Goal: Task Accomplishment & Management: Manage account settings

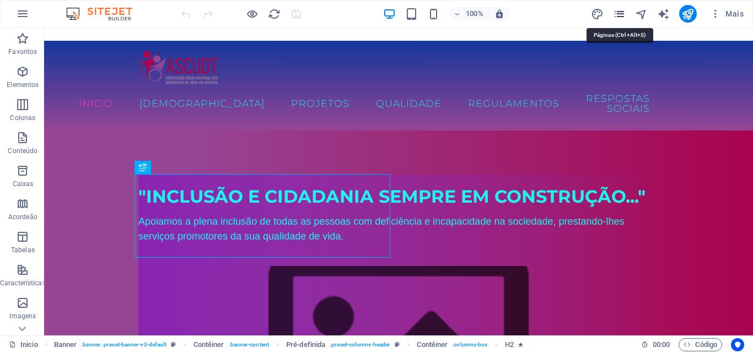
click at [622, 15] on icon "pages" at bounding box center [619, 14] width 13 height 13
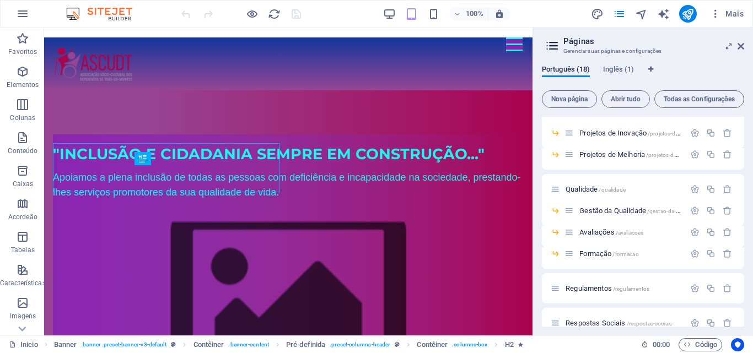
scroll to position [202, 0]
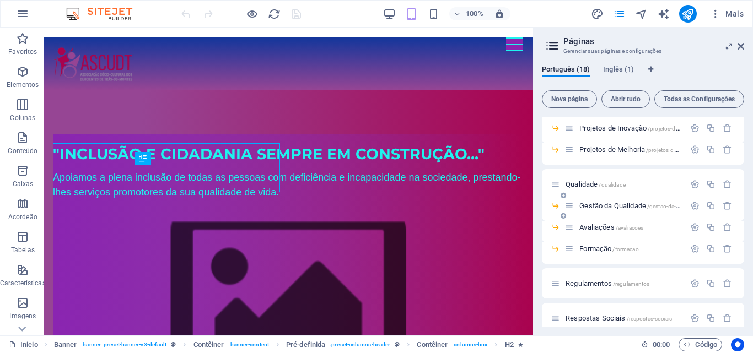
click at [623, 207] on span "Gestão da Qualidade /gestao-da-qualidade" at bounding box center [639, 206] width 121 height 8
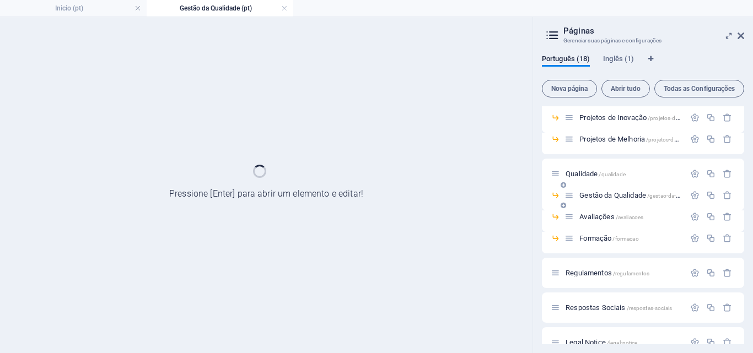
click at [623, 207] on div "Gestão da Qualidade /gestao-da-qualidade" at bounding box center [643, 199] width 202 height 21
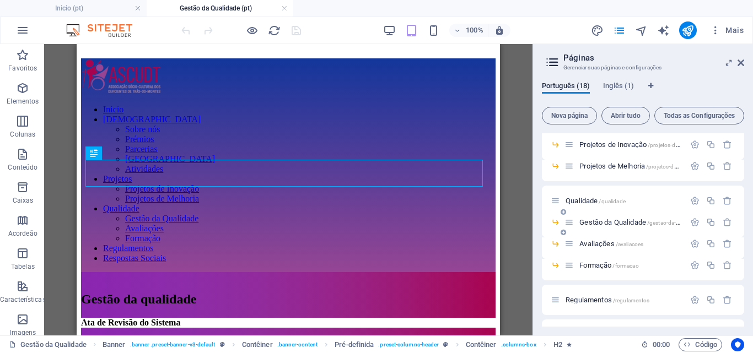
scroll to position [0, 0]
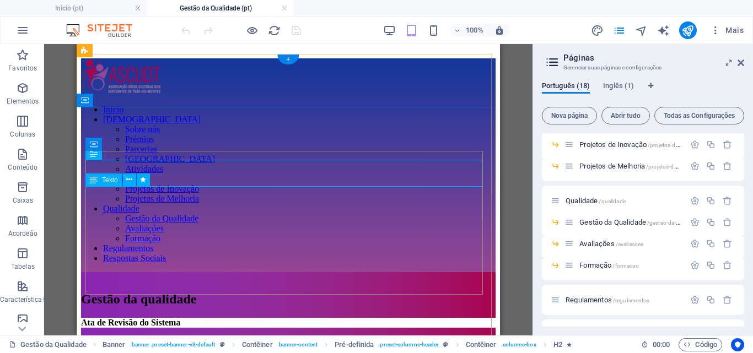
click at [98, 292] on div "Gestão da qualidade" at bounding box center [288, 299] width 415 height 15
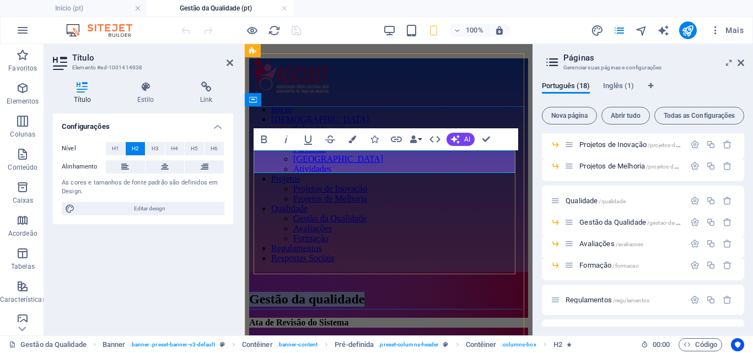
click at [254, 292] on span "Gestão da qualidade" at bounding box center [306, 299] width 115 height 14
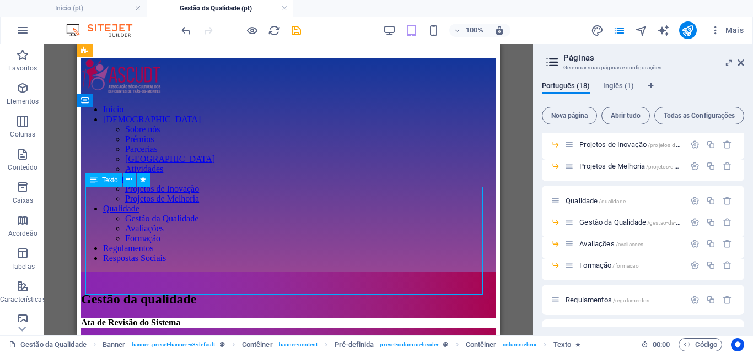
click at [175, 211] on div "Pré-definida Contêiner H2 Banner Contêiner Pré-definida Pré-definida Contêiner …" at bounding box center [288, 190] width 488 height 292
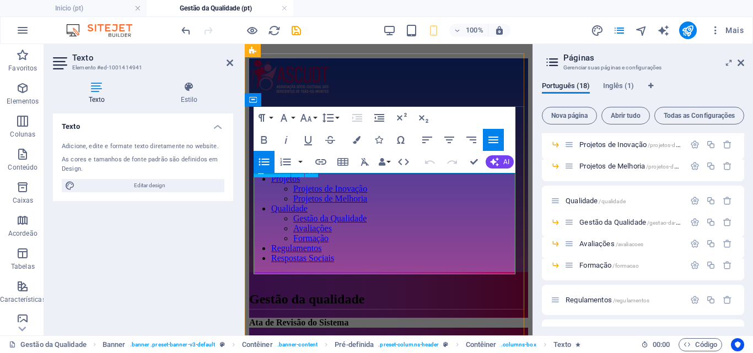
drag, startPoint x: 338, startPoint y: 194, endPoint x: 265, endPoint y: 196, distance: 73.3
click at [271, 353] on link "Fundamentação do Sistema" at bounding box center [319, 360] width 97 height 9
drag, startPoint x: 349, startPoint y: 204, endPoint x: 311, endPoint y: 203, distance: 38.0
drag, startPoint x: 349, startPoint y: 216, endPoint x: 262, endPoint y: 215, distance: 87.1
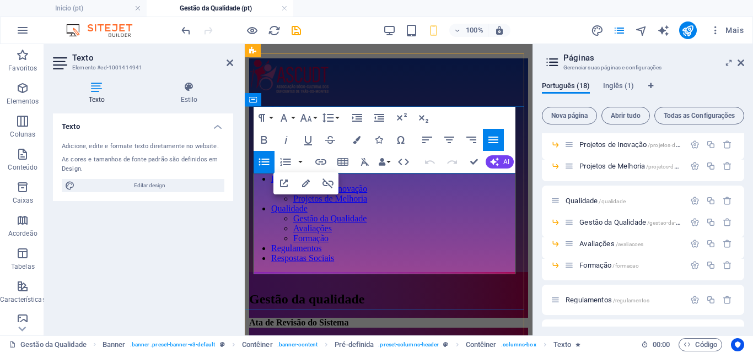
click at [730, 30] on span "Mais" at bounding box center [727, 30] width 34 height 11
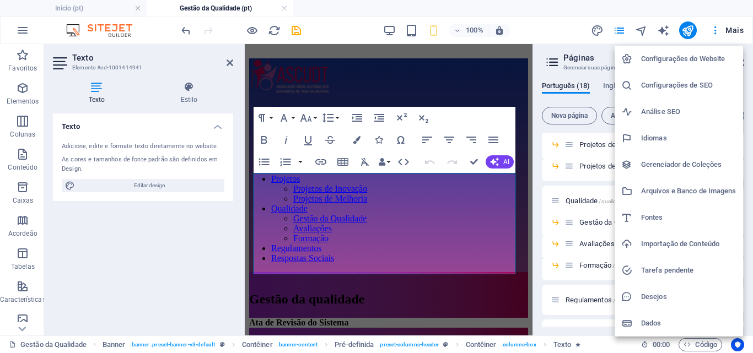
click at [670, 187] on h6 "Arquivos e Banco de Imagens" at bounding box center [688, 191] width 95 height 13
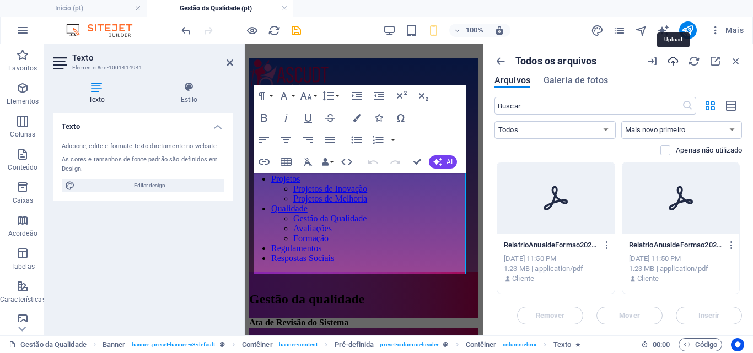
click at [671, 62] on icon "button" at bounding box center [673, 61] width 12 height 12
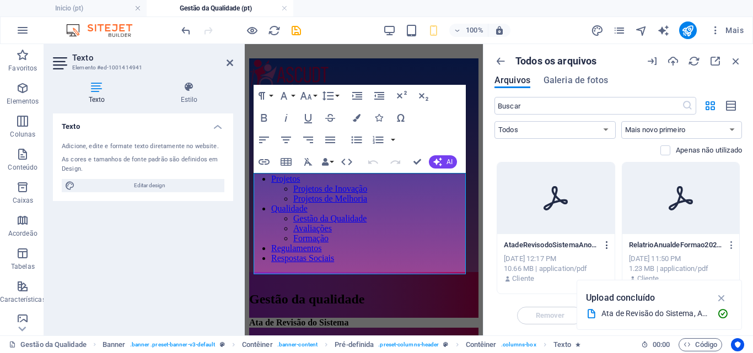
click at [605, 249] on icon "button" at bounding box center [607, 245] width 10 height 10
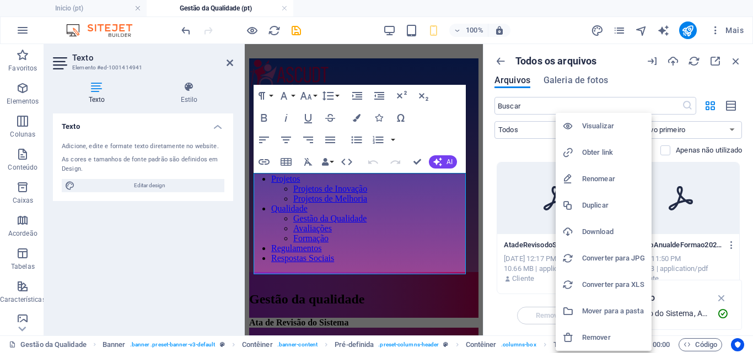
click at [586, 155] on h6 "Obter link" at bounding box center [613, 152] width 63 height 13
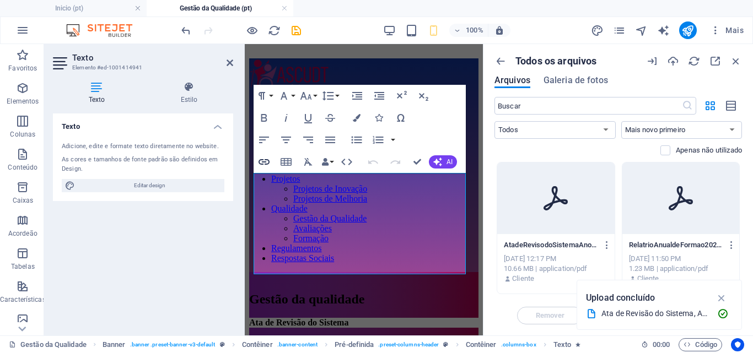
click at [265, 160] on icon "button" at bounding box center [263, 161] width 13 height 13
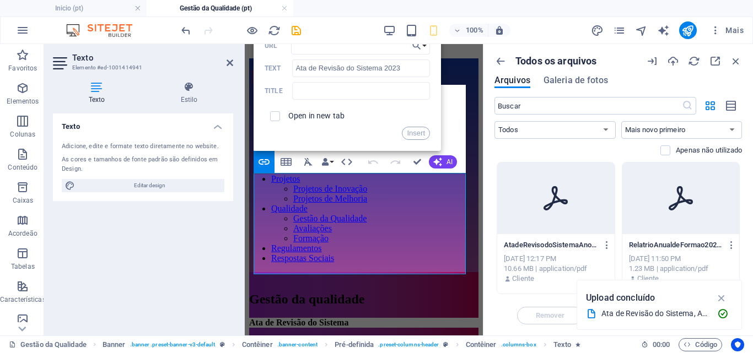
type input "[URL][DOMAIN_NAME]"
click at [410, 137] on button "Insert" at bounding box center [416, 133] width 28 height 13
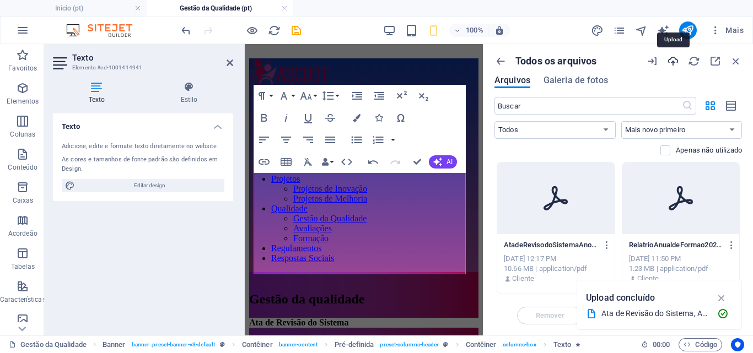
click at [673, 61] on icon "button" at bounding box center [673, 61] width 12 height 12
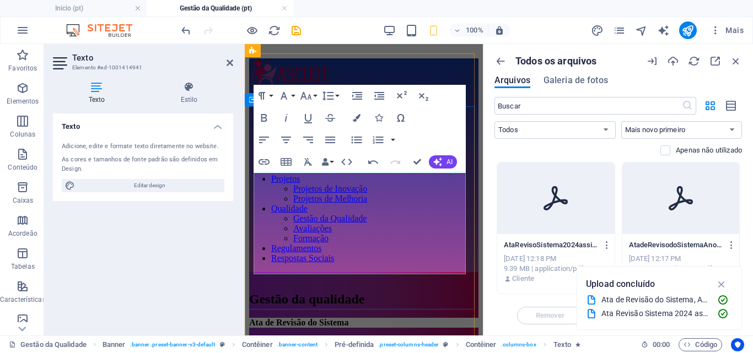
drag, startPoint x: 350, startPoint y: 223, endPoint x: 263, endPoint y: 222, distance: 86.5
click at [607, 244] on icon "button" at bounding box center [607, 245] width 10 height 10
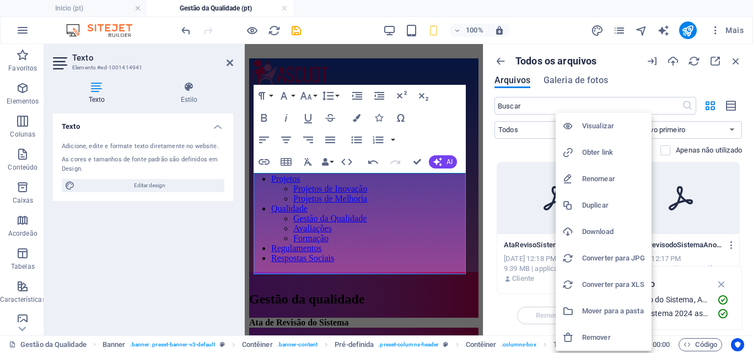
click at [589, 152] on h6 "Obter link" at bounding box center [613, 152] width 63 height 13
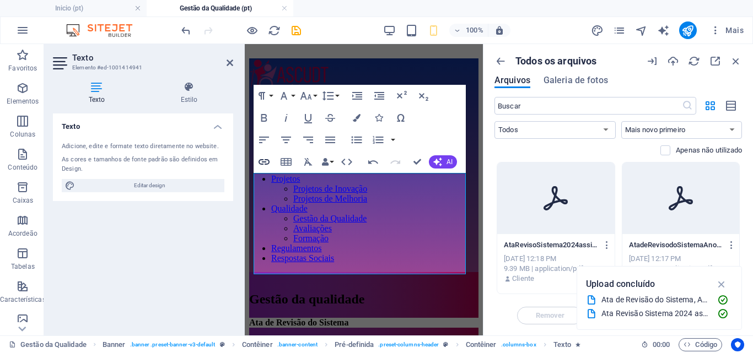
type input "Ata de Revisão do Sistema 2024"
click at [266, 159] on icon "button" at bounding box center [264, 162] width 11 height 6
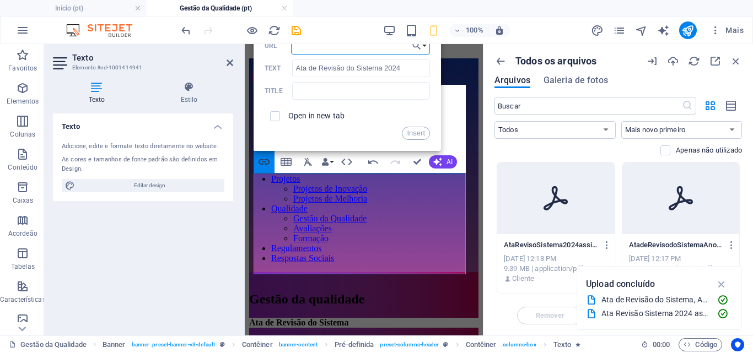
paste input "[URL][DOMAIN_NAME]"
type input "[URL][DOMAIN_NAME]"
click at [416, 137] on button "Insert" at bounding box center [416, 133] width 28 height 13
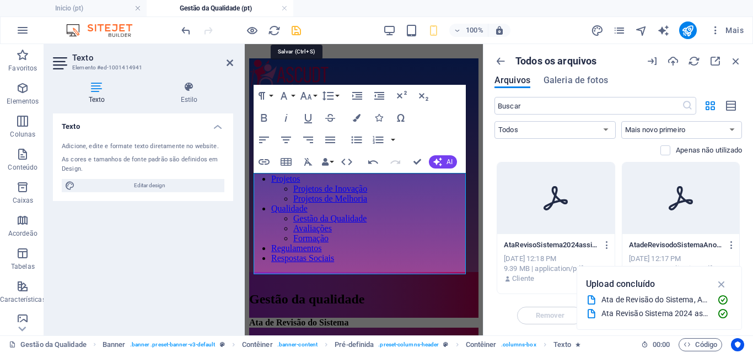
click at [295, 35] on icon "save" at bounding box center [296, 30] width 13 height 13
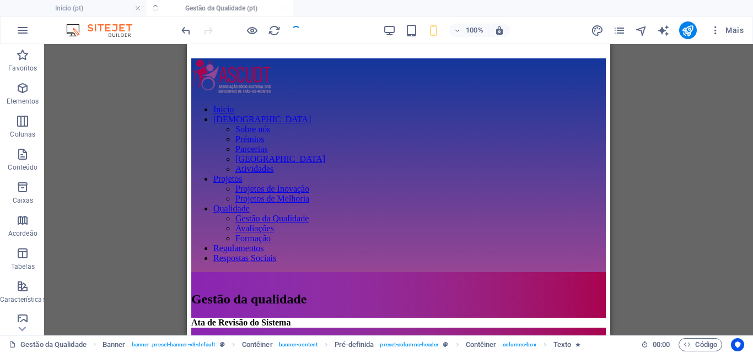
checkbox input "false"
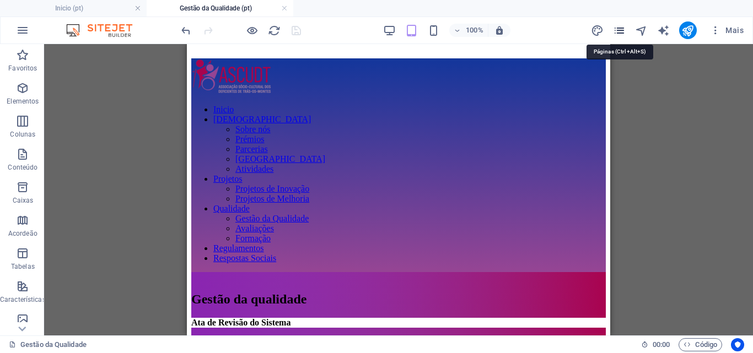
click at [622, 30] on icon "pages" at bounding box center [619, 30] width 13 height 13
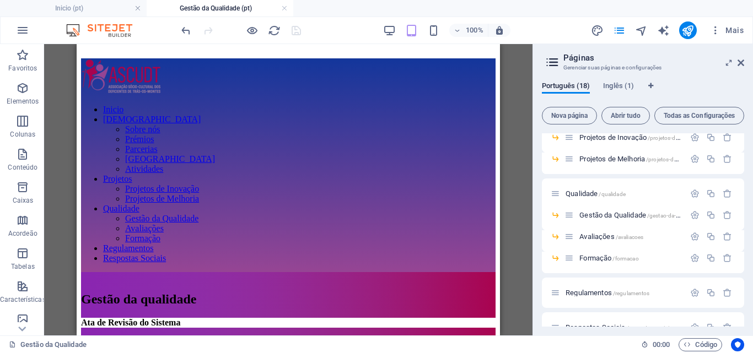
scroll to position [217, 0]
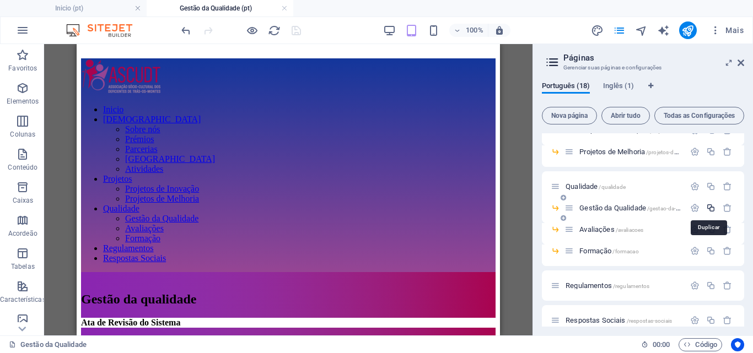
click at [709, 205] on icon "button" at bounding box center [710, 207] width 9 height 9
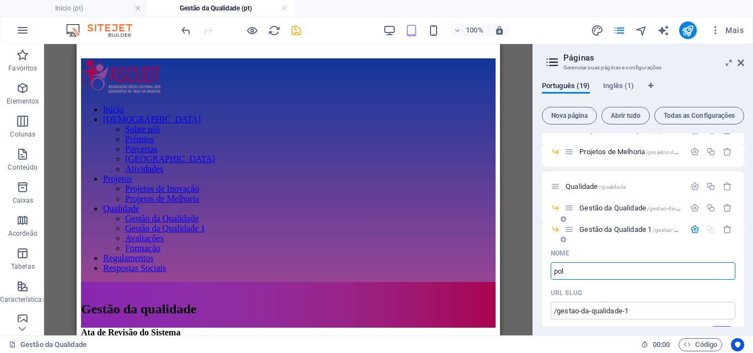
type input "pol"
type input "/pol"
type input "pol"
type input "p"
type input "/"
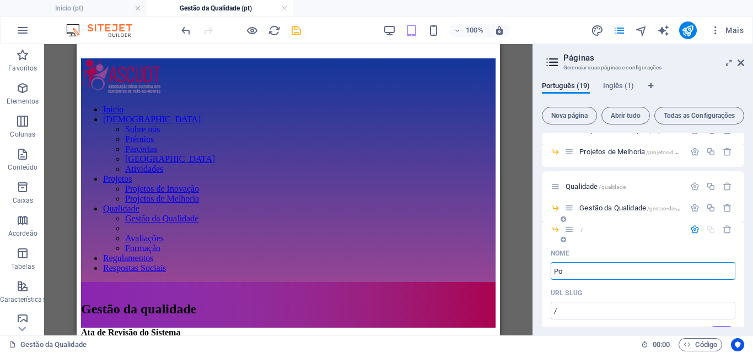
type input "Pol"
type input "/p"
type input "P"
type input "Pol"
type input "/pol"
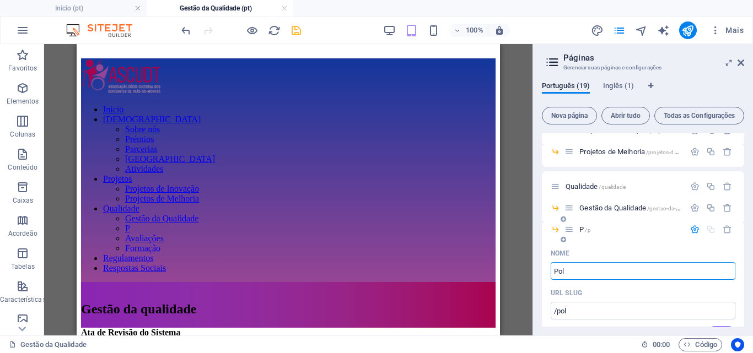
type input "Pol"
type input "Políticas"
type input "/politi"
type input "Políti"
type input "Políticas da"
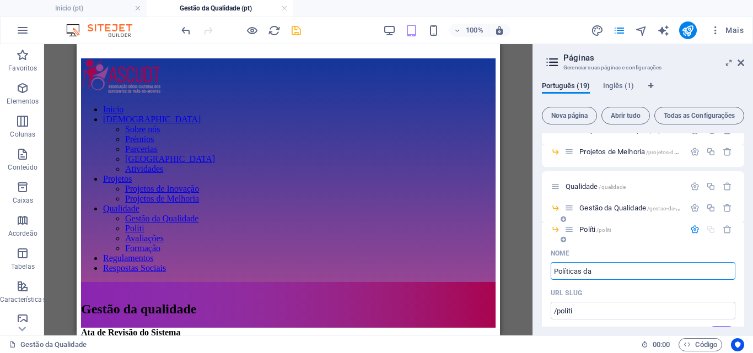
type input "/politicas-da"
type input "Políticas da"
type input "Políticas da Qua"
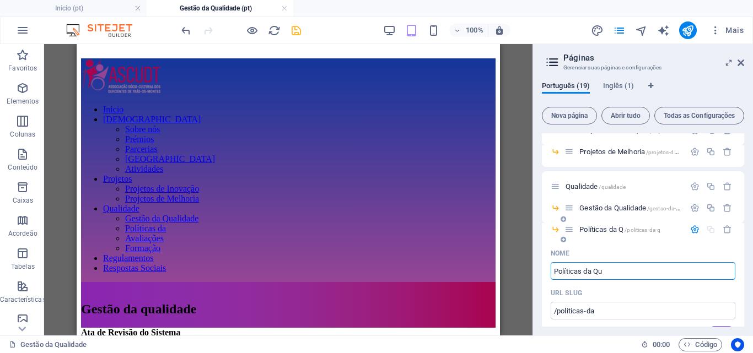
type input "/politicas-da-q"
type input "Políticas da Q"
type input "Políticas da Qualidade"
type input "/politicas-da-qualidade"
type input "Políticas da Qualidade"
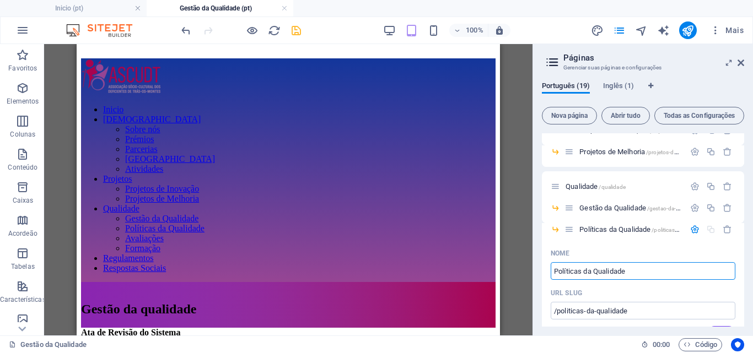
type input "Políticas da Qualidade"
drag, startPoint x: 744, startPoint y: 202, endPoint x: 746, endPoint y: 215, distance: 12.8
click at [746, 215] on div "Português (19) Inglês (1) Nova página Abrir tudo Todas as Configurações Inicio …" at bounding box center [643, 204] width 220 height 263
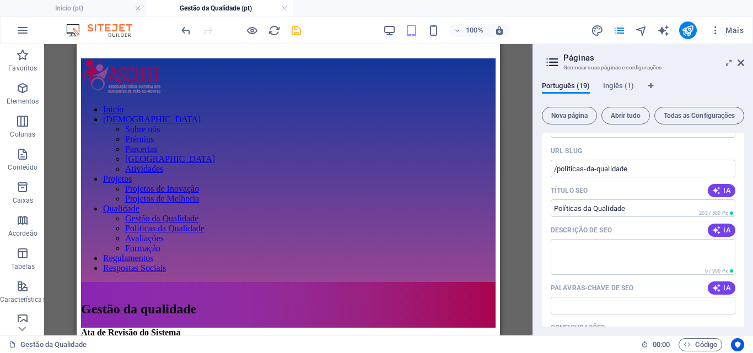
scroll to position [362, 0]
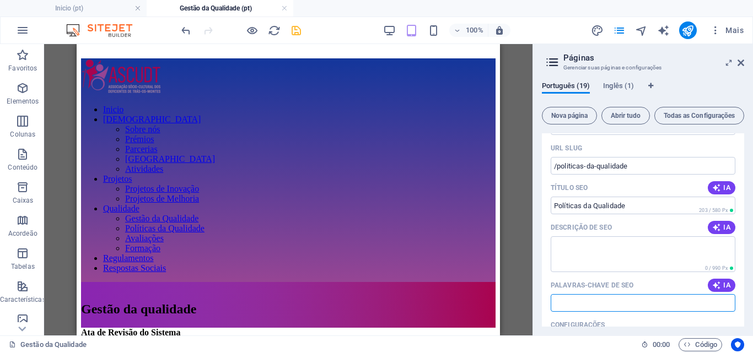
click at [656, 304] on input "Palavras-chave de SEO" at bounding box center [643, 303] width 185 height 18
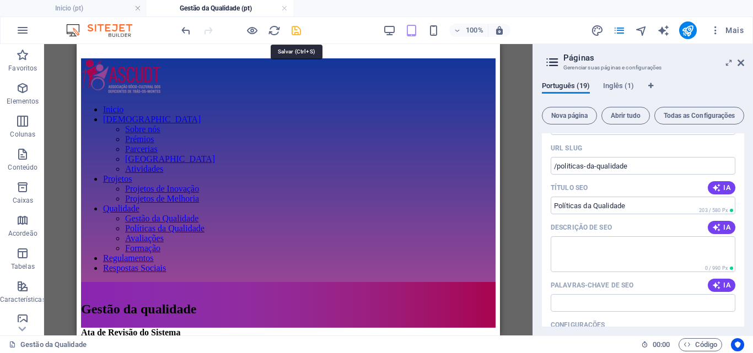
click at [300, 28] on icon "save" at bounding box center [296, 30] width 13 height 13
checkbox input "false"
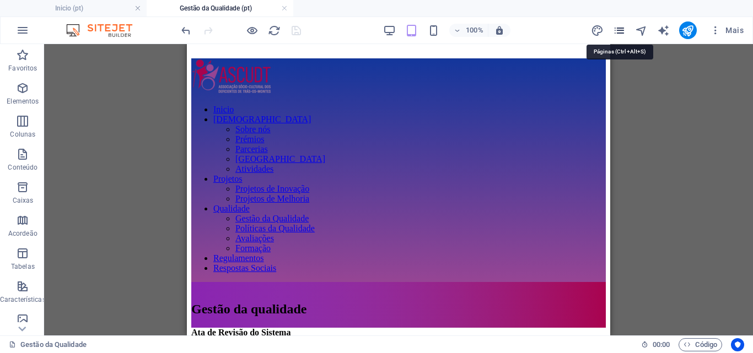
click at [621, 30] on icon "pages" at bounding box center [619, 30] width 13 height 13
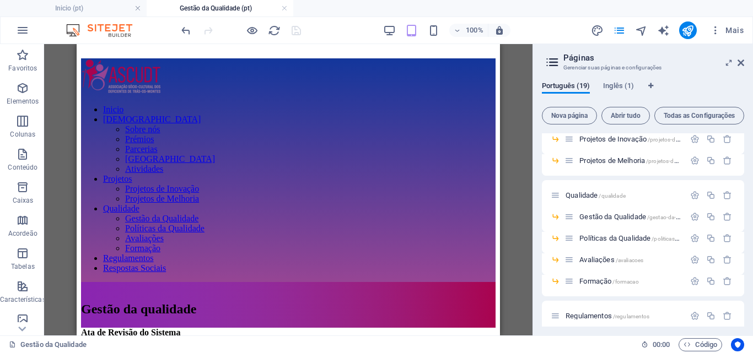
scroll to position [211, 0]
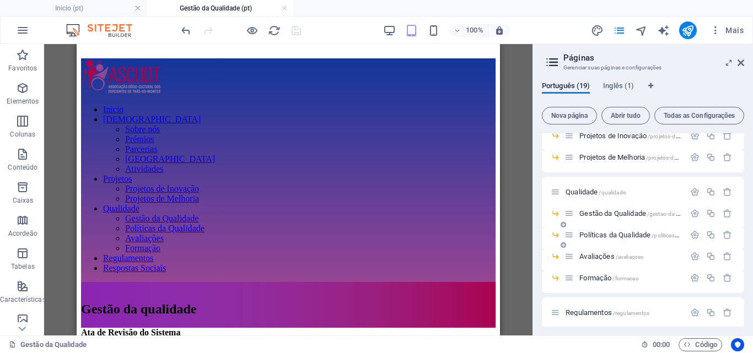
click at [631, 236] on span "Políticas da Qualidade /politicas-da-qualidade" at bounding box center [643, 235] width 129 height 8
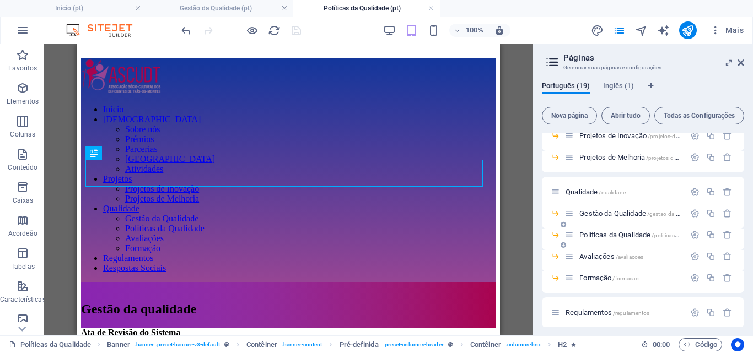
scroll to position [0, 0]
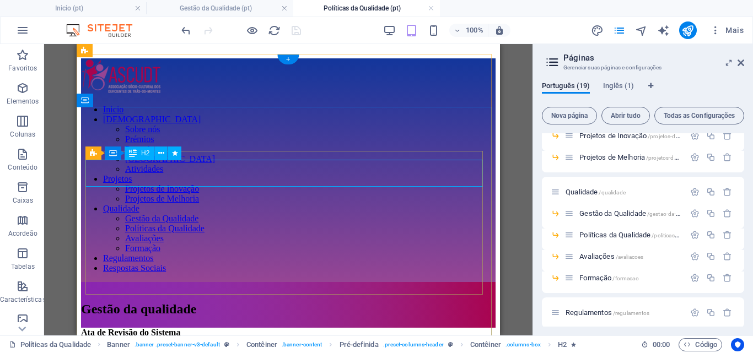
click at [153, 302] on div "Gestão da qualidade" at bounding box center [288, 309] width 415 height 15
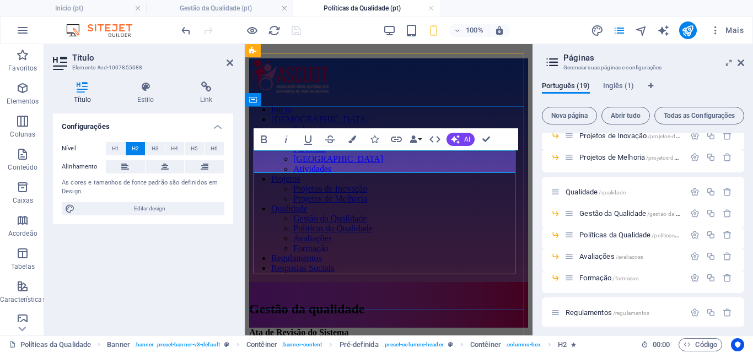
click at [307, 302] on span "Gestão da qualidade" at bounding box center [306, 309] width 115 height 14
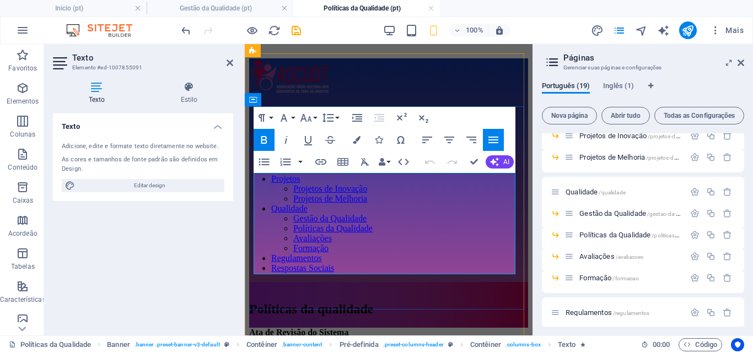
click at [331, 328] on p "Ata de Revisão do Sistema" at bounding box center [388, 333] width 279 height 10
drag, startPoint x: 277, startPoint y: 231, endPoint x: 390, endPoint y: 269, distance: 119.8
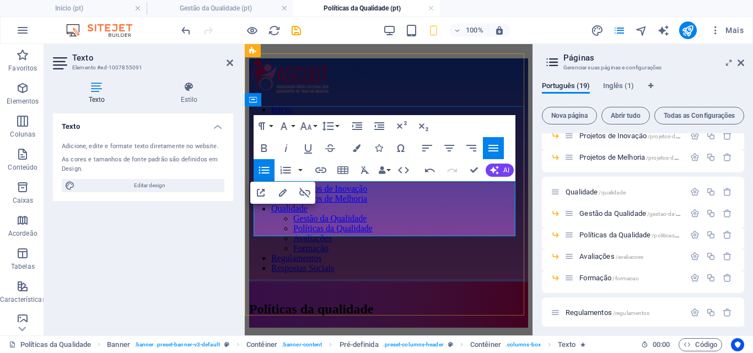
drag, startPoint x: 349, startPoint y: 212, endPoint x: 507, endPoint y: 257, distance: 163.5
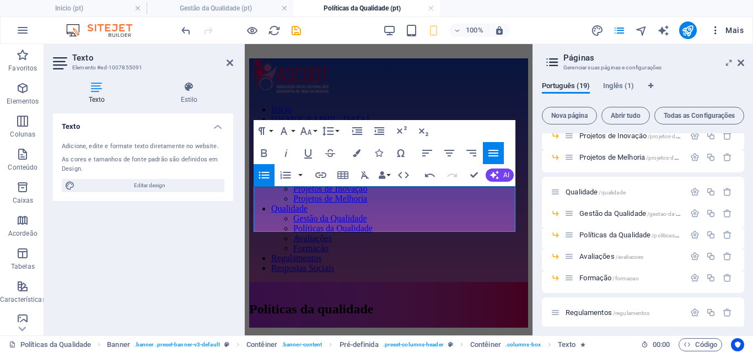
click at [733, 32] on span "Mais" at bounding box center [727, 30] width 34 height 11
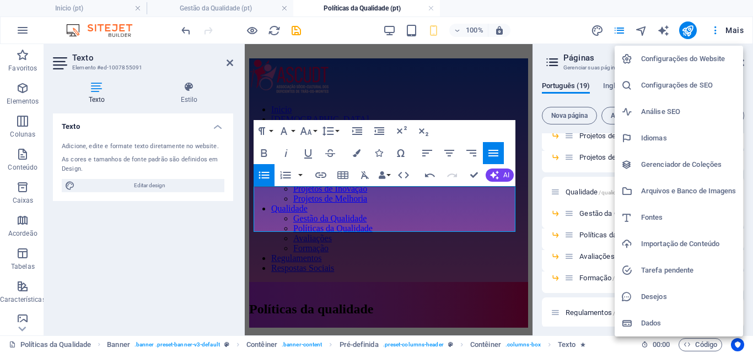
click at [647, 190] on h6 "Arquivos e Banco de Imagens" at bounding box center [688, 191] width 95 height 13
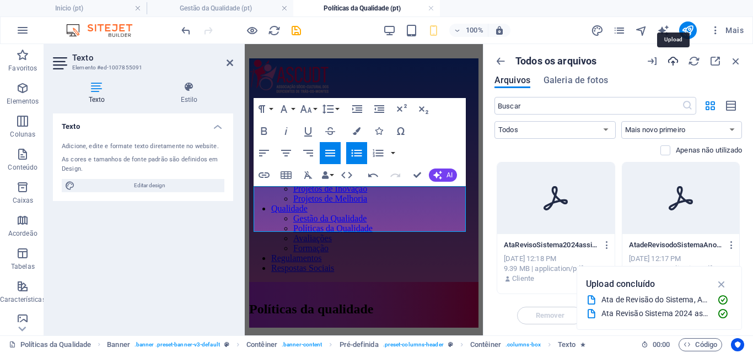
click at [674, 57] on icon "button" at bounding box center [673, 61] width 12 height 12
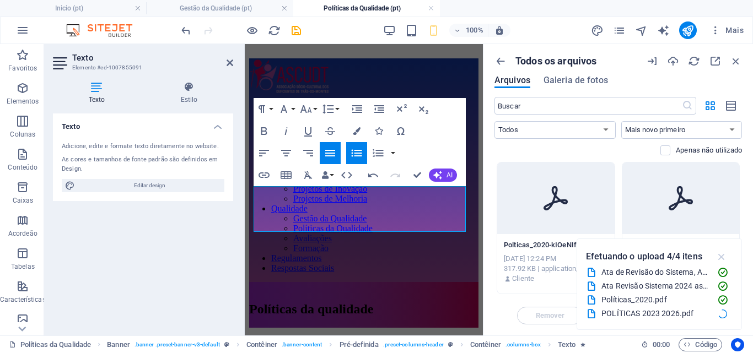
click at [720, 259] on icon "button" at bounding box center [721, 257] width 13 height 12
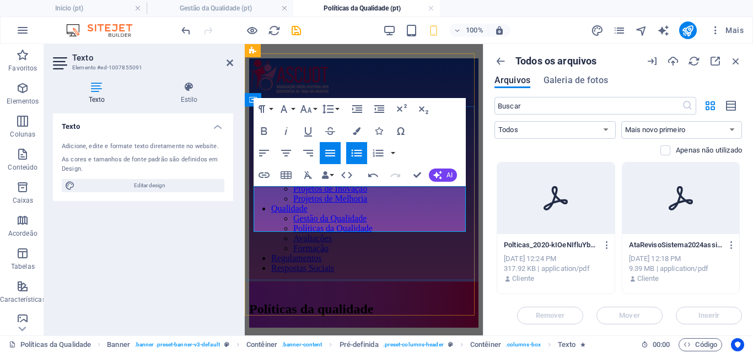
drag, startPoint x: 301, startPoint y: 208, endPoint x: 263, endPoint y: 208, distance: 37.5
click at [731, 247] on icon "button" at bounding box center [732, 245] width 10 height 10
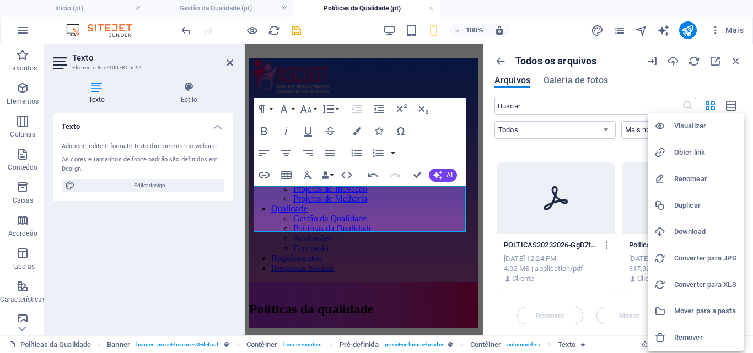
click at [688, 153] on h6 "Obter link" at bounding box center [705, 152] width 63 height 13
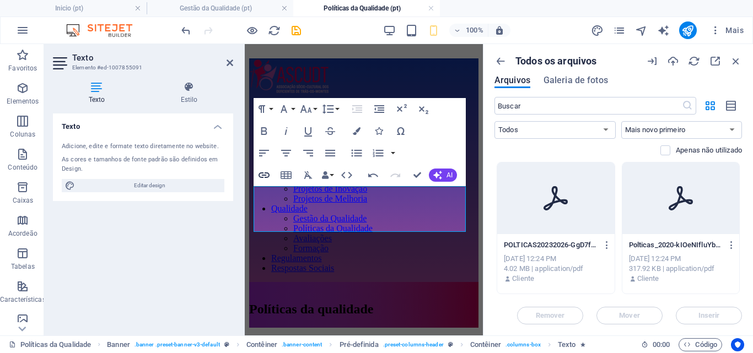
click at [264, 175] on icon "button" at bounding box center [264, 176] width 11 height 6
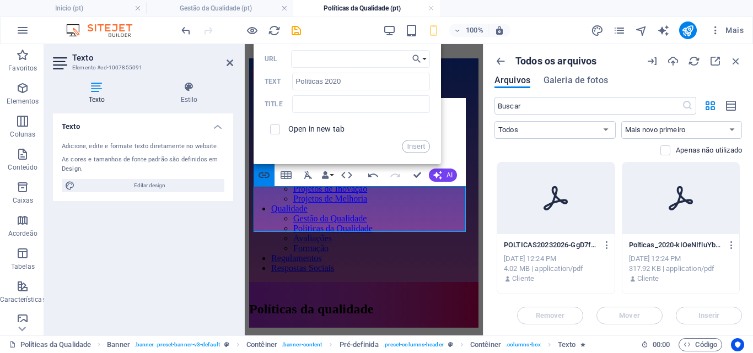
type input "[URL][DOMAIN_NAME]"
click at [421, 143] on button "Insert" at bounding box center [416, 146] width 28 height 13
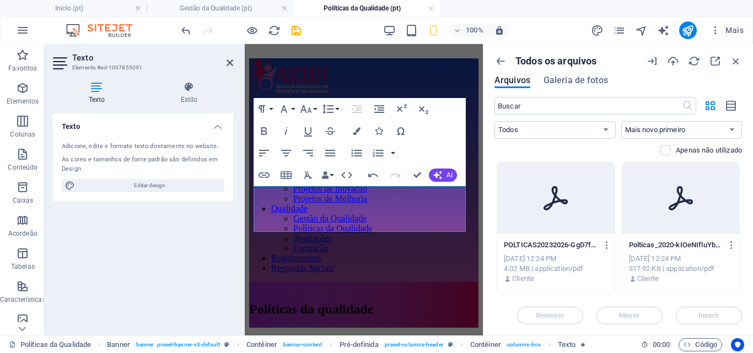
scroll to position [0, 0]
drag, startPoint x: 302, startPoint y: 216, endPoint x: 263, endPoint y: 217, distance: 38.1
click at [604, 246] on icon "button" at bounding box center [607, 245] width 10 height 10
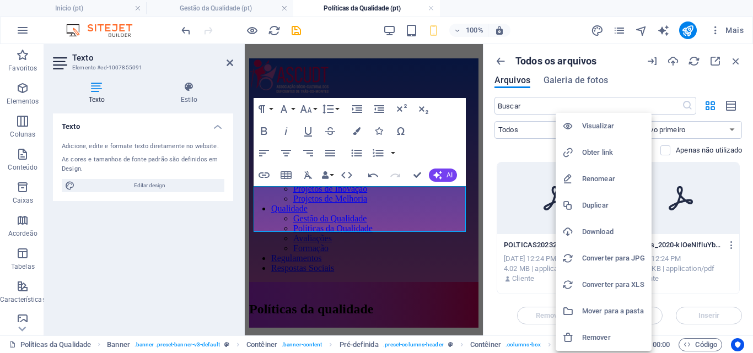
click at [600, 153] on h6 "Obter link" at bounding box center [613, 152] width 63 height 13
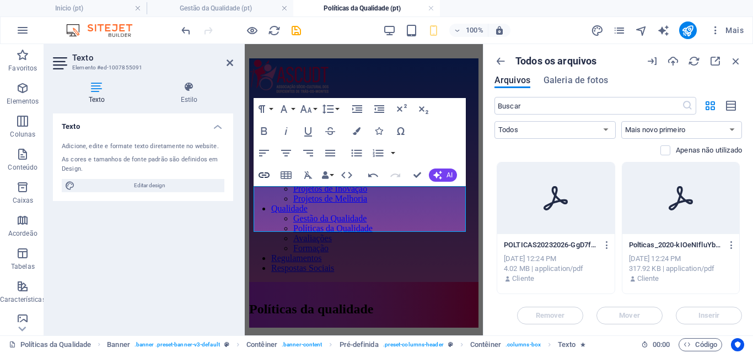
type input "Políticas 2023"
click at [269, 179] on icon "button" at bounding box center [263, 175] width 13 height 13
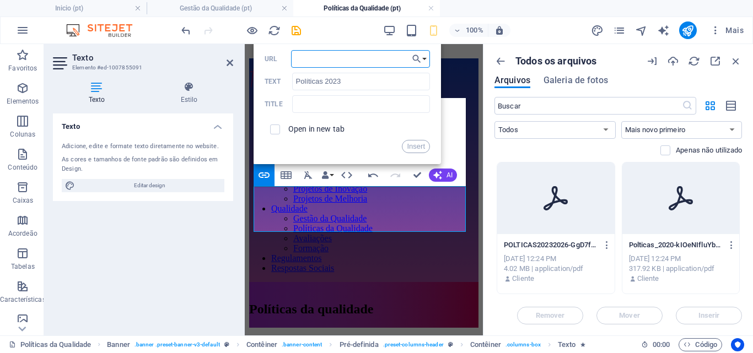
type input "[URL][DOMAIN_NAME]"
click at [424, 144] on button "Insert" at bounding box center [416, 146] width 28 height 13
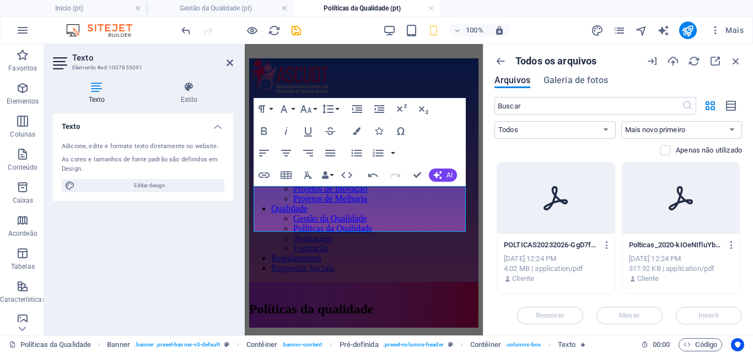
scroll to position [0, 0]
click at [739, 64] on icon "button" at bounding box center [736, 61] width 12 height 12
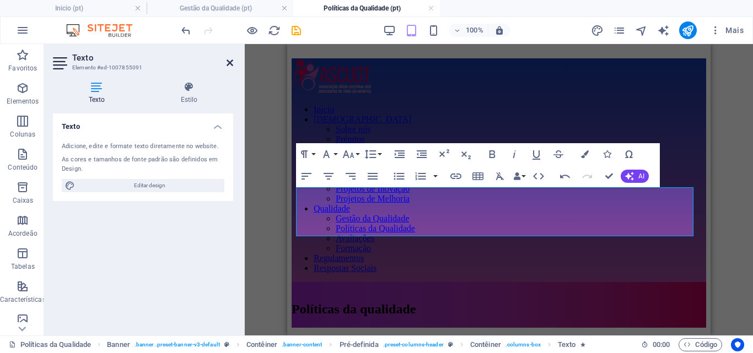
click at [229, 61] on icon at bounding box center [230, 62] width 7 height 9
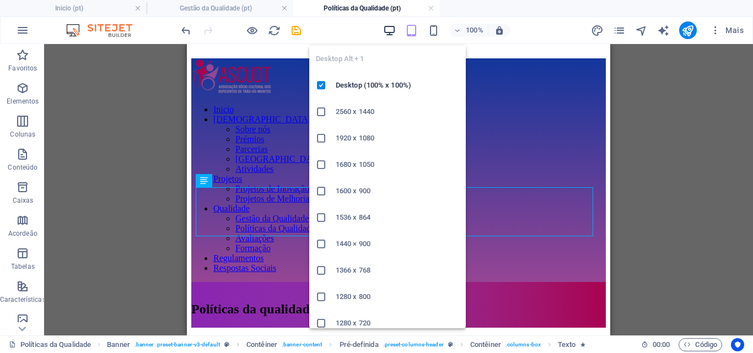
click at [392, 28] on icon "button" at bounding box center [389, 30] width 13 height 13
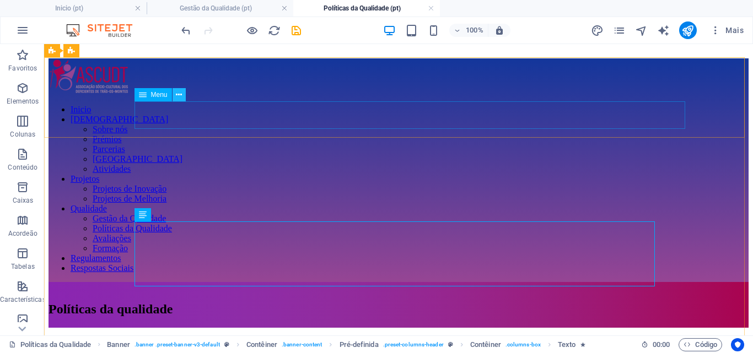
click at [177, 96] on icon at bounding box center [179, 95] width 6 height 12
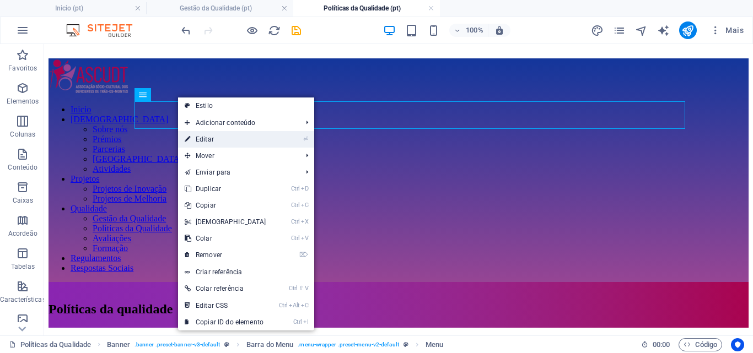
click at [195, 137] on link "⏎ Editar" at bounding box center [225, 139] width 95 height 17
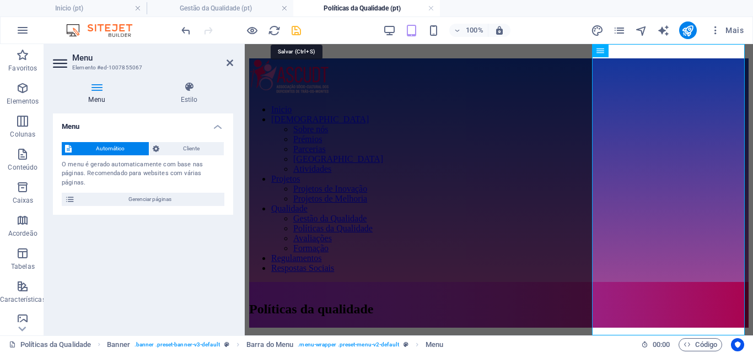
click at [294, 31] on icon "save" at bounding box center [296, 30] width 13 height 13
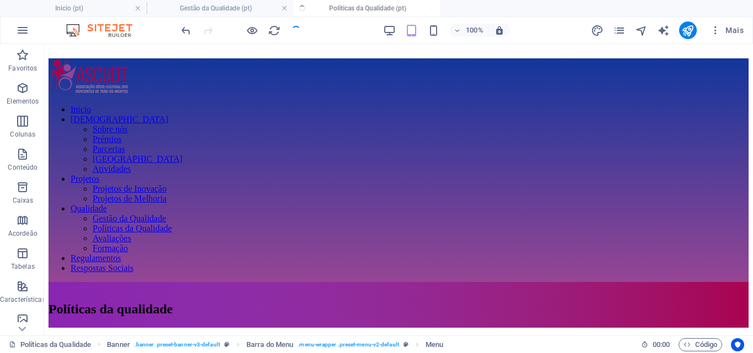
checkbox input "false"
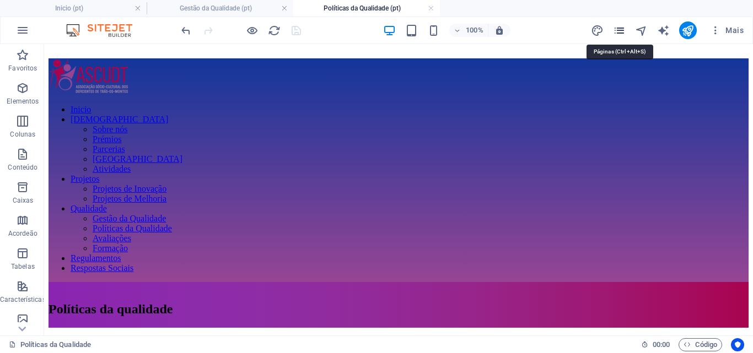
click at [621, 28] on icon "pages" at bounding box center [619, 30] width 13 height 13
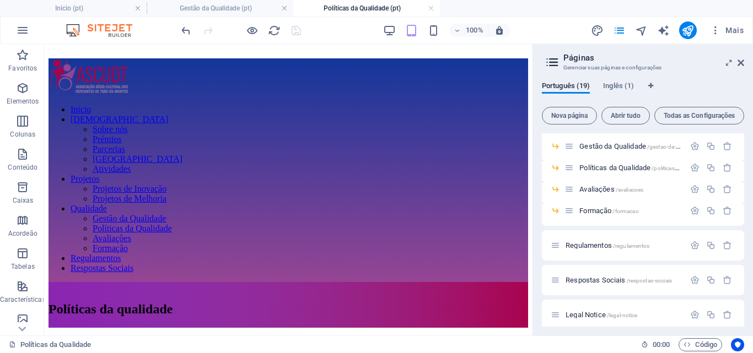
scroll to position [283, 0]
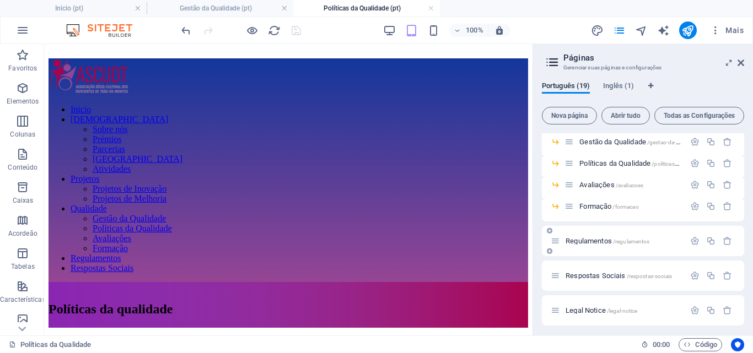
click at [581, 243] on span "Regulamentos /regulamentos" at bounding box center [608, 241] width 84 height 8
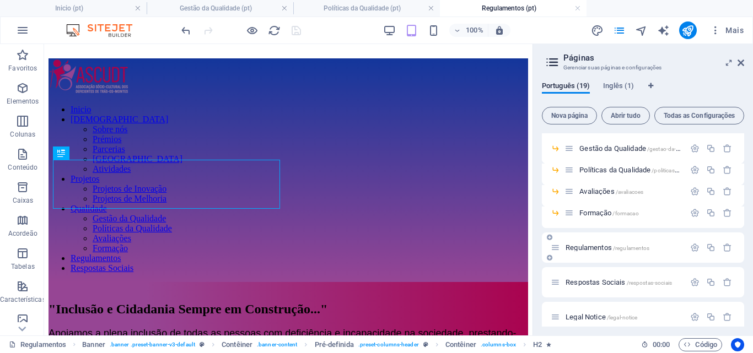
scroll to position [0, 0]
click at [740, 63] on icon at bounding box center [741, 62] width 7 height 9
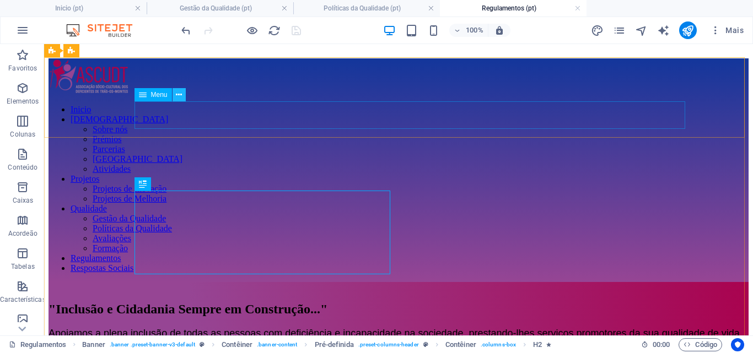
click at [180, 99] on icon at bounding box center [179, 95] width 6 height 12
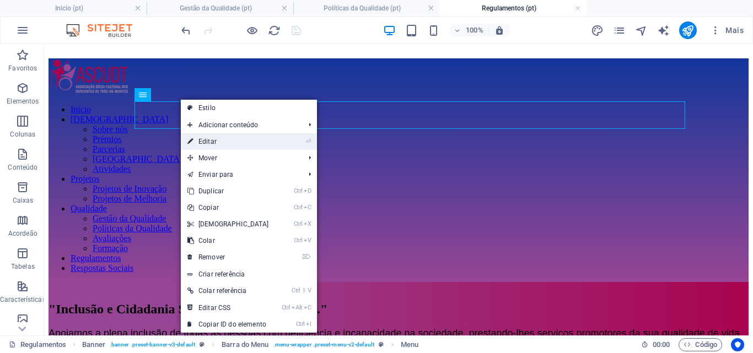
click at [213, 141] on link "⏎ Editar" at bounding box center [228, 141] width 95 height 17
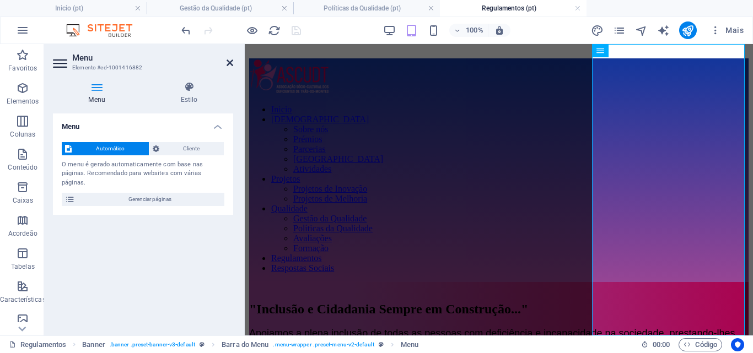
click at [227, 66] on icon at bounding box center [230, 62] width 7 height 9
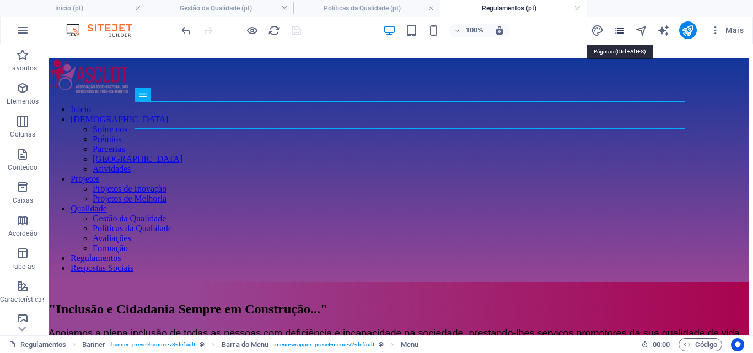
click at [621, 34] on icon "pages" at bounding box center [619, 30] width 13 height 13
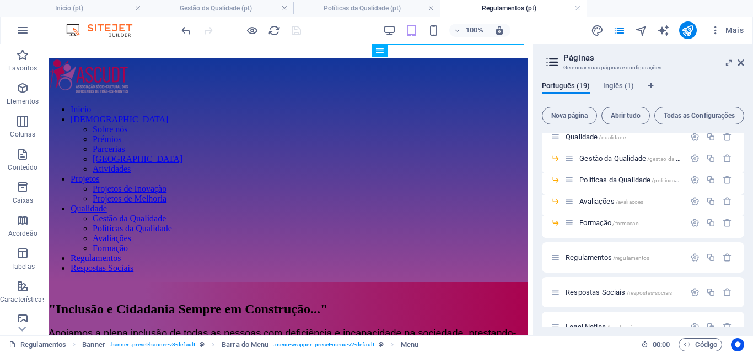
scroll to position [275, 0]
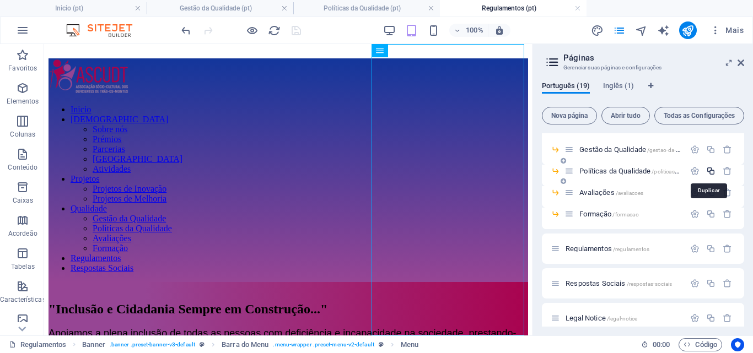
click at [708, 173] on icon "button" at bounding box center [710, 170] width 9 height 9
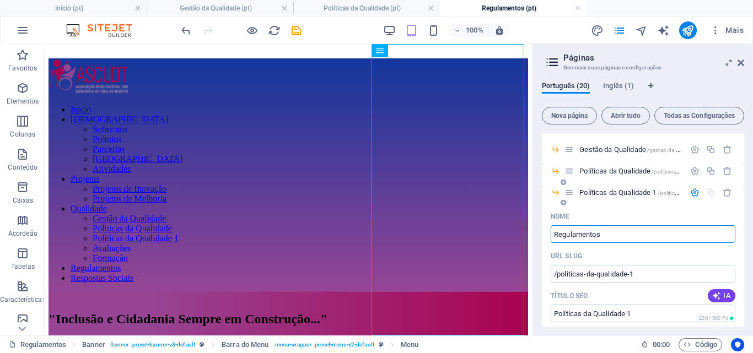
type input "Regulamentos"
type input "/regulamentos-20"
type input "Regulamentos"
type input "Regulamentos1"
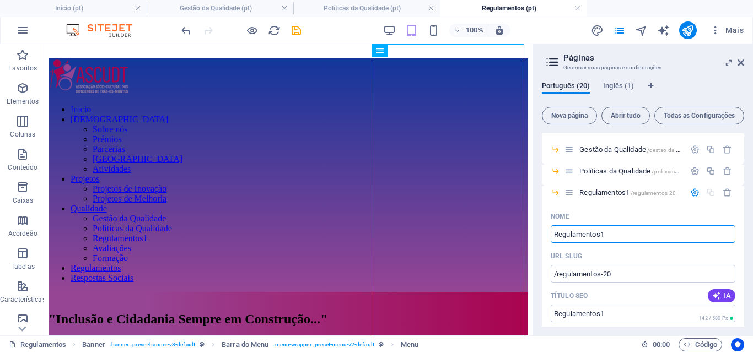
type input "Regulamentos1"
click at [536, 222] on div "Português (20) Inglês (1) Nova página Abrir tudo Todas as Configurações Inicio …" at bounding box center [643, 204] width 220 height 263
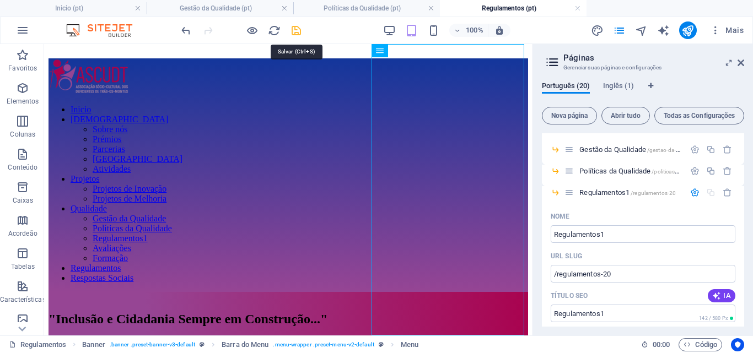
click at [299, 33] on icon "save" at bounding box center [296, 30] width 13 height 13
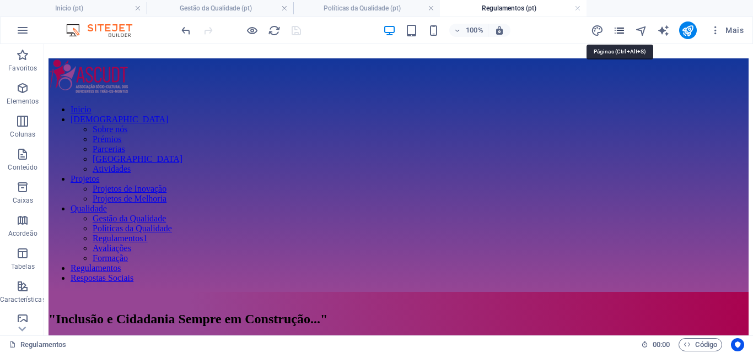
click at [623, 31] on icon "pages" at bounding box center [619, 30] width 13 height 13
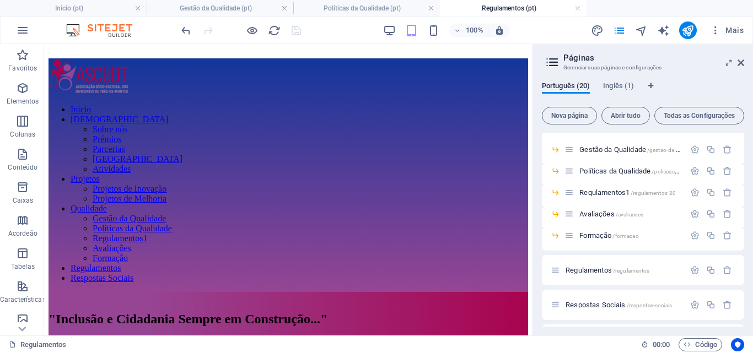
scroll to position [278, 0]
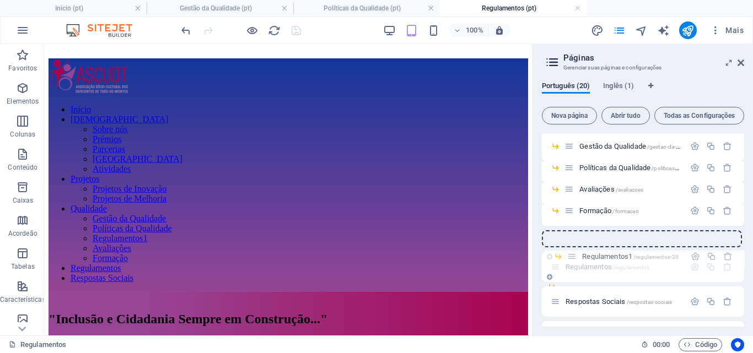
drag, startPoint x: 571, startPoint y: 190, endPoint x: 573, endPoint y: 261, distance: 71.2
click at [573, 261] on div "Inicio / ASCUDT /ascudt Sobre nós /sobre-nos Prémios /premios Parcerias /parcer…" at bounding box center [643, 110] width 202 height 510
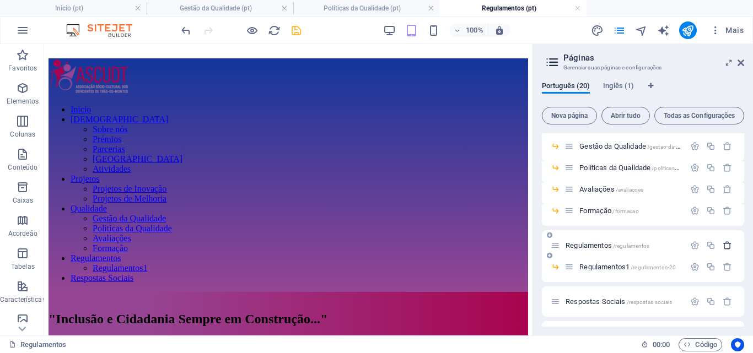
click at [725, 244] on icon "button" at bounding box center [727, 245] width 9 height 9
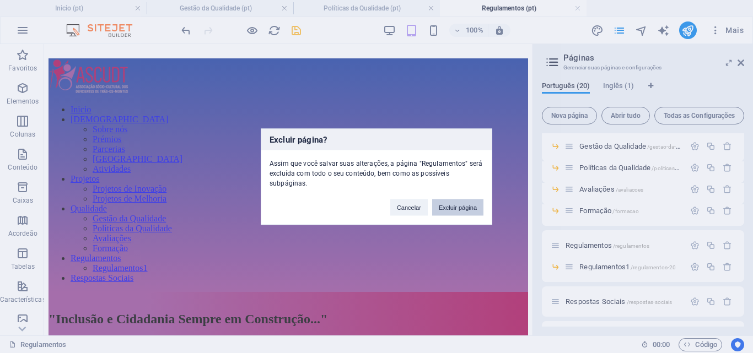
click at [471, 211] on button "Excluir página" at bounding box center [457, 207] width 51 height 17
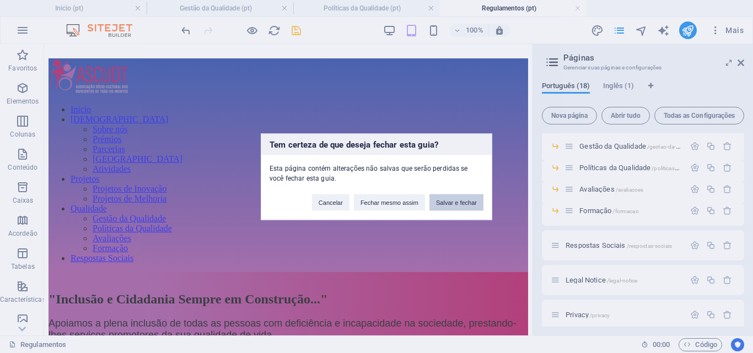
click at [458, 205] on button "Salvar e fechar" at bounding box center [456, 202] width 54 height 17
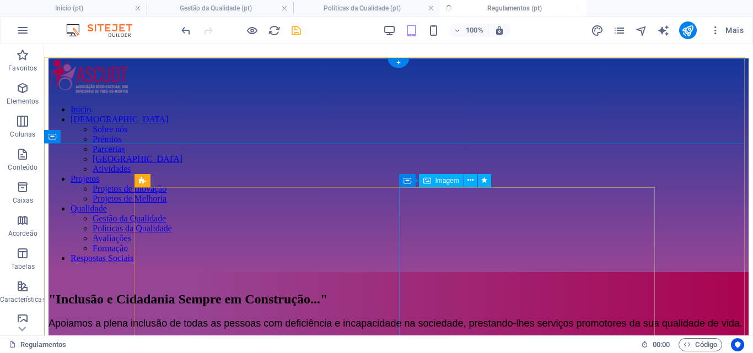
checkbox input "false"
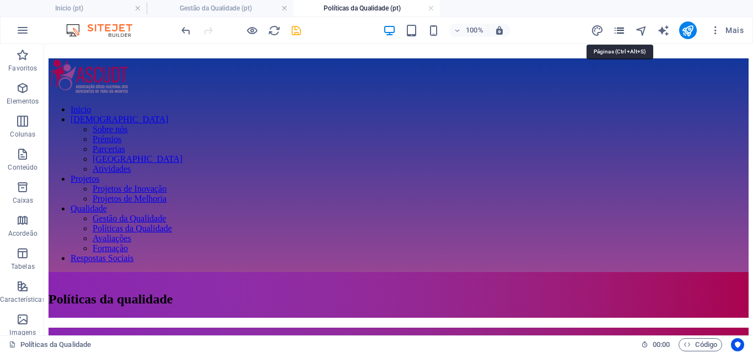
click at [615, 30] on icon "pages" at bounding box center [619, 30] width 13 height 13
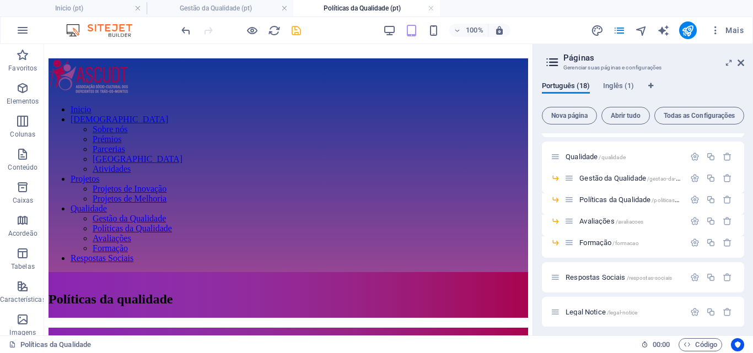
scroll to position [247, 0]
click at [706, 199] on icon "button" at bounding box center [710, 198] width 9 height 9
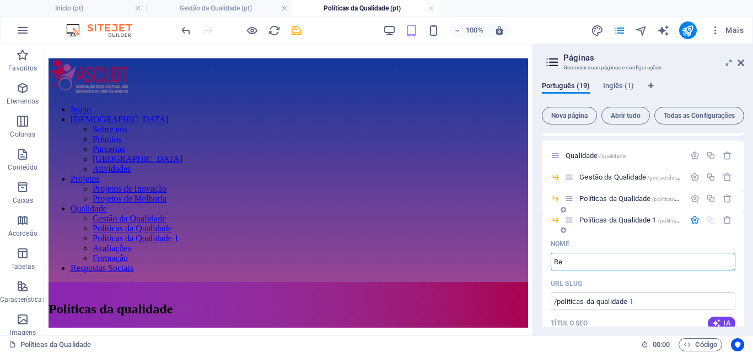
type input "Re"
type input "/re"
type input "Re"
type input "Regulamentos"
type input "/regulamentos"
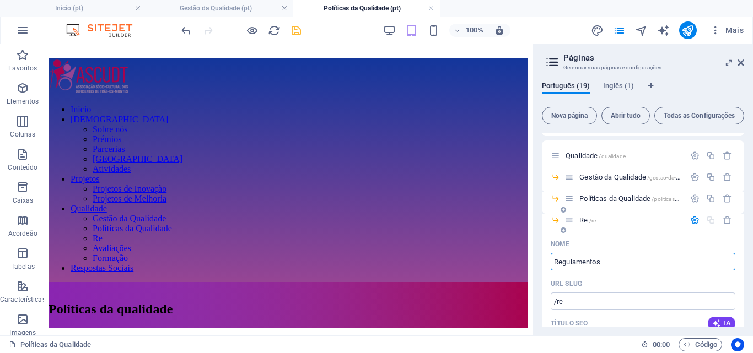
type input "Regulamentos"
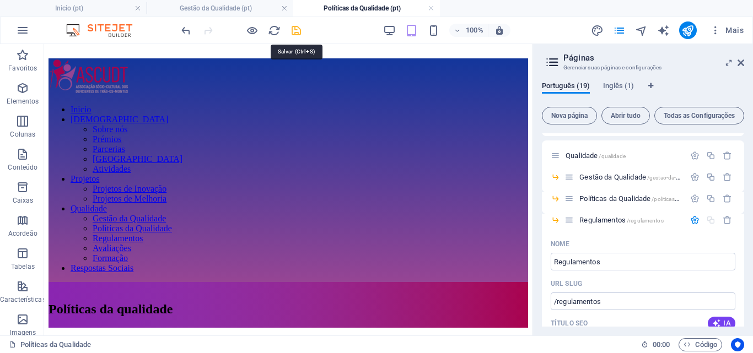
click at [297, 30] on icon "save" at bounding box center [296, 30] width 13 height 13
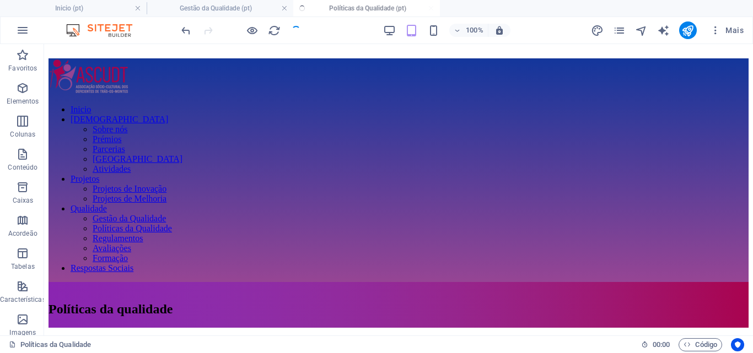
checkbox input "false"
click at [618, 28] on icon "pages" at bounding box center [619, 30] width 13 height 13
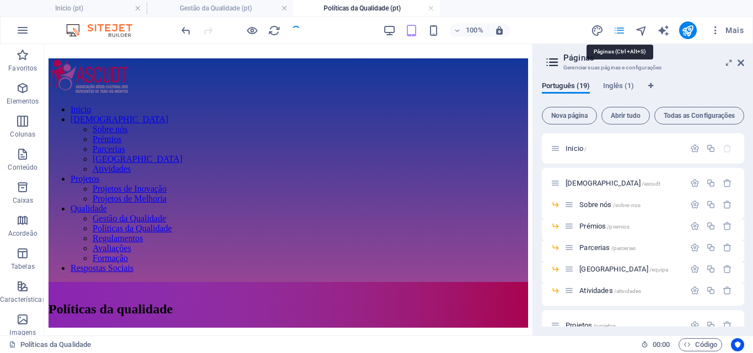
scroll to position [279, 0]
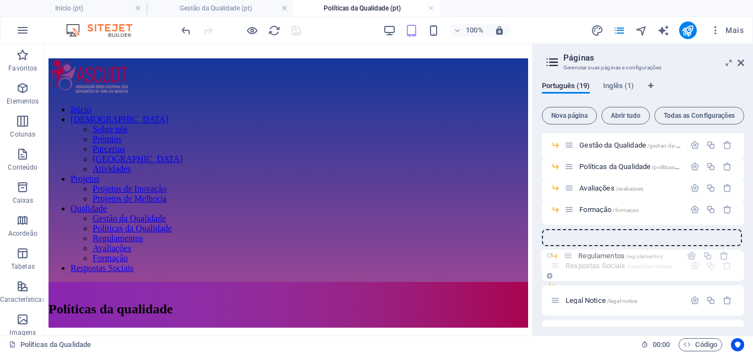
drag, startPoint x: 568, startPoint y: 190, endPoint x: 567, endPoint y: 262, distance: 71.7
click at [567, 262] on div "Inicio / ASCUDT /ascudt Sobre nós /sobre-nos Prémios /premios Parcerias /parcer…" at bounding box center [643, 91] width 202 height 475
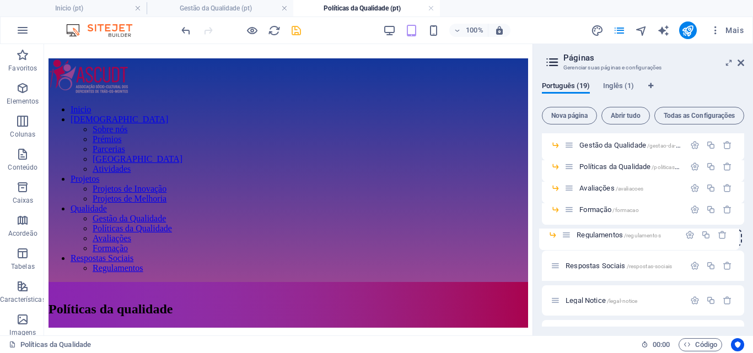
drag, startPoint x: 569, startPoint y: 267, endPoint x: 566, endPoint y: 232, distance: 35.4
click at [566, 232] on div "Inicio / ASCUDT /ascudt Sobre nós /sobre-nos Prémios /premios Parcerias /parcer…" at bounding box center [643, 102] width 202 height 497
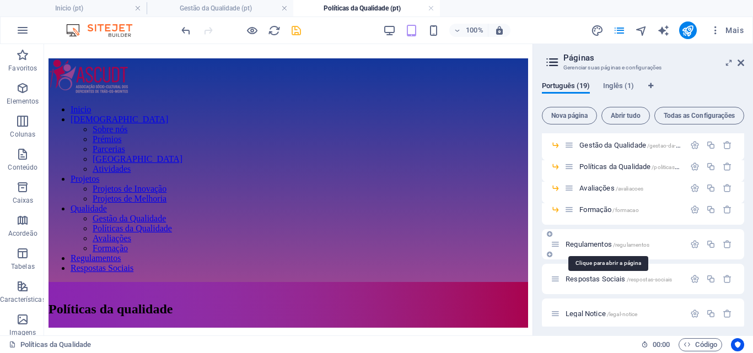
click at [577, 245] on span "Regulamentos /regulamentos" at bounding box center [608, 244] width 84 height 8
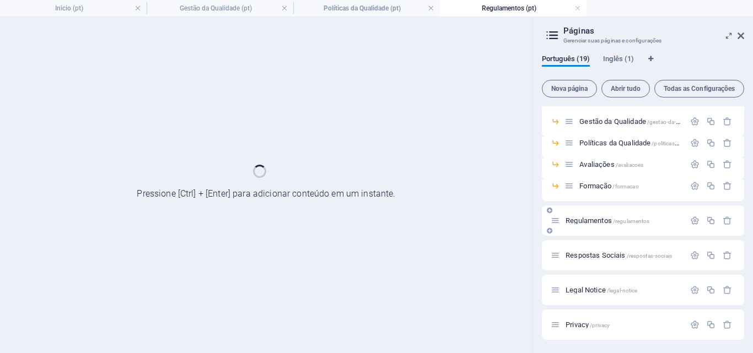
click at [577, 245] on div "Respostas Sociais /respostas-sociais" at bounding box center [643, 255] width 202 height 30
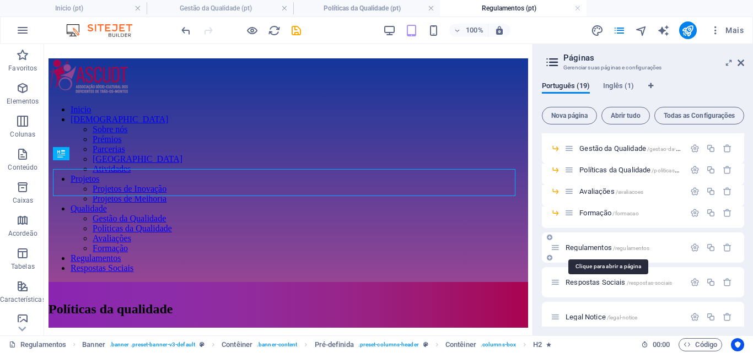
scroll to position [0, 0]
click at [742, 65] on icon at bounding box center [741, 62] width 7 height 9
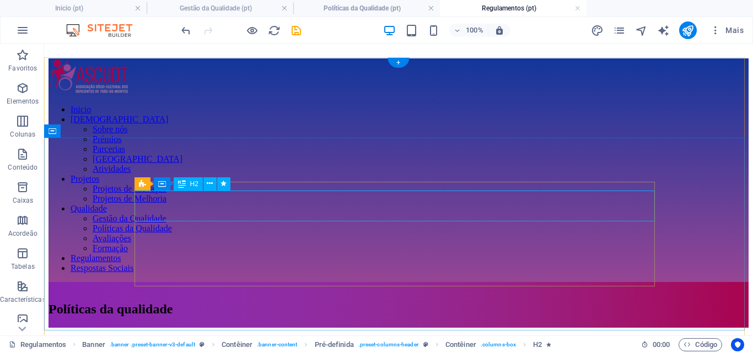
click at [387, 302] on div "Políticas da qualidade" at bounding box center [399, 309] width 700 height 15
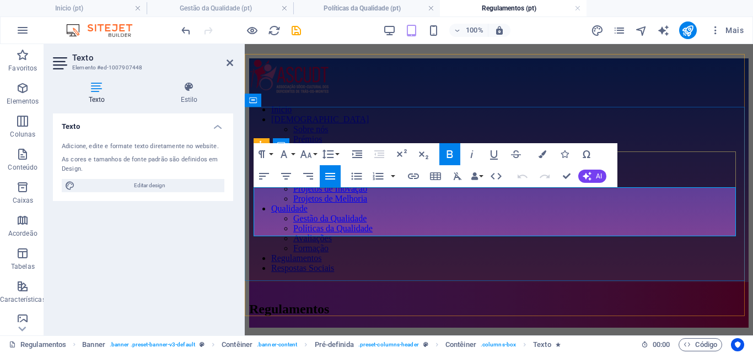
drag, startPoint x: 302, startPoint y: 212, endPoint x: 264, endPoint y: 212, distance: 38.0
drag, startPoint x: 303, startPoint y: 220, endPoint x: 263, endPoint y: 222, distance: 39.7
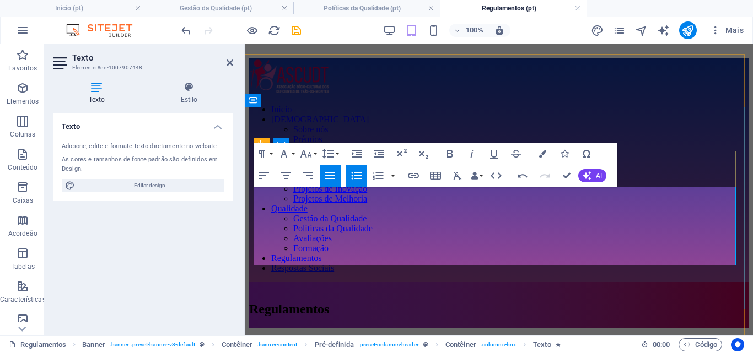
click at [229, 64] on icon at bounding box center [230, 62] width 7 height 9
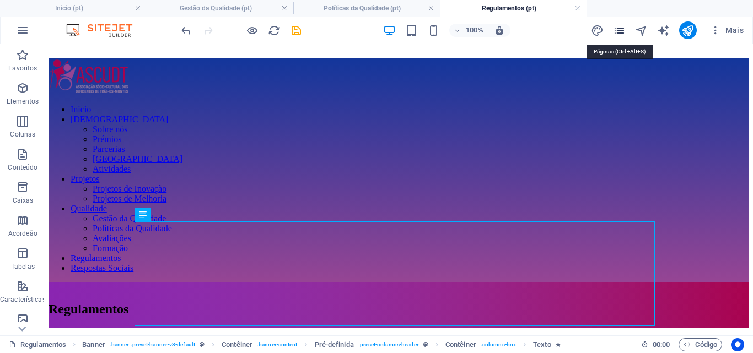
click at [616, 28] on icon "pages" at bounding box center [619, 30] width 13 height 13
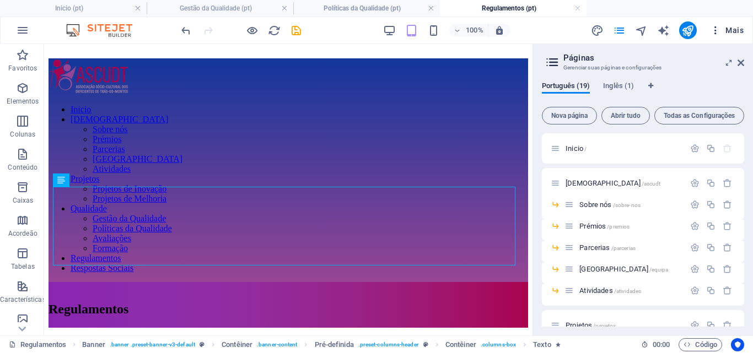
click at [715, 26] on icon "button" at bounding box center [715, 30] width 11 height 11
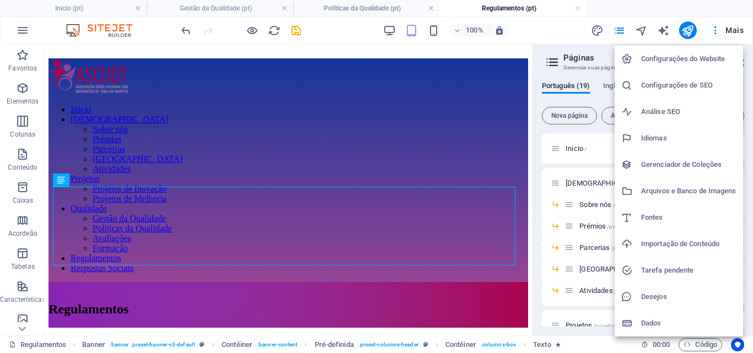
click at [672, 190] on h6 "Arquivos e Banco de Imagens" at bounding box center [688, 191] width 95 height 13
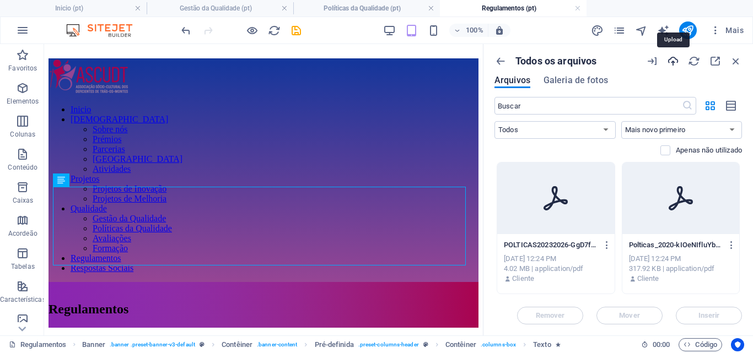
click at [672, 61] on icon "button" at bounding box center [673, 61] width 12 height 12
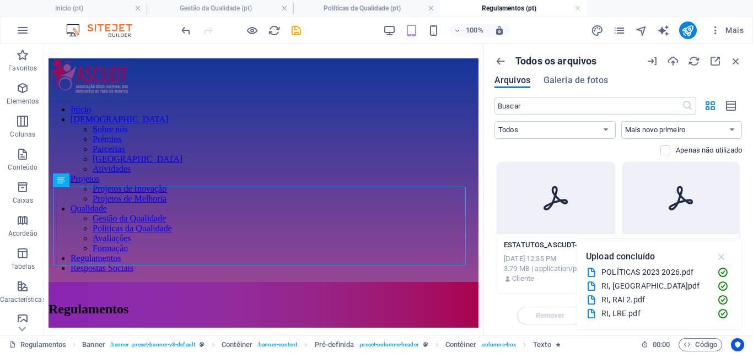
click at [724, 255] on icon "button" at bounding box center [721, 257] width 13 height 12
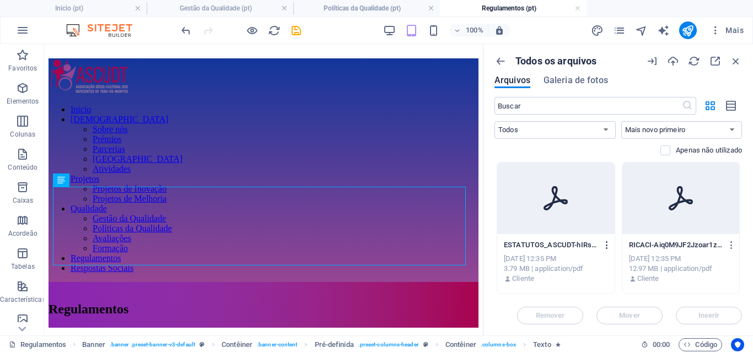
click at [608, 247] on icon "button" at bounding box center [607, 245] width 10 height 10
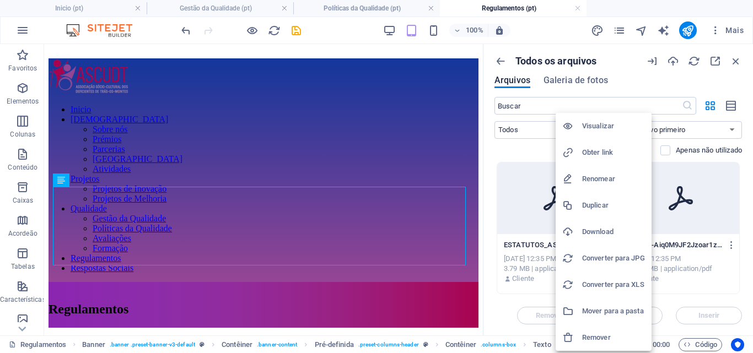
click at [607, 154] on h6 "Obter link" at bounding box center [613, 152] width 63 height 13
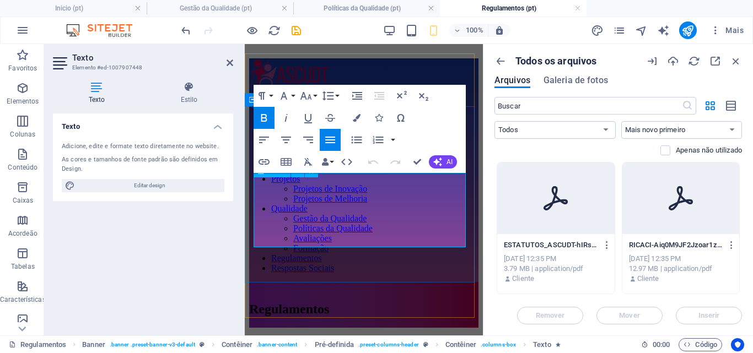
drag, startPoint x: 288, startPoint y: 193, endPoint x: 261, endPoint y: 196, distance: 26.6
click at [605, 242] on icon "button" at bounding box center [607, 245] width 10 height 10
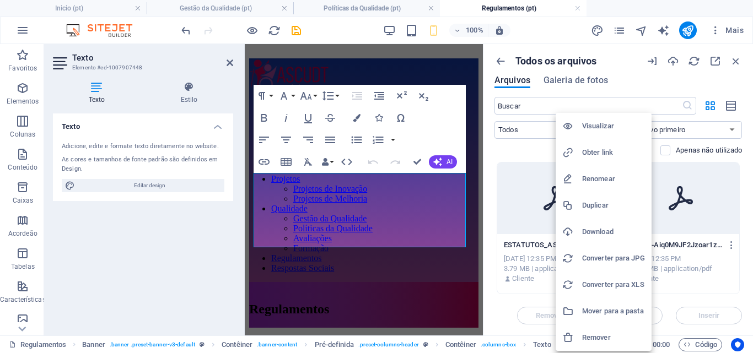
click at [589, 154] on h6 "Obter link" at bounding box center [613, 152] width 63 height 13
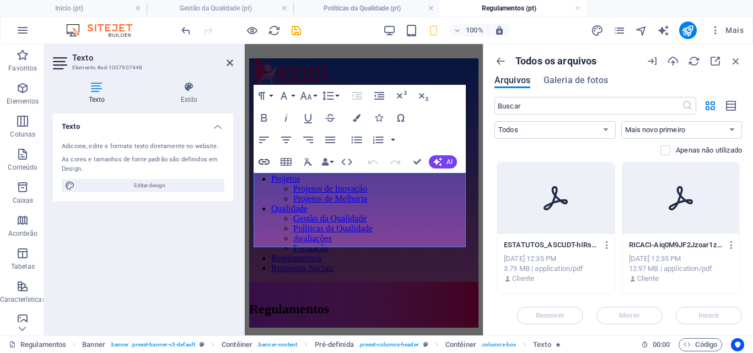
click at [260, 165] on icon "button" at bounding box center [263, 161] width 13 height 13
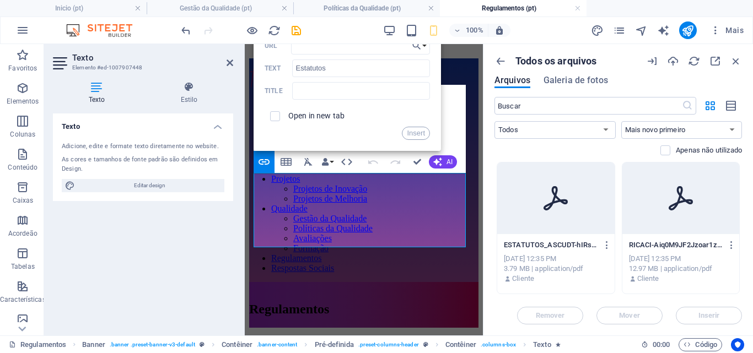
type input "[URL][DOMAIN_NAME]"
click at [419, 136] on button "Insert" at bounding box center [416, 133] width 28 height 13
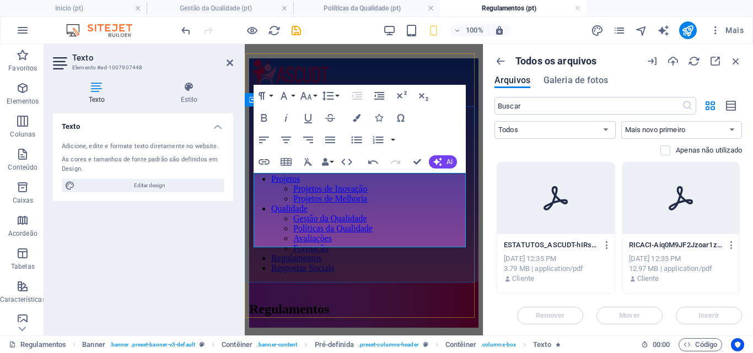
drag, startPoint x: 275, startPoint y: 203, endPoint x: 263, endPoint y: 203, distance: 11.6
click at [729, 247] on icon "button" at bounding box center [732, 245] width 10 height 10
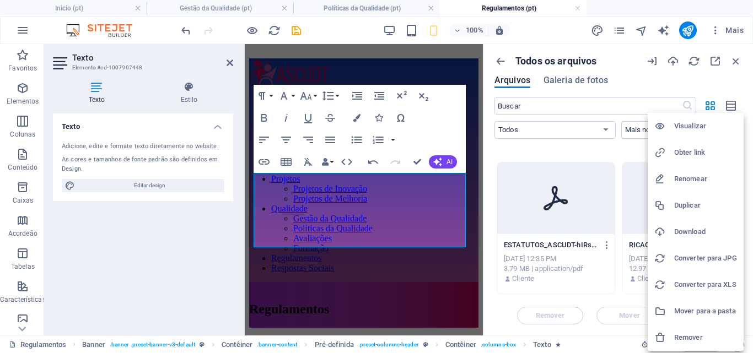
click at [689, 153] on h6 "Obter link" at bounding box center [705, 152] width 63 height 13
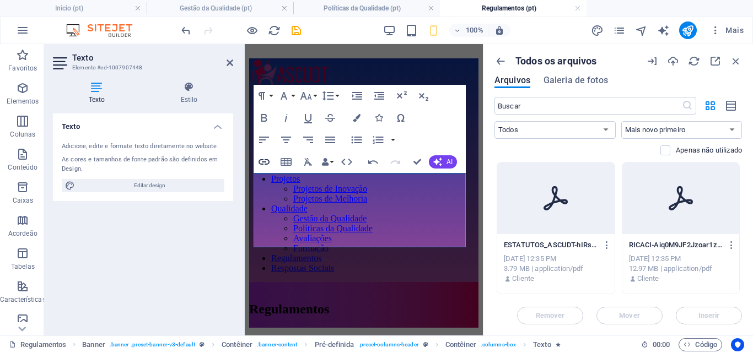
type input "CACI"
click at [261, 162] on icon "button" at bounding box center [263, 161] width 13 height 13
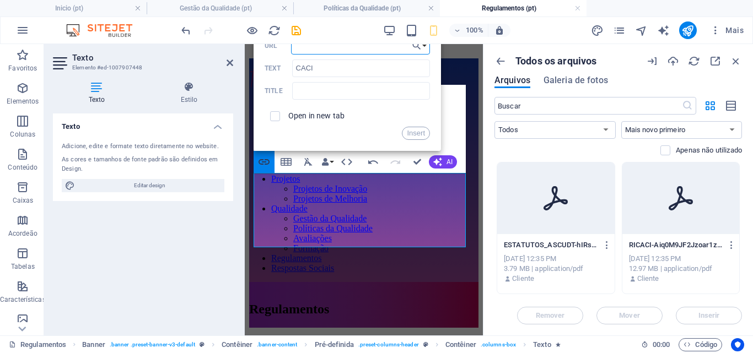
paste input "[URL][DOMAIN_NAME]"
type input "[URL][DOMAIN_NAME]"
click at [424, 132] on button "Insert" at bounding box center [416, 133] width 28 height 13
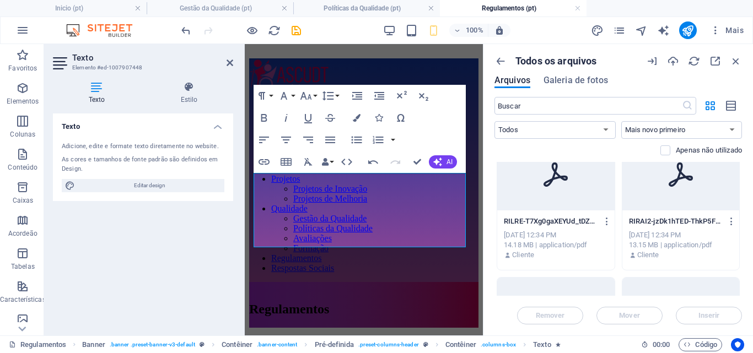
scroll to position [171, 0]
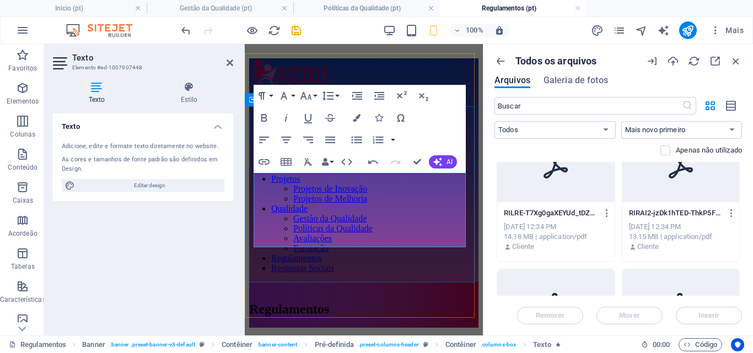
drag, startPoint x: 272, startPoint y: 216, endPoint x: 263, endPoint y: 214, distance: 9.1
click at [605, 213] on icon "button" at bounding box center [607, 213] width 10 height 10
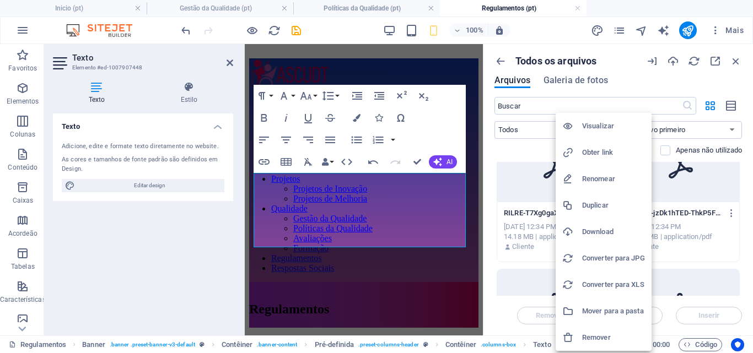
click at [603, 152] on h6 "Obter link" at bounding box center [613, 152] width 63 height 13
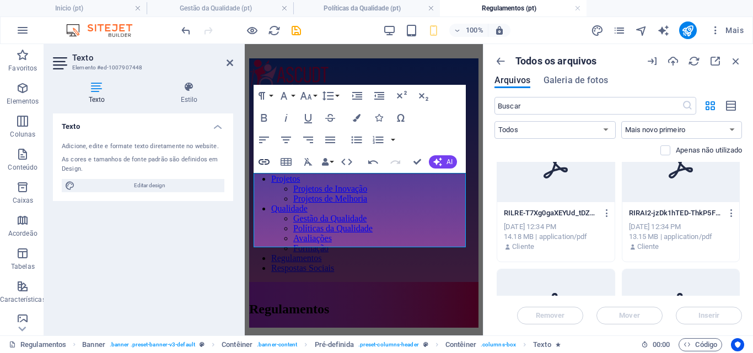
type input "LRE"
click at [261, 159] on icon "button" at bounding box center [263, 161] width 13 height 13
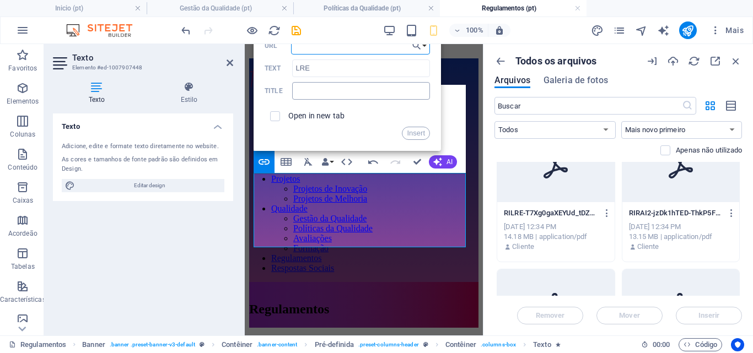
type input "[URL][DOMAIN_NAME]"
click at [406, 134] on button "Insert" at bounding box center [416, 133] width 28 height 13
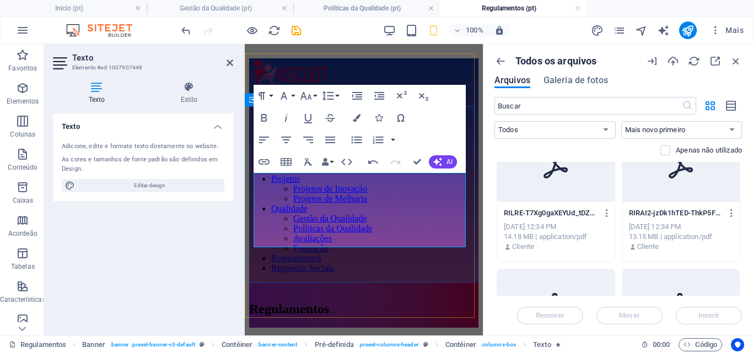
drag, startPoint x: 276, startPoint y: 225, endPoint x: 263, endPoint y: 224, distance: 12.2
click at [730, 212] on icon "button" at bounding box center [732, 213] width 10 height 10
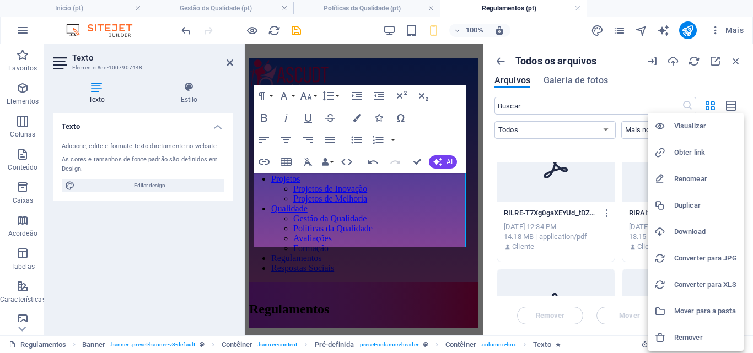
click at [687, 153] on h6 "Obter link" at bounding box center [705, 152] width 63 height 13
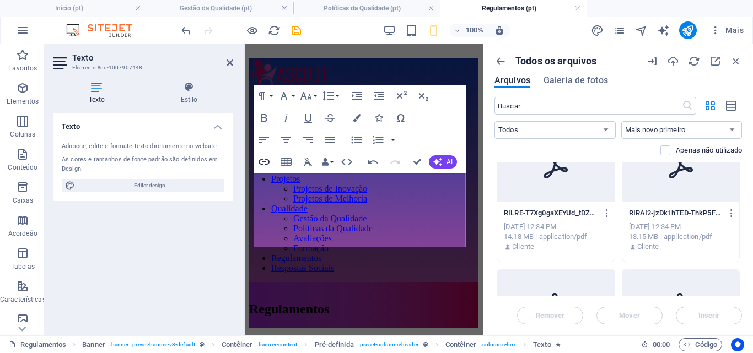
type input "RAI 2"
click at [262, 163] on icon "button" at bounding box center [263, 161] width 13 height 13
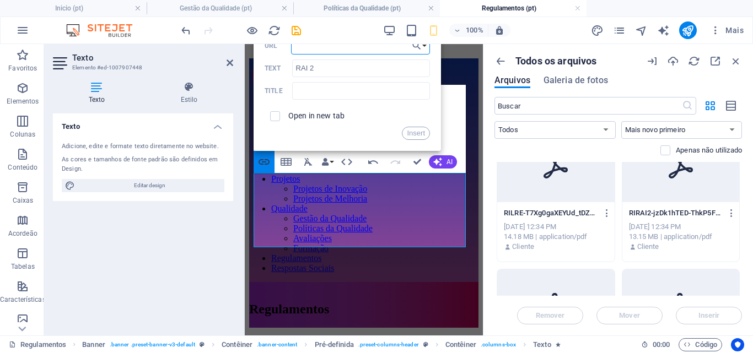
paste input "[URL][DOMAIN_NAME]"
type input "[URL][DOMAIN_NAME]"
click at [410, 138] on button "Insert" at bounding box center [416, 133] width 28 height 13
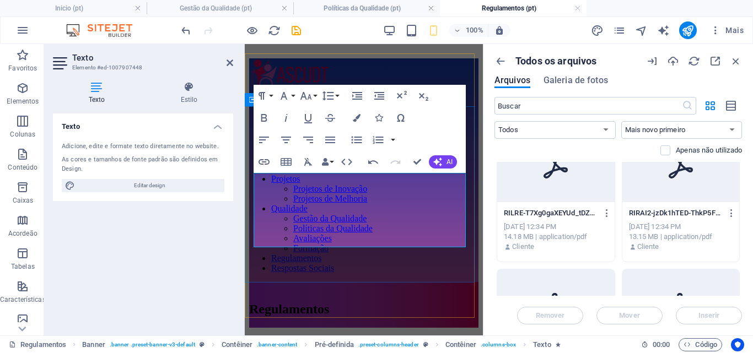
drag, startPoint x: 273, startPoint y: 234, endPoint x: 263, endPoint y: 234, distance: 9.9
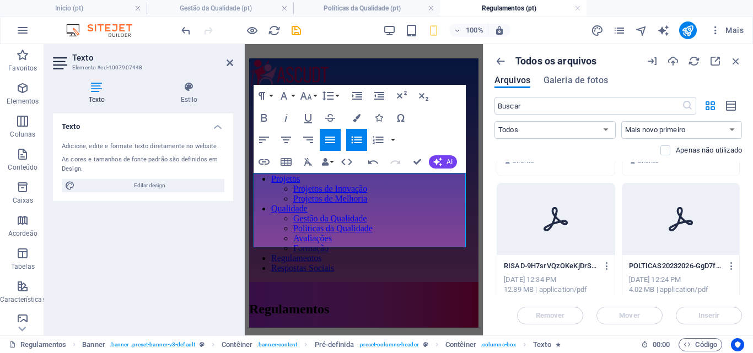
scroll to position [265, 0]
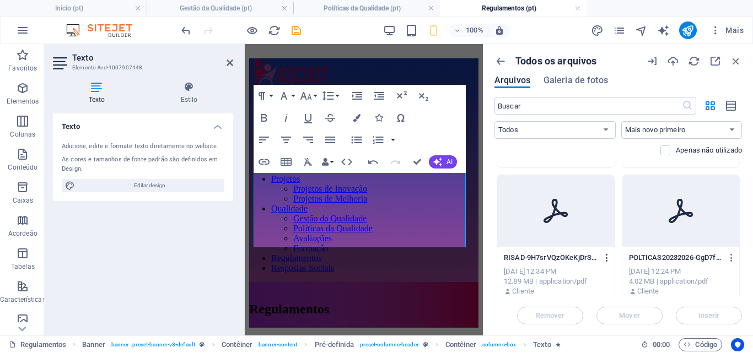
click at [607, 261] on icon "button" at bounding box center [607, 258] width 10 height 10
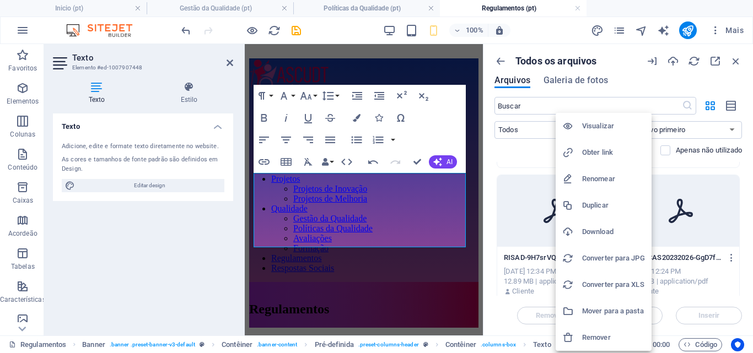
click at [609, 155] on h6 "Obter link" at bounding box center [613, 152] width 63 height 13
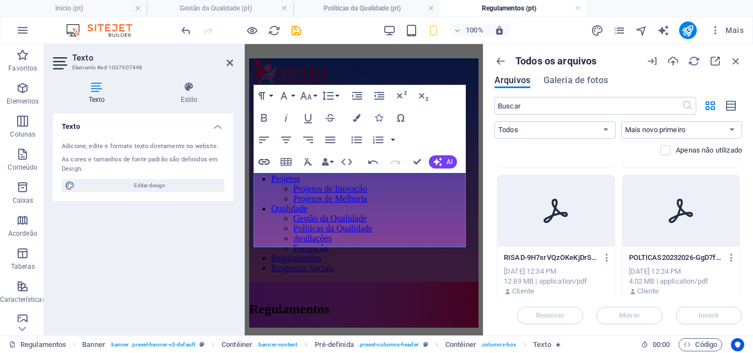
type input "SAD"
click at [266, 158] on icon "button" at bounding box center [263, 161] width 13 height 13
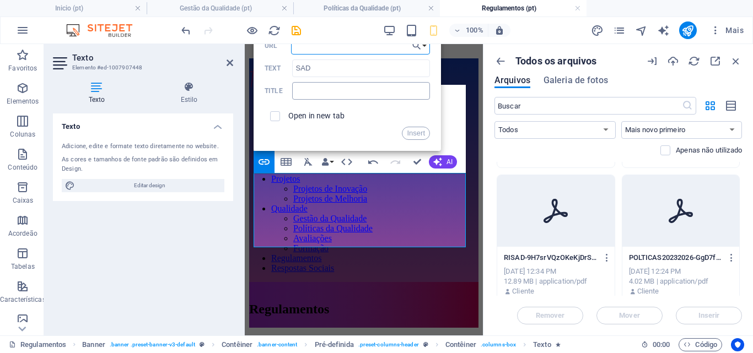
paste input "[URL][DOMAIN_NAME]"
type input "[URL][DOMAIN_NAME]"
click at [415, 133] on button "Insert" at bounding box center [416, 133] width 28 height 13
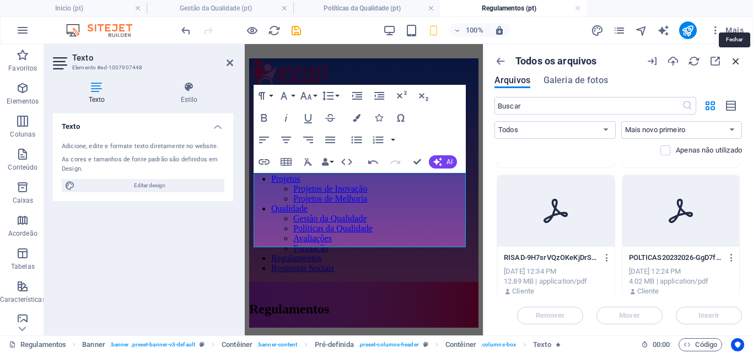
click at [736, 58] on icon "button" at bounding box center [736, 61] width 12 height 12
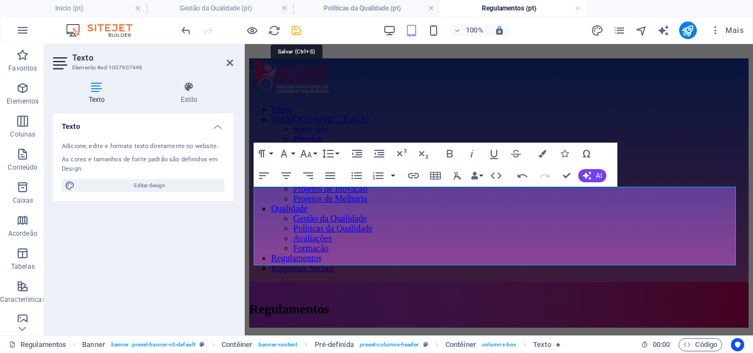
click at [293, 28] on icon "save" at bounding box center [296, 30] width 13 height 13
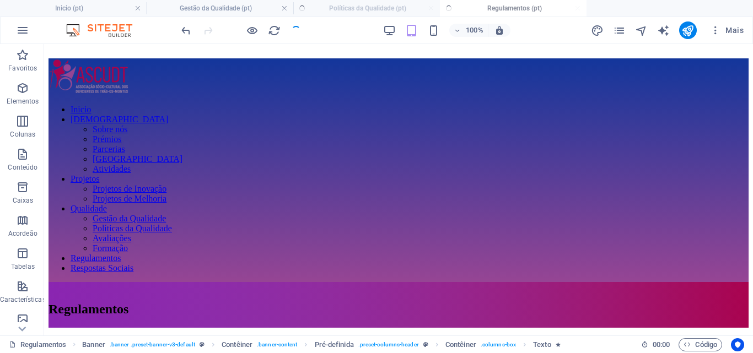
checkbox input "false"
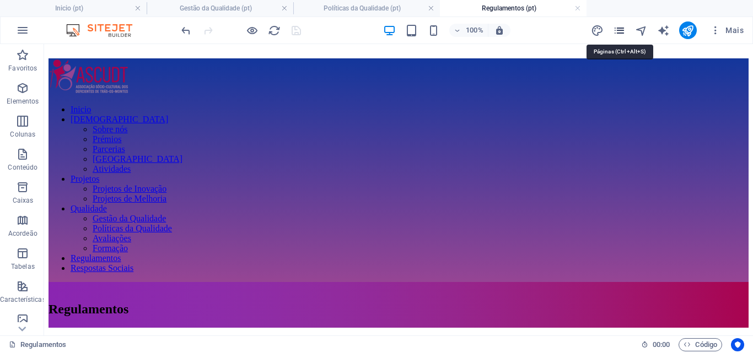
click at [621, 31] on icon "pages" at bounding box center [619, 30] width 13 height 13
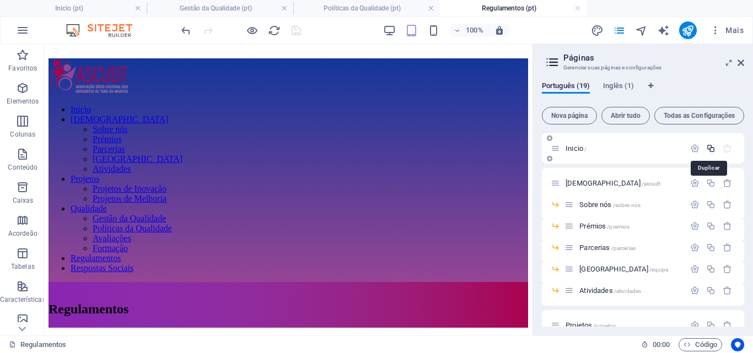
click at [709, 151] on icon "button" at bounding box center [710, 148] width 9 height 9
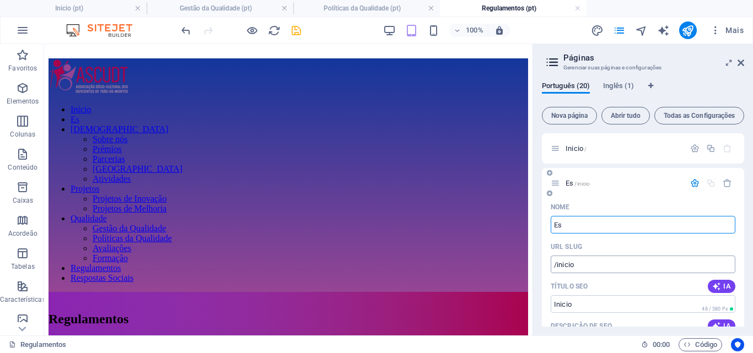
type input "E"
type input "CACI"
click at [594, 266] on input "/inicio" at bounding box center [643, 265] width 185 height 18
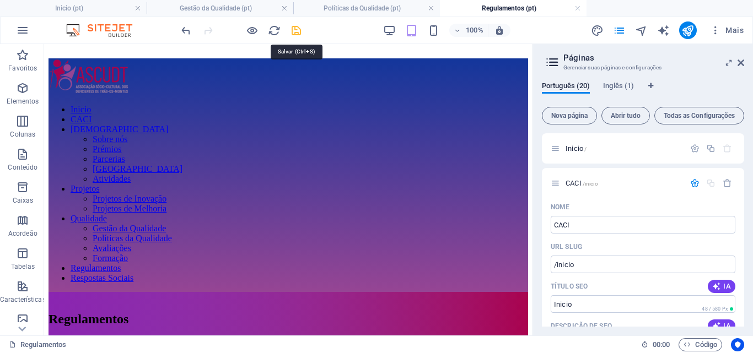
click at [294, 29] on icon "save" at bounding box center [296, 30] width 13 height 13
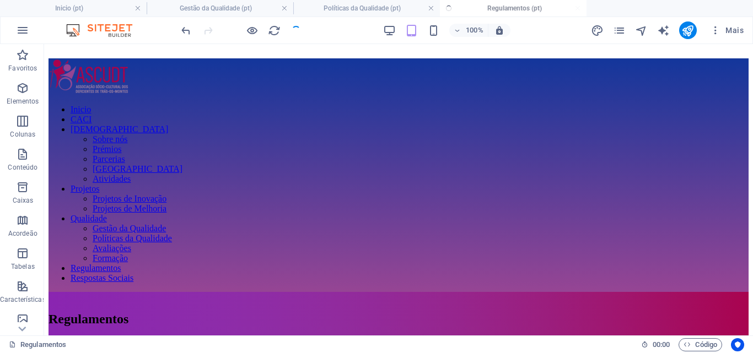
checkbox input "false"
click at [621, 32] on icon "pages" at bounding box center [619, 30] width 13 height 13
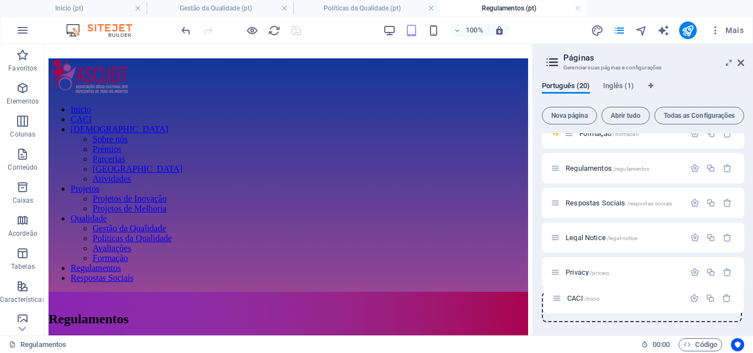
scroll to position [356, 0]
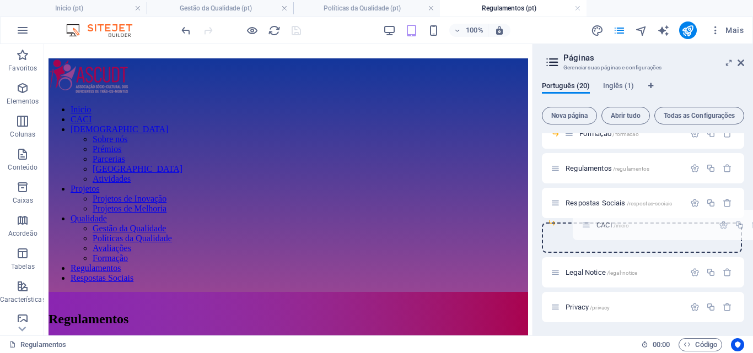
drag, startPoint x: 557, startPoint y: 185, endPoint x: 588, endPoint y: 233, distance: 56.6
click at [588, 233] on div "Inicio / CACI /inicio ASCUDT /ascudt Sobre nós /sobre-nos Prémios /premios Parc…" at bounding box center [643, 50] width 202 height 545
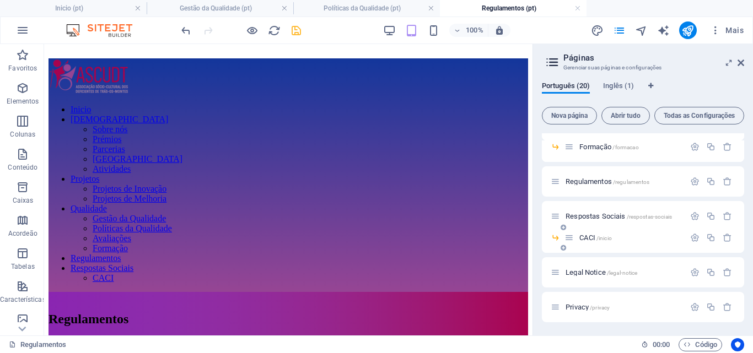
scroll to position [342, 0]
drag, startPoint x: 568, startPoint y: 239, endPoint x: 594, endPoint y: 238, distance: 26.0
click at [594, 238] on div "Inicio / ASCUDT /ascudt Sobre nós /sobre-nos Prémios /premios Parcerias /parcer…" at bounding box center [643, 46] width 202 height 510
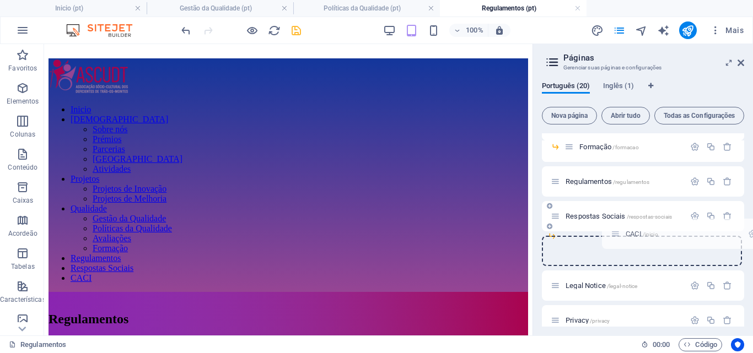
drag, startPoint x: 556, startPoint y: 252, endPoint x: 616, endPoint y: 230, distance: 63.8
click at [616, 230] on div "Inicio / ASCUDT /ascudt Sobre nós /sobre-nos Prémios /premios Parcerias /parcer…" at bounding box center [643, 46] width 202 height 510
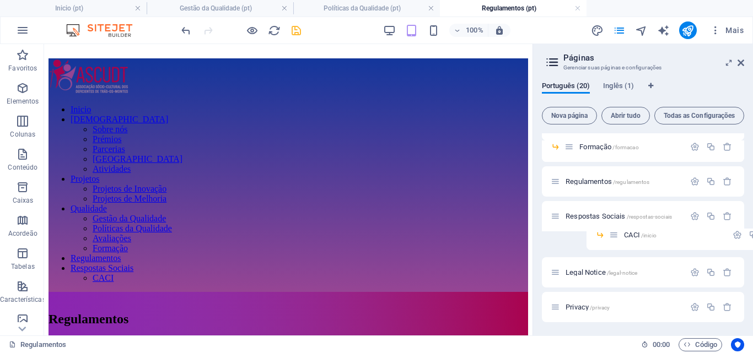
drag, startPoint x: 572, startPoint y: 238, endPoint x: 620, endPoint y: 235, distance: 48.0
click at [620, 235] on div "Inicio / ASCUDT /ascudt Sobre nós /sobre-nos Prémios /premios Parcerias /parcer…" at bounding box center [643, 46] width 202 height 510
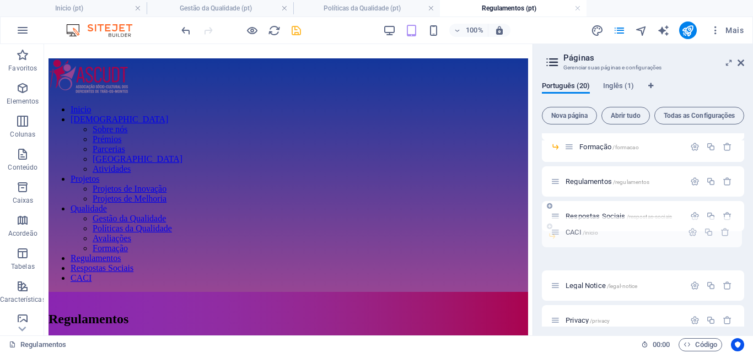
drag, startPoint x: 556, startPoint y: 251, endPoint x: 556, endPoint y: 229, distance: 21.5
click at [556, 229] on div "Inicio / ASCUDT /ascudt Sobre nós /sobre-nos Prémios /premios Parcerias /parcer…" at bounding box center [643, 46] width 202 height 510
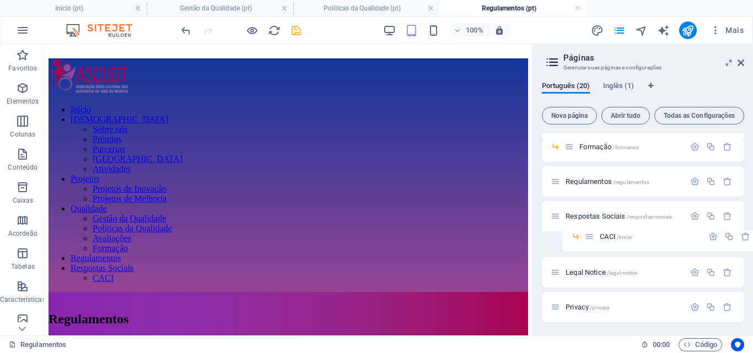
drag, startPoint x: 570, startPoint y: 239, endPoint x: 594, endPoint y: 238, distance: 23.7
click at [594, 238] on div "Inicio / ASCUDT /ascudt Sobre nós /sobre-nos Prémios /premios Parcerias /parcer…" at bounding box center [643, 46] width 202 height 510
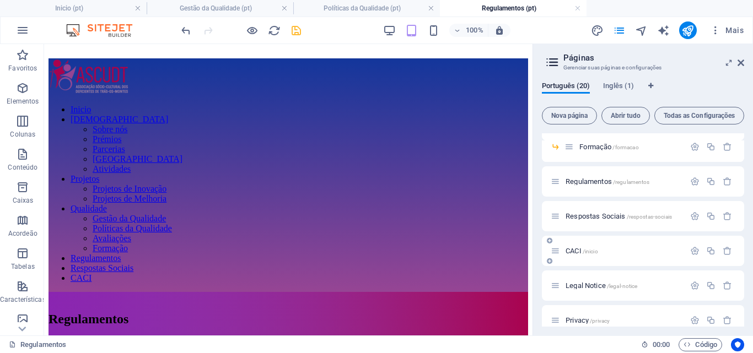
click at [573, 239] on div "CACI /inicio" at bounding box center [643, 251] width 202 height 30
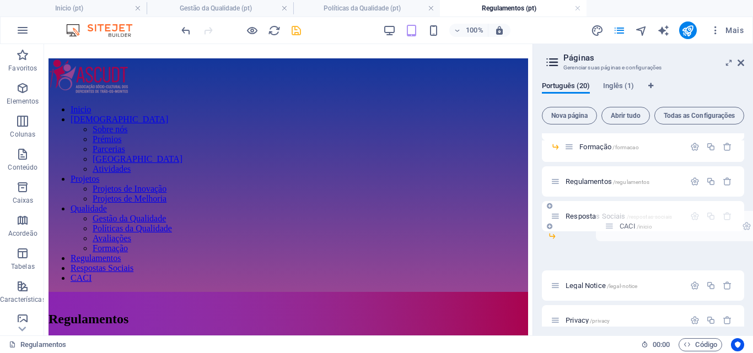
drag, startPoint x: 557, startPoint y: 251, endPoint x: 611, endPoint y: 223, distance: 60.9
click at [611, 223] on div "Inicio / ASCUDT /ascudt Sobre nós /sobre-nos Prémios /premios Parcerias /parcer…" at bounding box center [643, 46] width 202 height 510
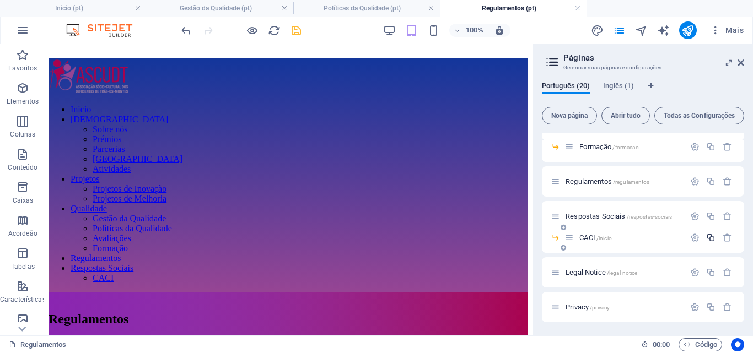
click at [711, 237] on icon "button" at bounding box center [710, 237] width 9 height 9
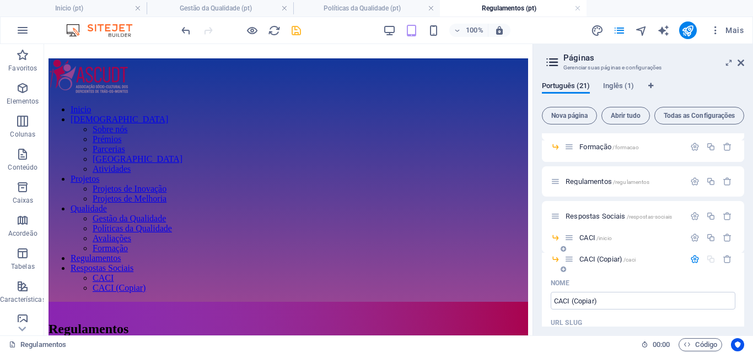
click at [595, 261] on span "CACI (Copiar) /caci" at bounding box center [607, 259] width 56 height 8
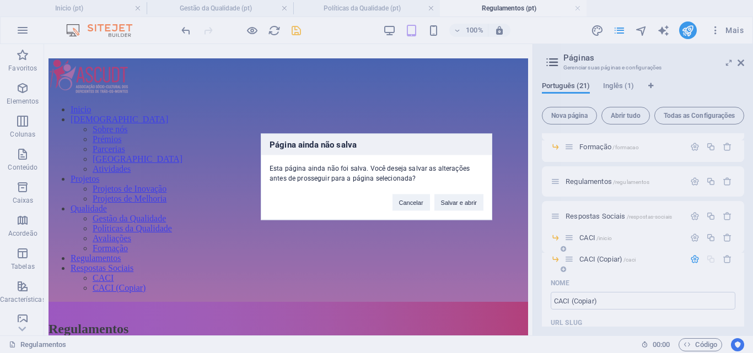
click at [595, 261] on div "Página ainda não salva Esta página ainda não foi salva. Você deseja salvar as a…" at bounding box center [376, 176] width 753 height 353
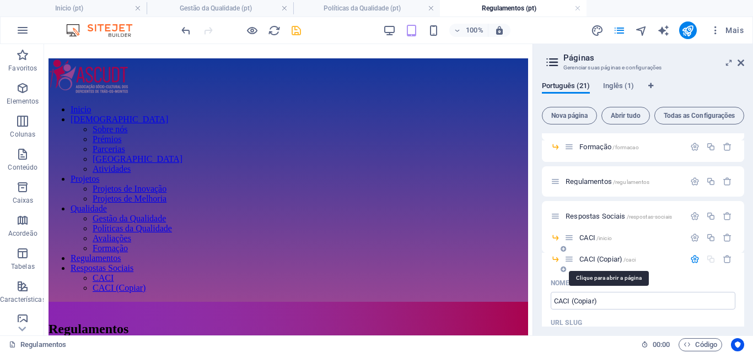
click at [587, 260] on span "CACI (Copiar) /caci" at bounding box center [607, 259] width 56 height 8
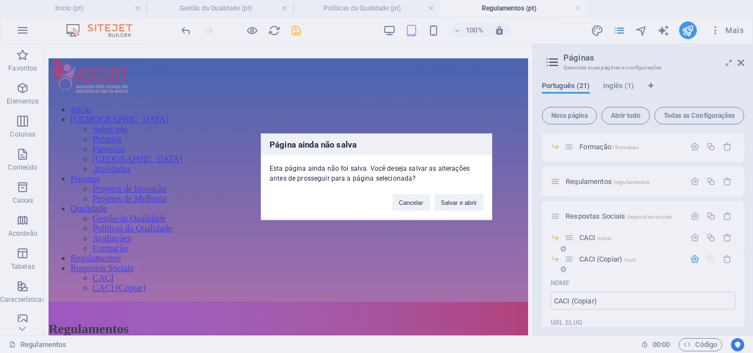
click at [587, 260] on div "Página ainda não salva Esta página ainda não foi salva. Você deseja salvar as a…" at bounding box center [376, 176] width 753 height 353
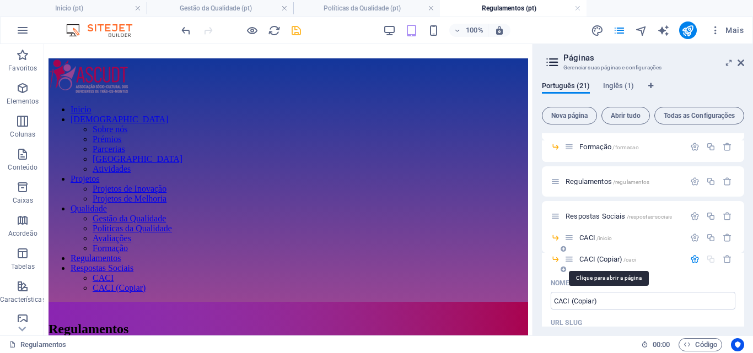
click at [587, 260] on span "CACI (Copiar) /caci" at bounding box center [607, 259] width 56 height 8
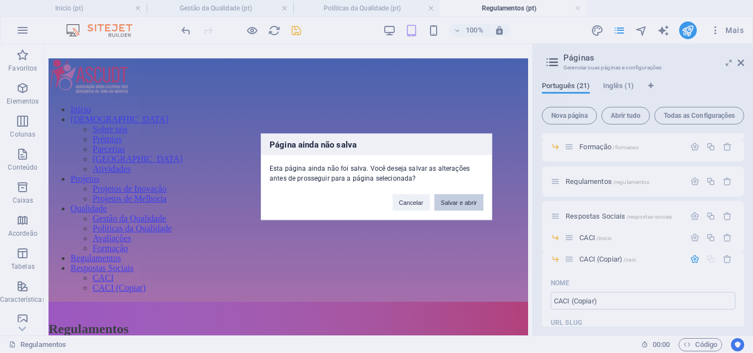
click at [465, 202] on button "Salvar e abrir" at bounding box center [458, 202] width 49 height 17
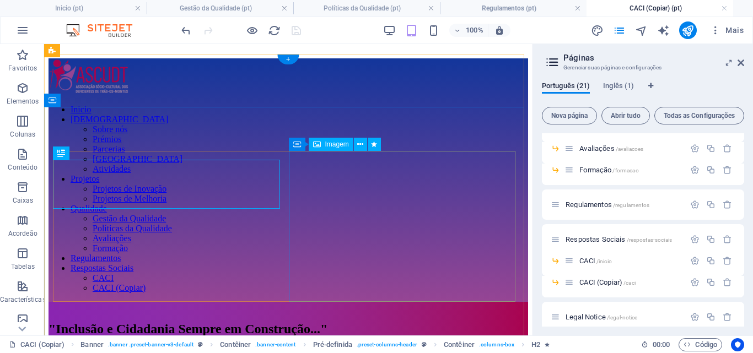
scroll to position [0, 0]
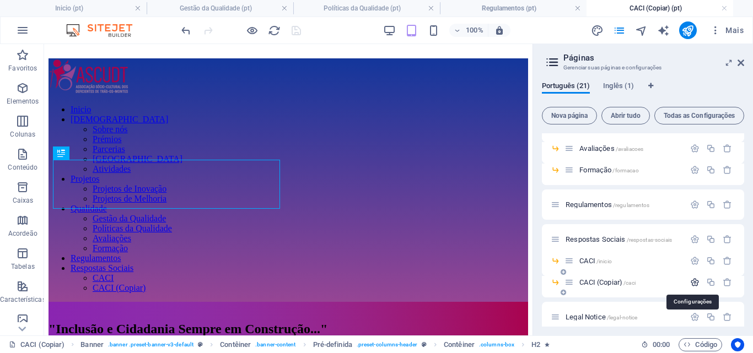
click at [692, 285] on icon "button" at bounding box center [694, 282] width 9 height 9
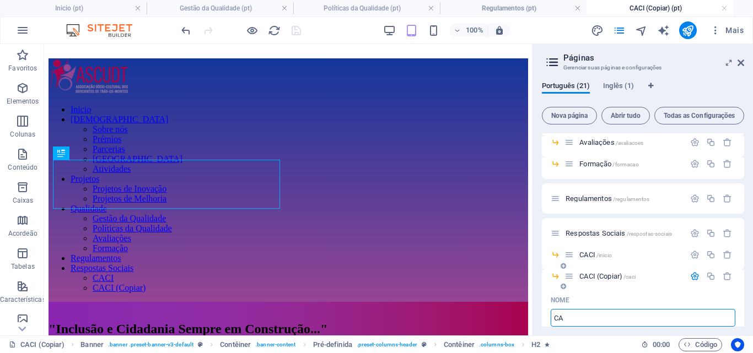
type input "C"
type input "CRFP"
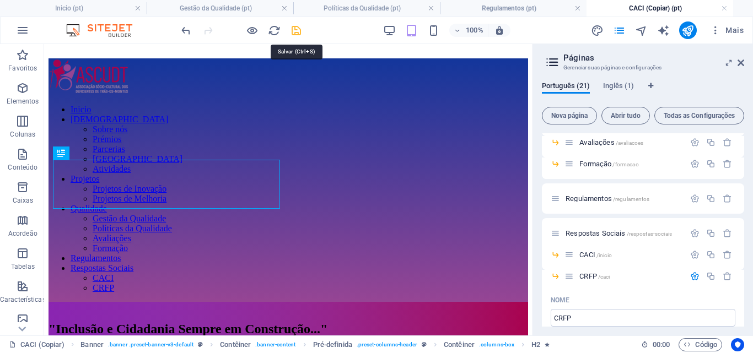
click at [295, 31] on icon "save" at bounding box center [296, 30] width 13 height 13
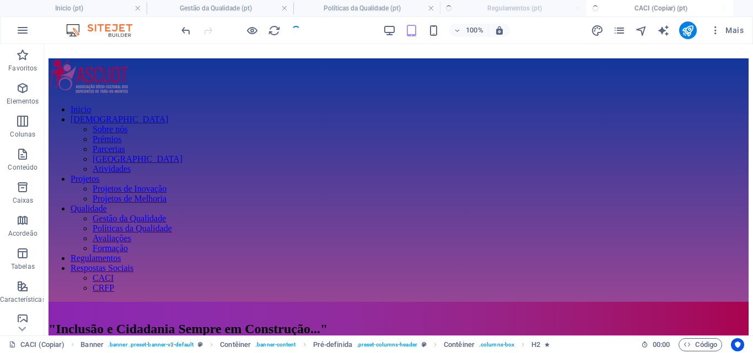
checkbox input "false"
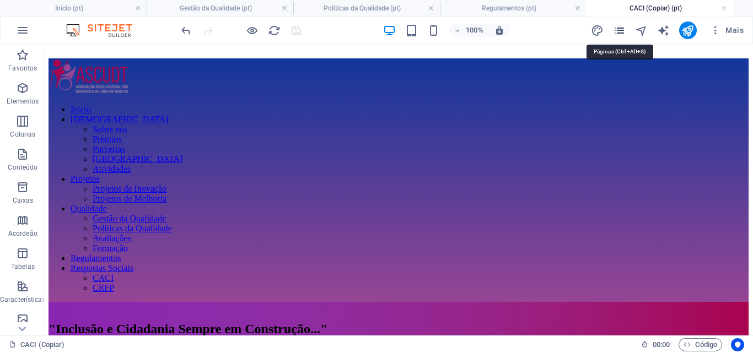
click at [618, 30] on icon "pages" at bounding box center [619, 30] width 13 height 13
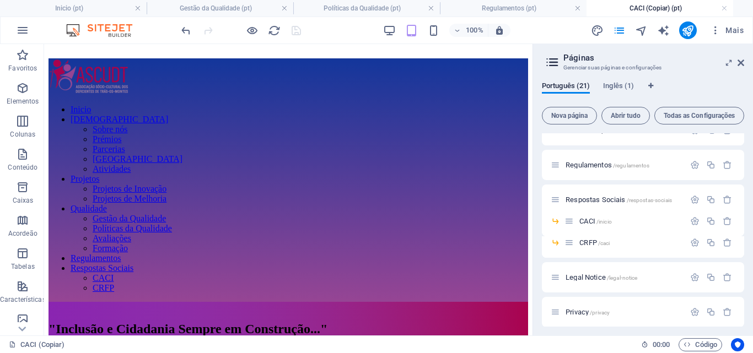
scroll to position [364, 0]
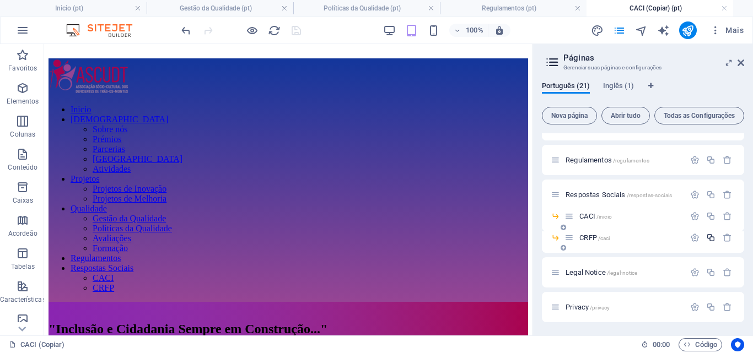
click at [709, 236] on icon "button" at bounding box center [710, 237] width 9 height 9
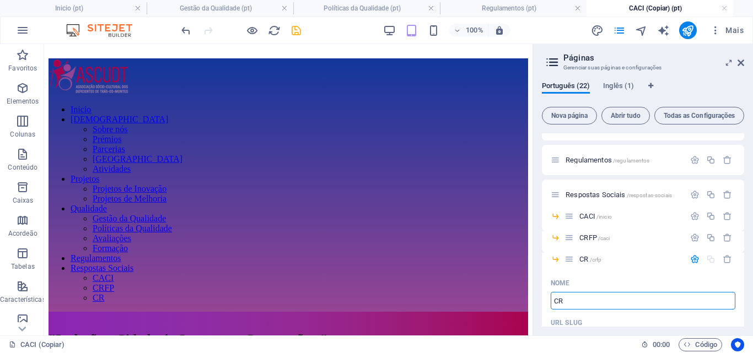
type input "C"
type input "LRE"
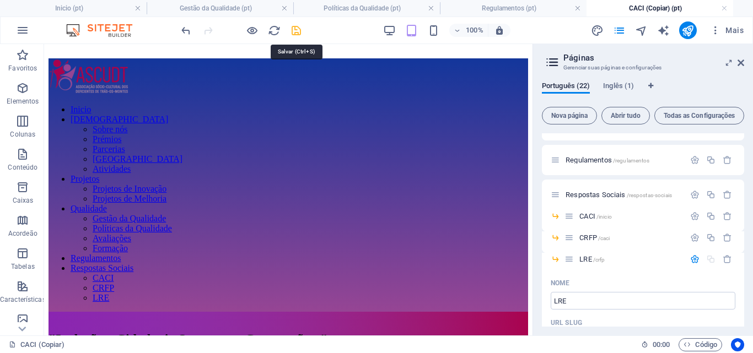
click at [295, 29] on icon "save" at bounding box center [296, 30] width 13 height 13
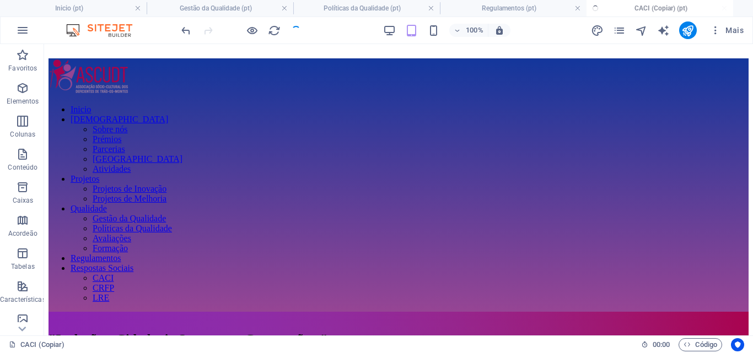
checkbox input "false"
click at [618, 31] on icon "pages" at bounding box center [619, 30] width 13 height 13
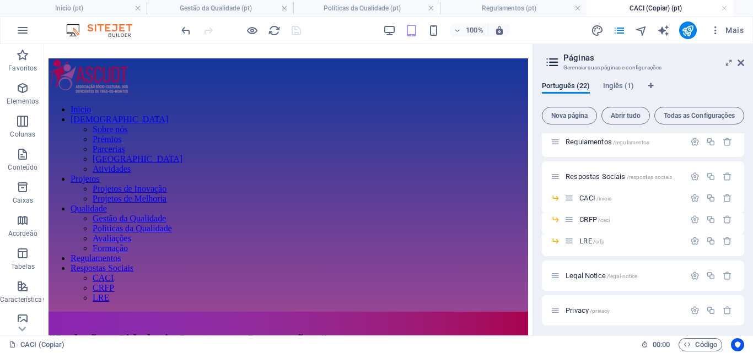
scroll to position [384, 0]
click at [708, 216] on icon "button" at bounding box center [710, 217] width 9 height 9
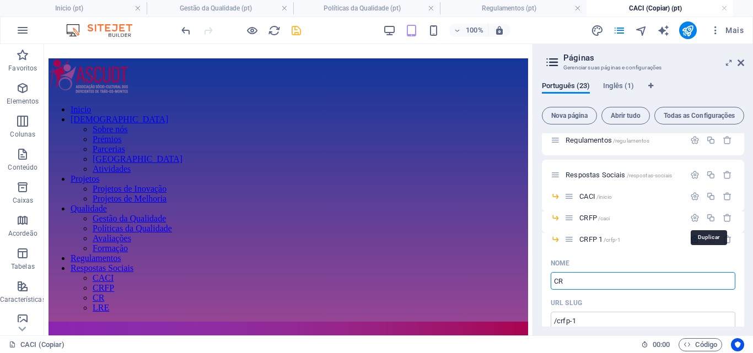
type input "CR"
type input "/cr"
type input "CR"
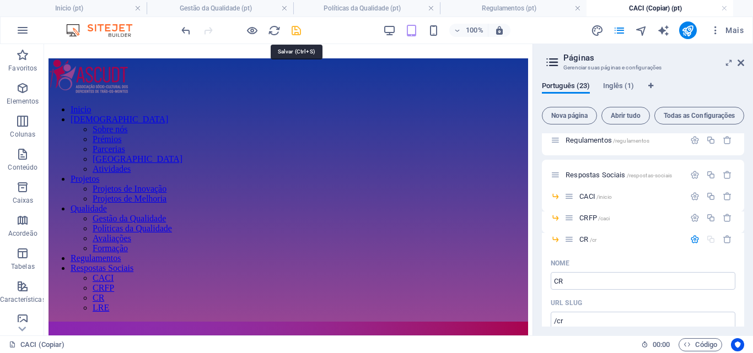
click at [297, 29] on icon "save" at bounding box center [296, 30] width 13 height 13
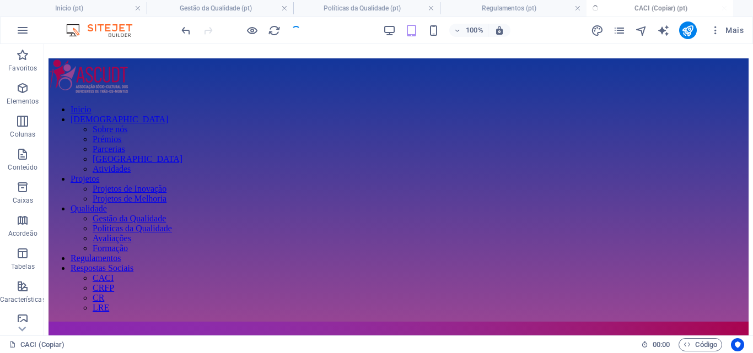
checkbox input "false"
click at [621, 26] on icon "pages" at bounding box center [619, 30] width 13 height 13
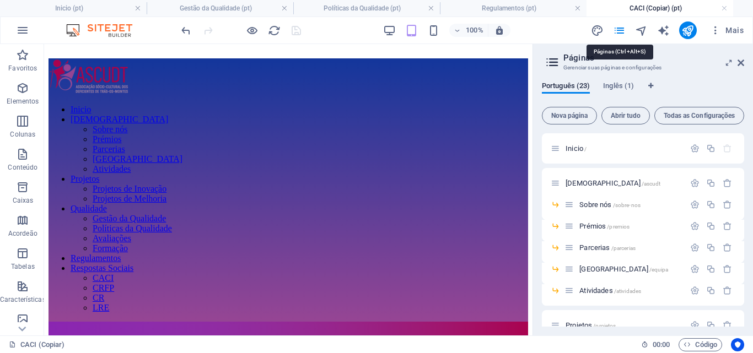
scroll to position [407, 0]
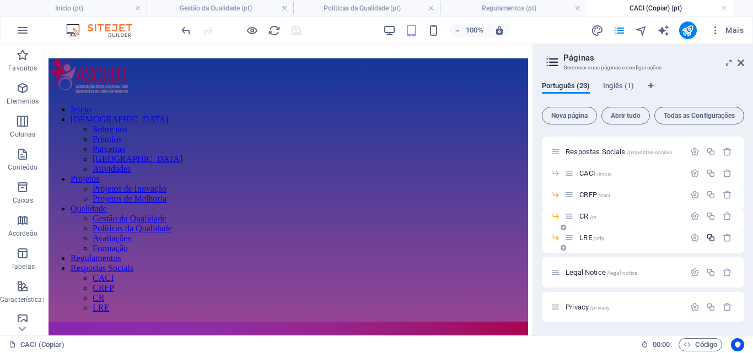
click at [709, 236] on icon "button" at bounding box center [710, 237] width 9 height 9
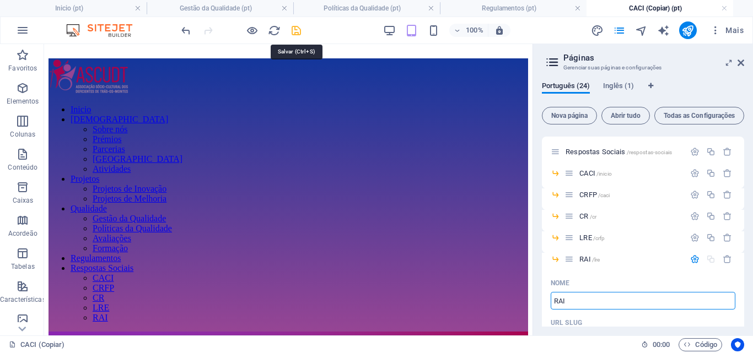
type input "RAI"
click at [295, 34] on icon "save" at bounding box center [296, 30] width 13 height 13
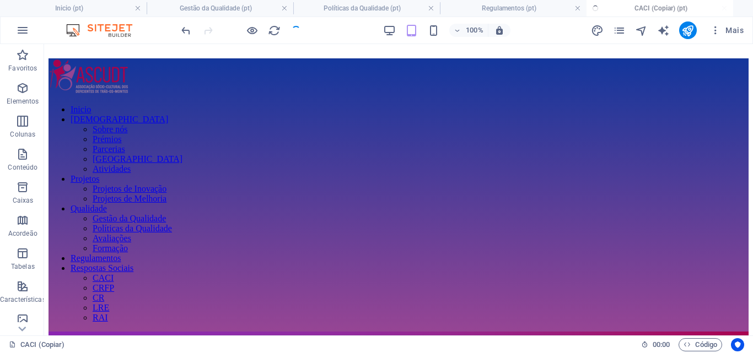
checkbox input "false"
click at [621, 30] on icon "pages" at bounding box center [619, 30] width 13 height 13
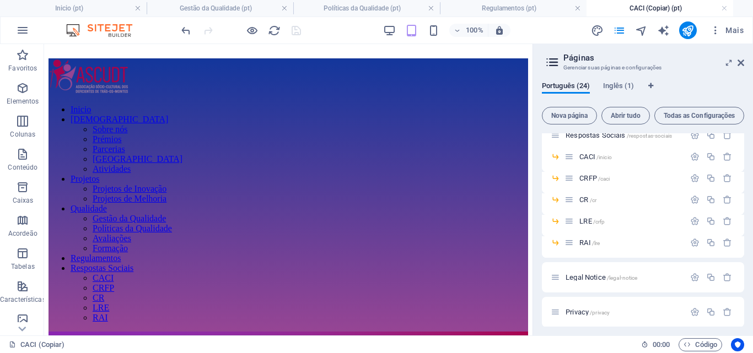
scroll to position [428, 0]
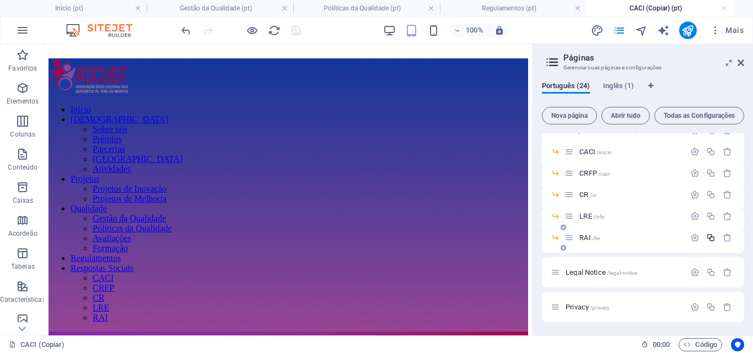
click at [707, 236] on icon "button" at bounding box center [710, 237] width 9 height 9
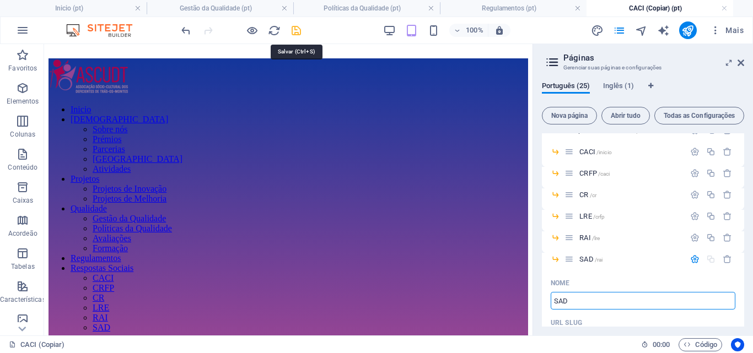
type input "SAD"
click at [298, 28] on icon "save" at bounding box center [296, 30] width 13 height 13
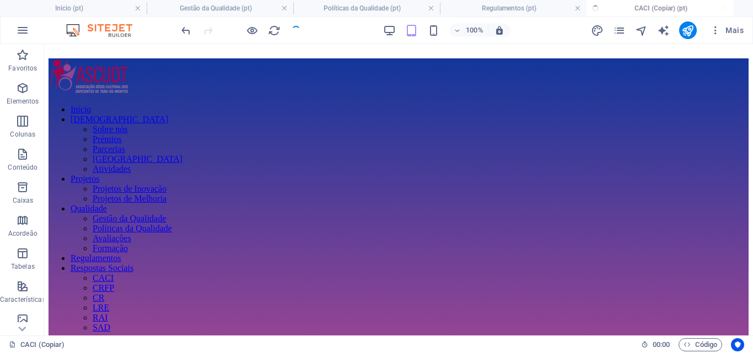
checkbox input "false"
click at [298, 28] on div at bounding box center [240, 30] width 123 height 18
click at [723, 10] on link at bounding box center [724, 8] width 7 height 10
click at [578, 8] on link at bounding box center [577, 8] width 7 height 10
click at [431, 7] on link at bounding box center [431, 8] width 7 height 10
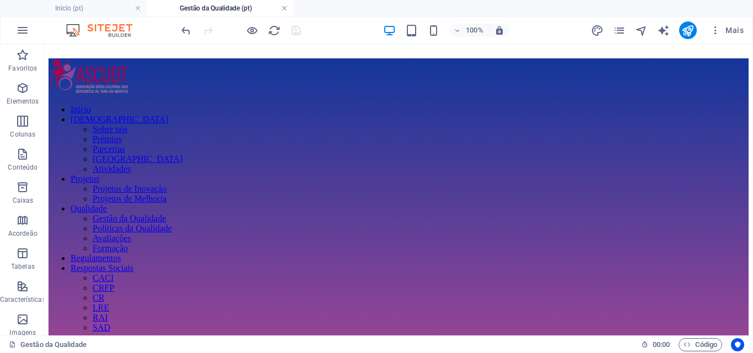
click at [283, 8] on link at bounding box center [284, 8] width 7 height 10
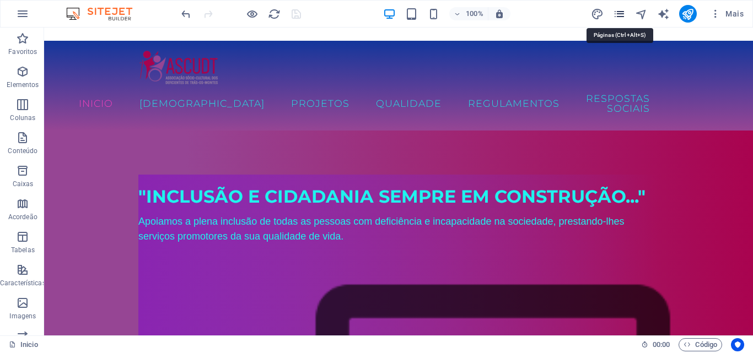
click at [617, 11] on icon "pages" at bounding box center [619, 14] width 13 height 13
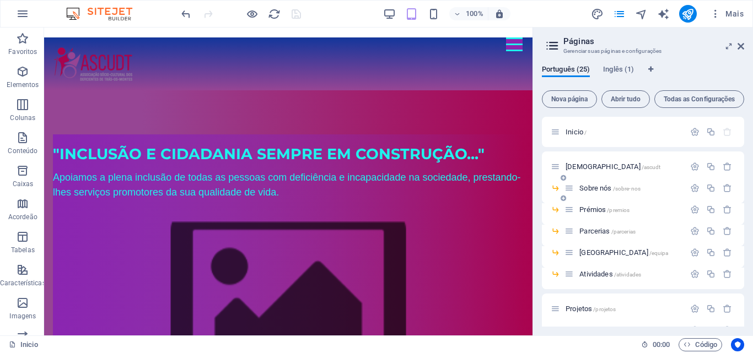
click at [622, 196] on div "Sobre nós /sobre-nos" at bounding box center [643, 192] width 202 height 21
click at [739, 45] on icon at bounding box center [741, 46] width 7 height 9
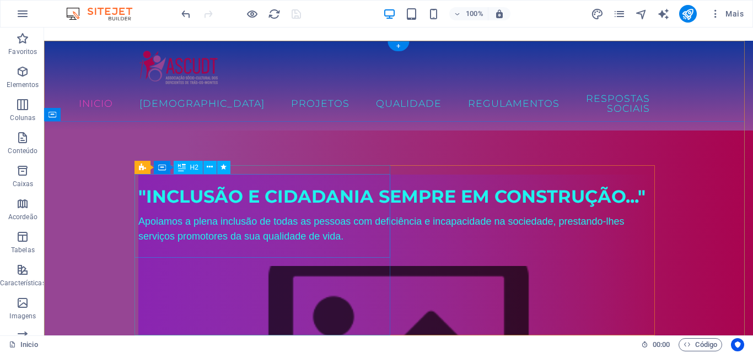
click at [358, 210] on div ""Inclusão e Cidadania Sempre em Construção..."" at bounding box center [398, 197] width 520 height 26
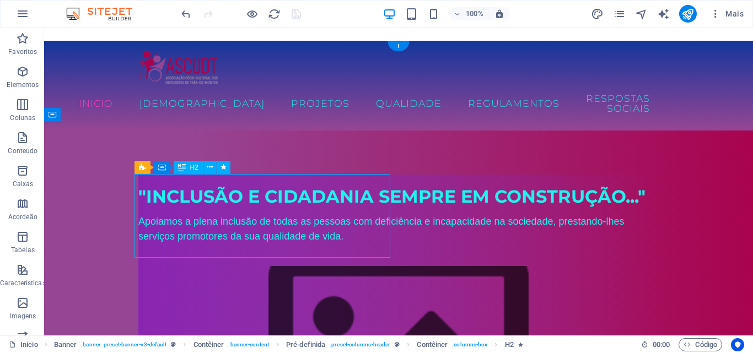
click at [358, 210] on div ""Inclusão e Cidadania Sempre em Construção..."" at bounding box center [398, 197] width 520 height 26
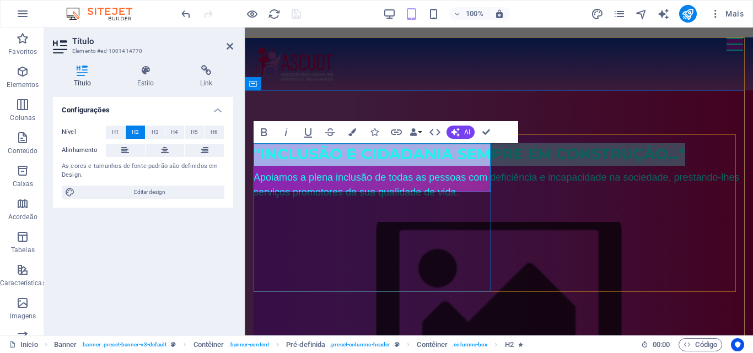
click at [255, 153] on span ""Inclusão e Cidadania Sempre em Construção..."" at bounding box center [470, 154] width 432 height 18
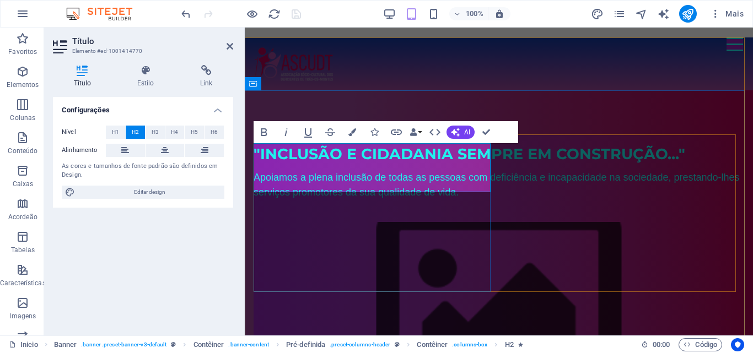
click at [255, 163] on span ""Inclusão e Cidadania Sempre em Construção..."" at bounding box center [470, 154] width 432 height 18
click at [255, 163] on span ""Inclusão e Cidadania Sempre em Construção..."" at bounding box center [472, 154] width 436 height 18
click at [262, 163] on span ""Inclusão e Cidadania Sempre em Construção..."" at bounding box center [472, 154] width 436 height 18
click at [256, 200] on div "Apoiamos a plena inclusão de todas as pessoas com deficiência e incapacidade na…" at bounding box center [499, 185] width 491 height 30
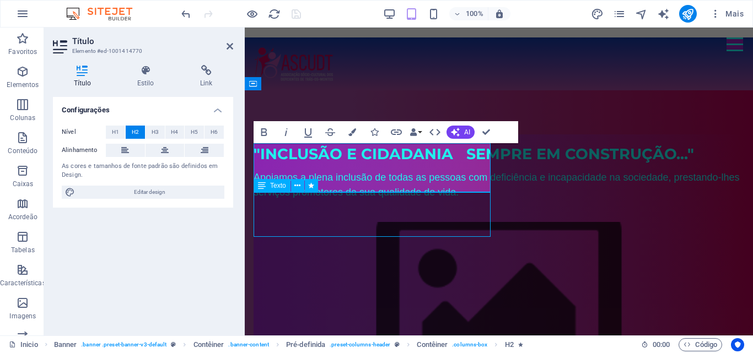
click at [256, 200] on div "Apoiamos a plena inclusão de todas as pessoas com deficiência e incapacidade na…" at bounding box center [499, 185] width 491 height 30
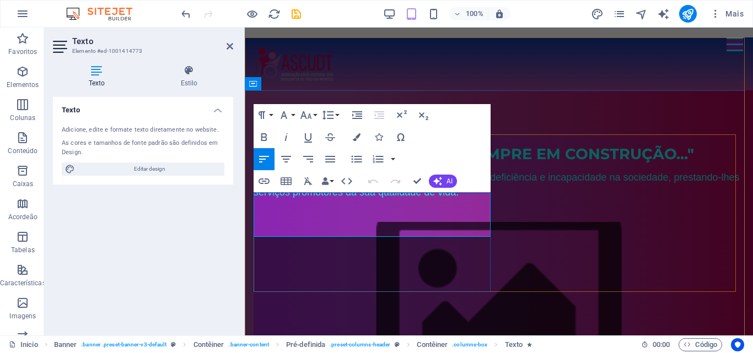
click at [255, 198] on span "Apoiamos a plena inclusão de todas as pessoas com deficiência e incapacidade na…" at bounding box center [497, 185] width 486 height 26
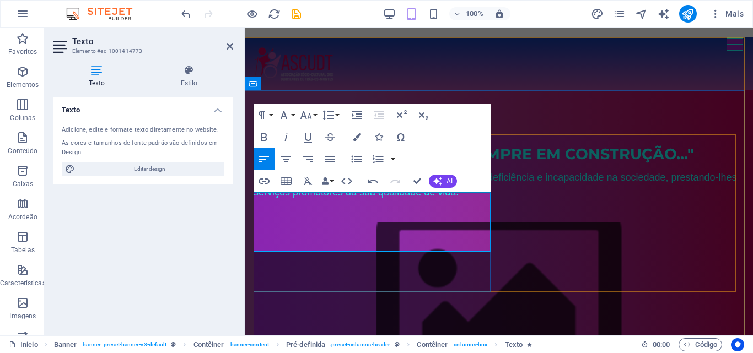
click at [257, 198] on span "Apoiamos a plena inclusão de todas as pessoas com deficiência e incapacidade na…" at bounding box center [495, 185] width 483 height 26
click at [254, 183] on span "Apoiamos a plena inclusão de todas as pessoas com deficiência e incapacidade na…" at bounding box center [464, 177] width 421 height 11
click at [259, 183] on span "Apoiamos a plena inclusão de todas as pessoas com deficiência e incapacidade na…" at bounding box center [463, 177] width 418 height 11
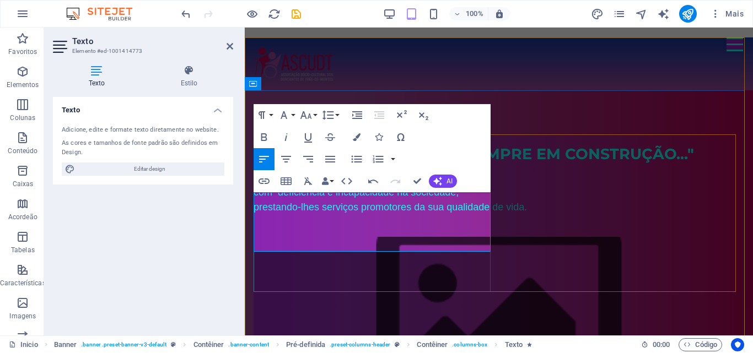
click at [257, 213] on span "prestando-lhes serviços promotores da sua qualidade de vida." at bounding box center [390, 207] width 273 height 11
click at [255, 213] on span "prestando-lhes serviços promotores da sua qualidade de vida." at bounding box center [390, 207] width 273 height 11
click at [260, 213] on span "prestando-lhes serviços promotores da sua qualidade de vida." at bounding box center [390, 207] width 273 height 11
click at [293, 19] on icon "save" at bounding box center [296, 14] width 13 height 13
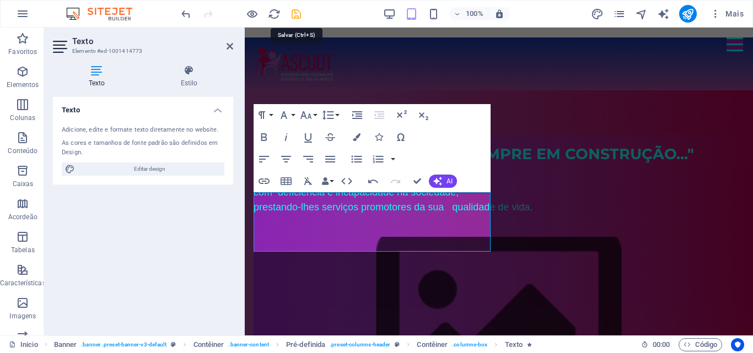
checkbox input "false"
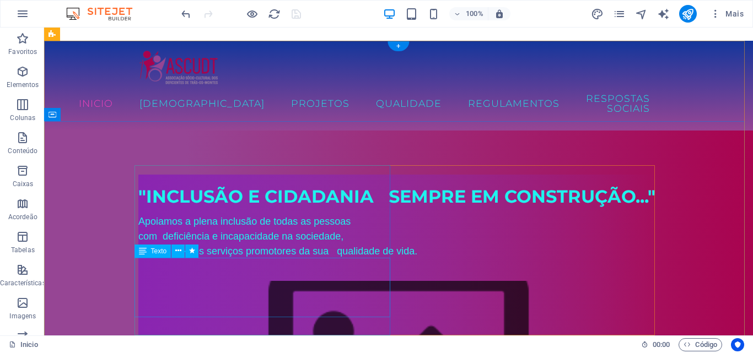
click at [248, 259] on div "Apoiamos a plena inclusão de todas as pessoas com deficiência e incapacidade na…" at bounding box center [398, 236] width 520 height 45
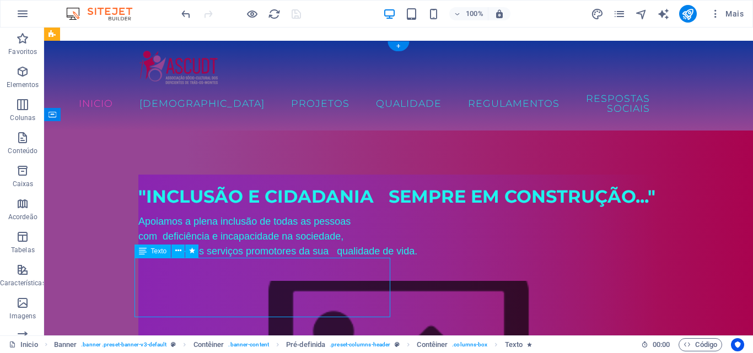
click at [248, 259] on div "Apoiamos a plena inclusão de todas as pessoas com deficiência e incapacidade na…" at bounding box center [398, 236] width 520 height 45
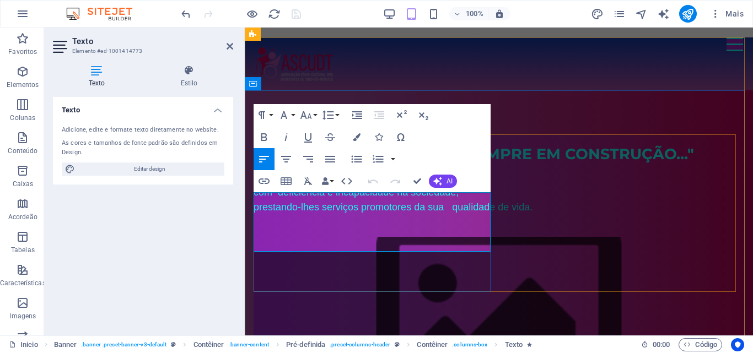
drag, startPoint x: 338, startPoint y: 243, endPoint x: 254, endPoint y: 198, distance: 95.9
click at [254, 198] on div "Apoiamos a plena inclusão de todas as pessoas com deficiência e incapacidade na…" at bounding box center [499, 192] width 491 height 45
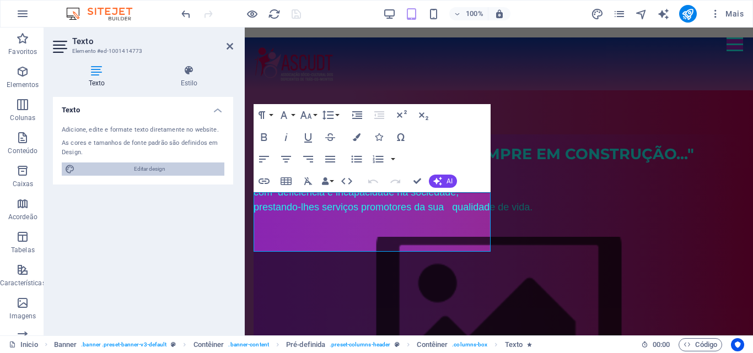
click at [206, 164] on span "Editar design" at bounding box center [149, 169] width 143 height 13
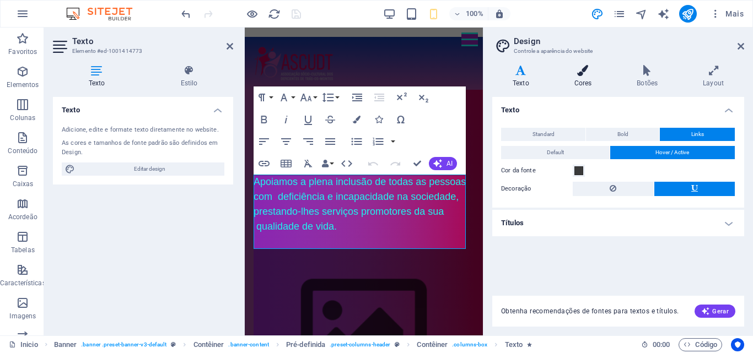
click at [586, 78] on h4 "Cores" at bounding box center [585, 76] width 63 height 23
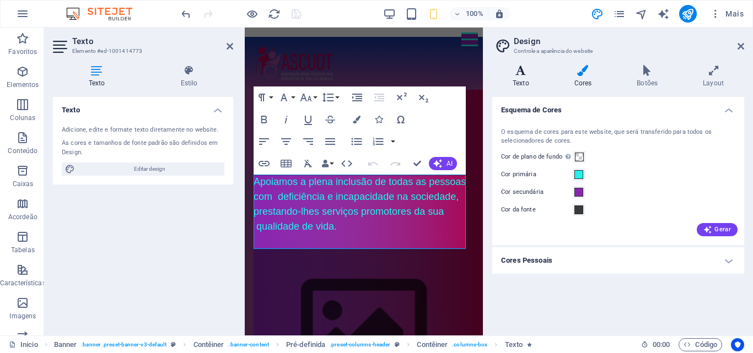
click at [524, 81] on h4 "Texto" at bounding box center [523, 76] width 62 height 23
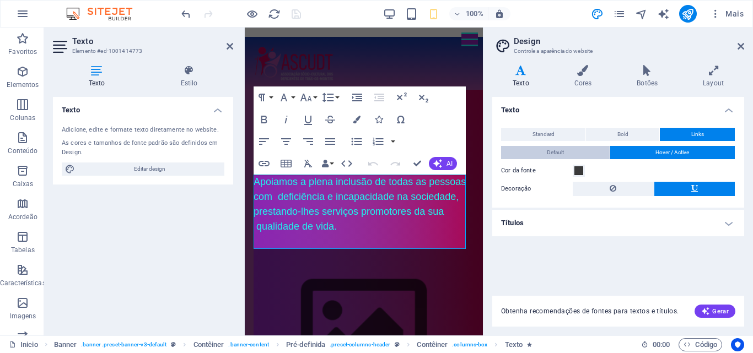
click at [545, 155] on button "Default" at bounding box center [555, 152] width 109 height 13
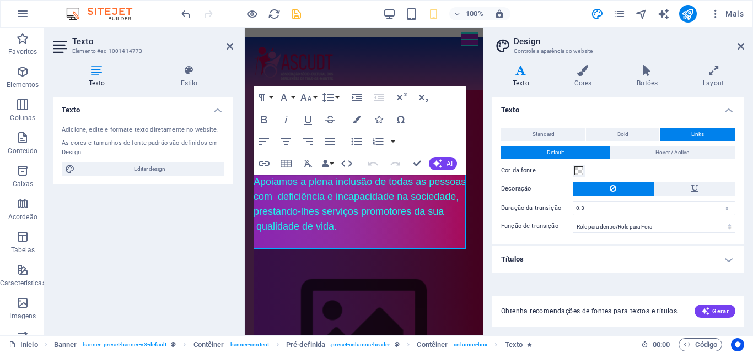
click at [577, 270] on h4 "Títulos" at bounding box center [618, 259] width 252 height 26
click at [95, 72] on icon at bounding box center [97, 70] width 88 height 11
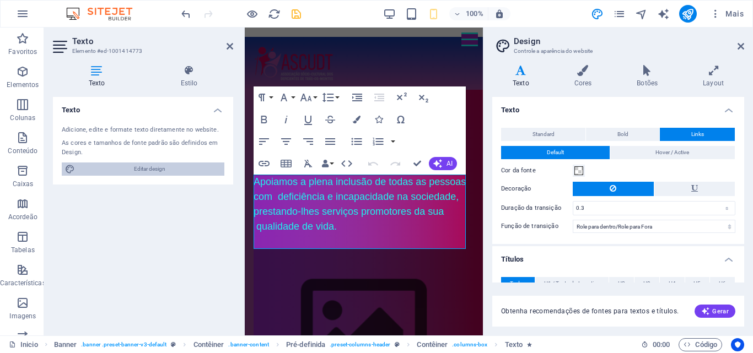
click at [124, 167] on span "Editar design" at bounding box center [149, 169] width 143 height 13
click at [738, 13] on span "Mais" at bounding box center [727, 13] width 34 height 11
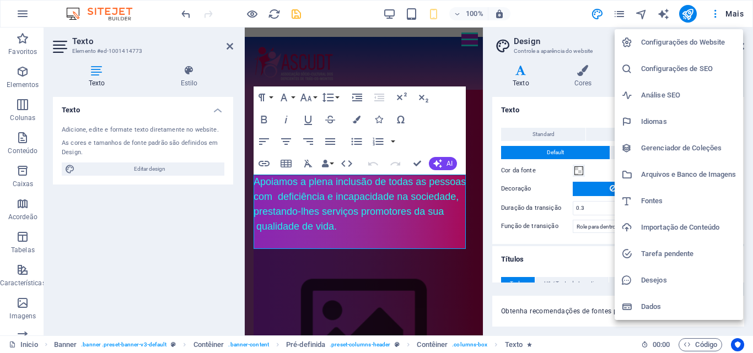
click at [712, 40] on h6 "Configurações do Website" at bounding box center [688, 42] width 95 height 13
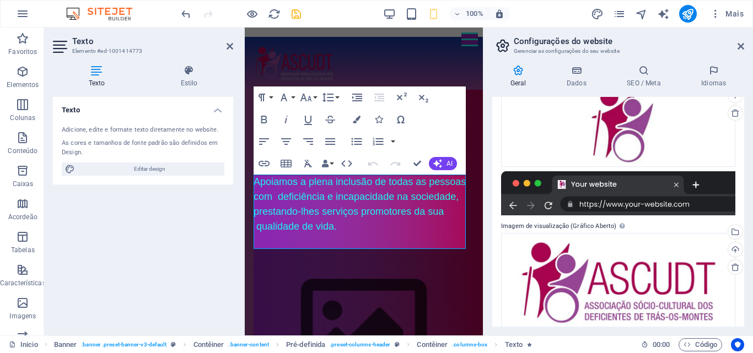
scroll to position [148, 0]
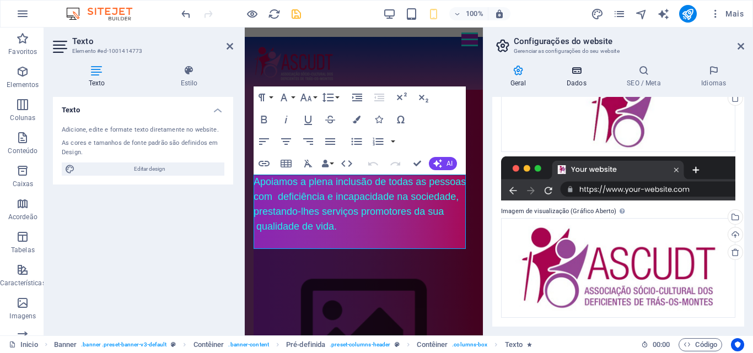
click at [578, 77] on h4 "Dados" at bounding box center [578, 76] width 60 height 23
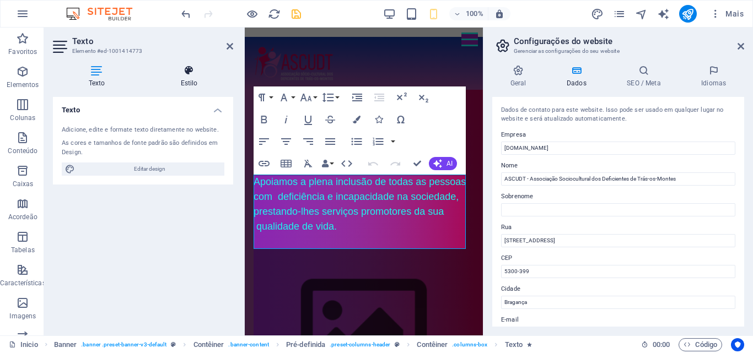
click at [188, 78] on h4 "Estilo" at bounding box center [189, 76] width 88 height 23
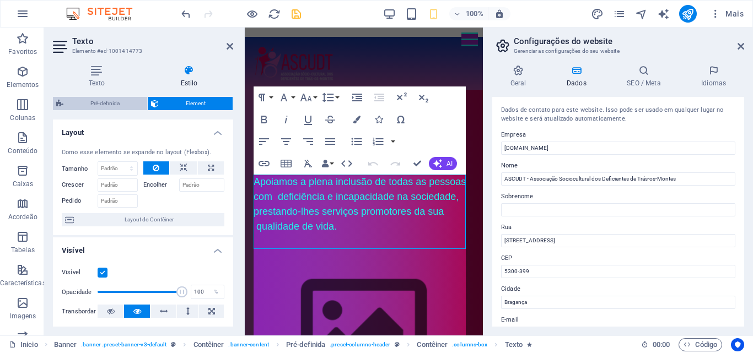
click at [109, 104] on span "Pré-definida" at bounding box center [105, 103] width 77 height 13
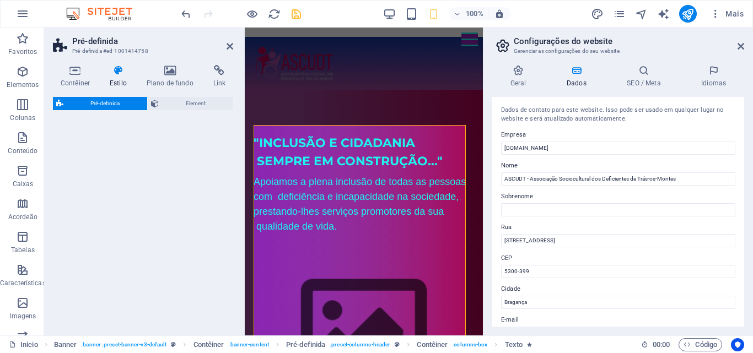
select select "px"
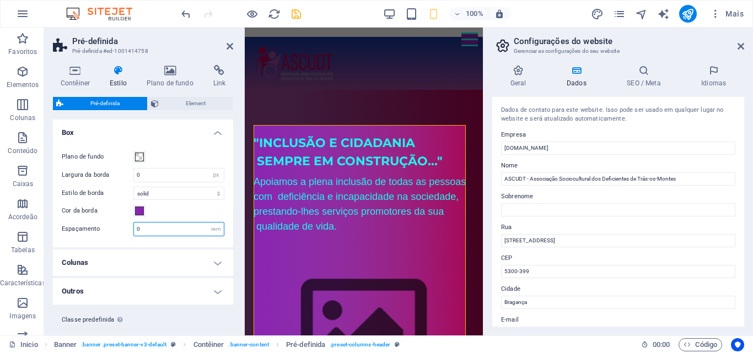
click at [144, 226] on input "0" at bounding box center [179, 229] width 90 height 13
type input "3"
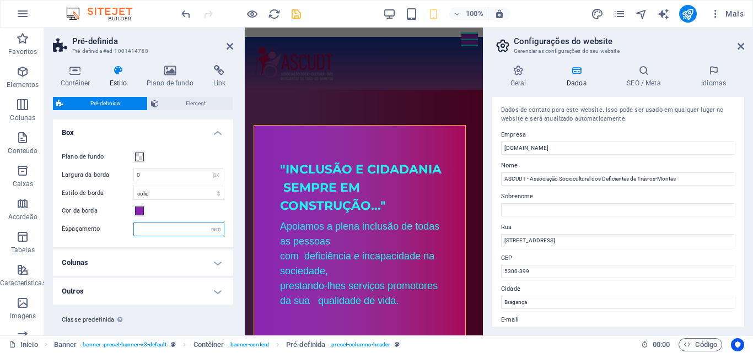
type input "1"
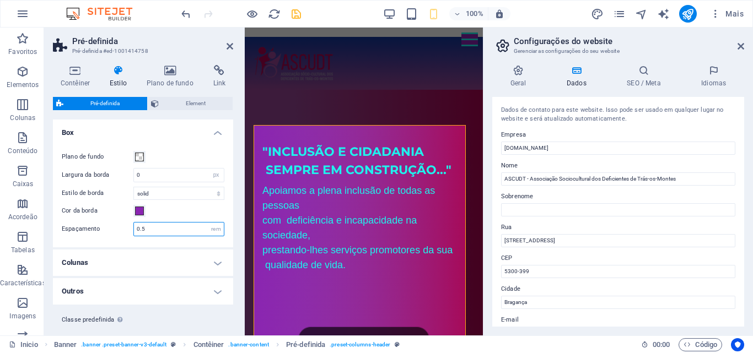
type input "0"
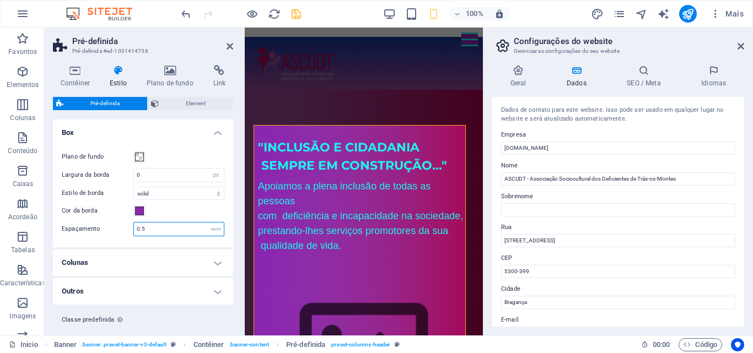
type input "0.5"
click at [201, 212] on div "Cor da borda" at bounding box center [143, 211] width 163 height 13
click at [302, 14] on icon "save" at bounding box center [296, 14] width 13 height 13
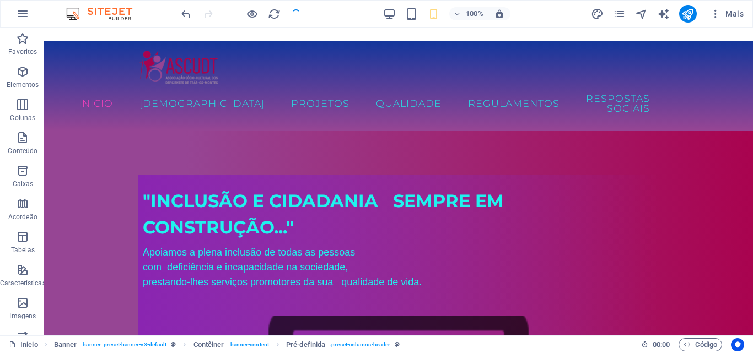
checkbox input "false"
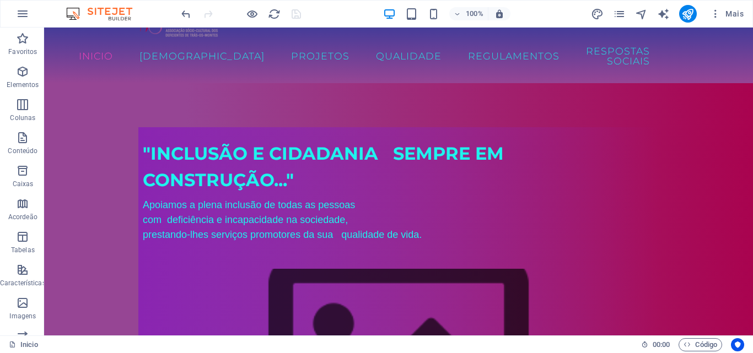
scroll to position [44, 0]
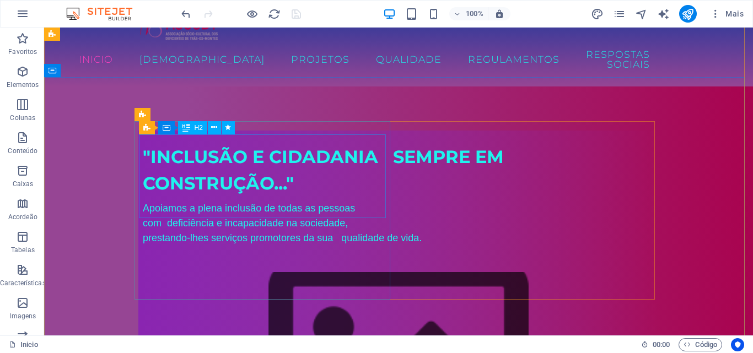
click at [144, 171] on div ""Inclusão e Cidadania Sempre em Construção..."" at bounding box center [399, 170] width 512 height 53
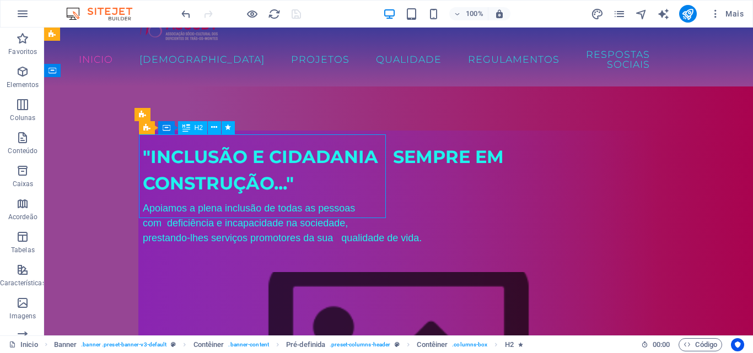
click at [149, 172] on div ""Inclusão e Cidadania Sempre em Construção..."" at bounding box center [399, 170] width 512 height 53
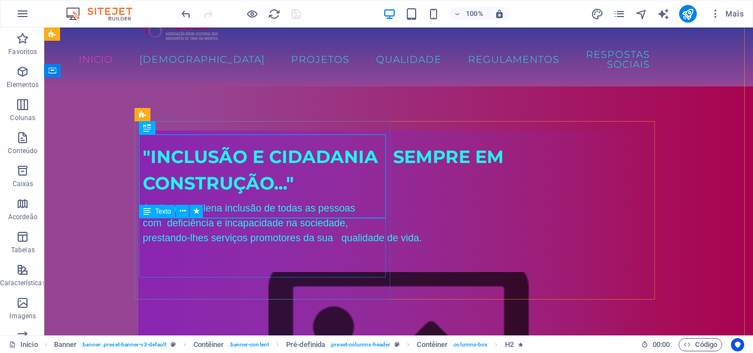
click at [143, 239] on div "Apoiamos a plena inclusão de todas as pessoas com deficiência e incapacidade na…" at bounding box center [399, 223] width 512 height 45
click at [146, 243] on div "Apoiamos a plena inclusão de todas as pessoas com deficiência e incapacidade na…" at bounding box center [399, 223] width 512 height 45
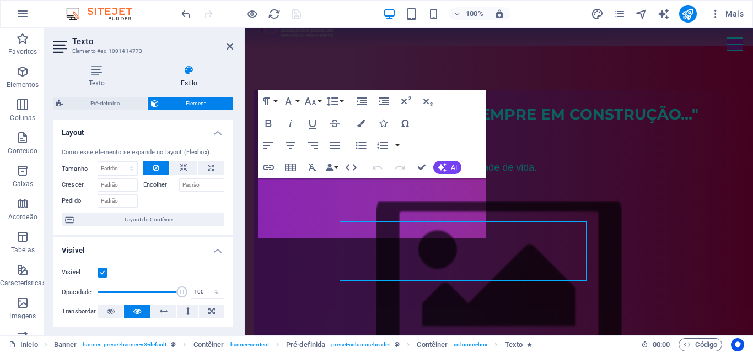
scroll to position [41, 0]
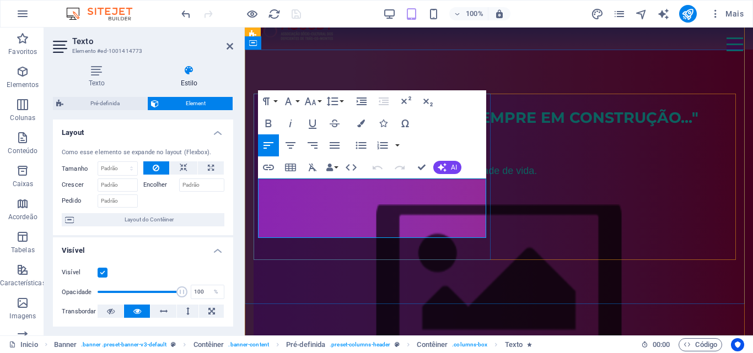
click at [261, 162] on span "com deficiência e incapacidade na sociedade," at bounding box center [360, 155] width 205 height 11
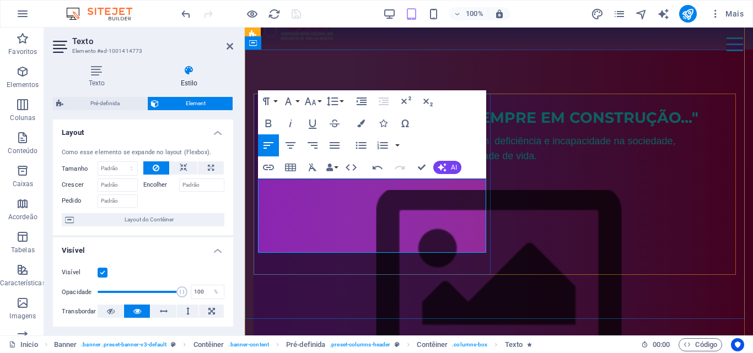
click at [470, 147] on span "com deficiência e incapacidade na sociedade," at bounding box center [572, 141] width 205 height 11
click at [261, 162] on span "prestando-lhes serviços promotores da sua qualidade de vida." at bounding box center [397, 155] width 279 height 11
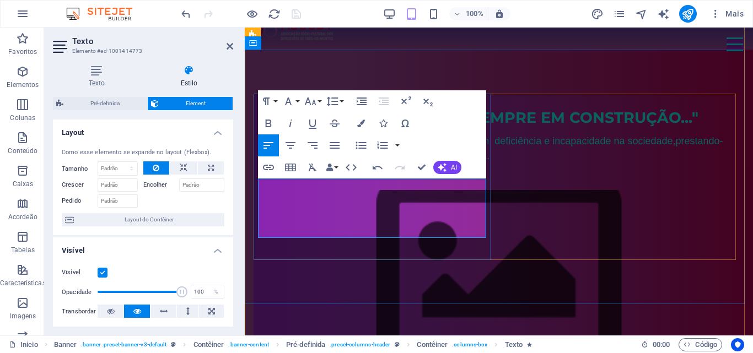
click at [281, 162] on span "prestando-lhes serviços promotores da sua qualidade de vida." at bounding box center [490, 149] width 465 height 26
click at [261, 147] on span "Apoiamos a plena inclusão de todas as pessoas" at bounding box center [364, 141] width 212 height 11
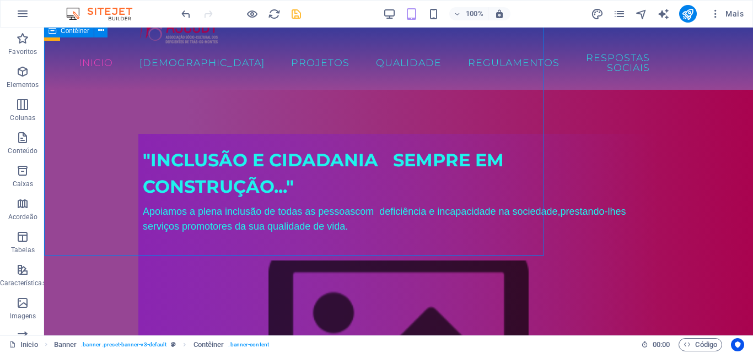
scroll to position [89, 0]
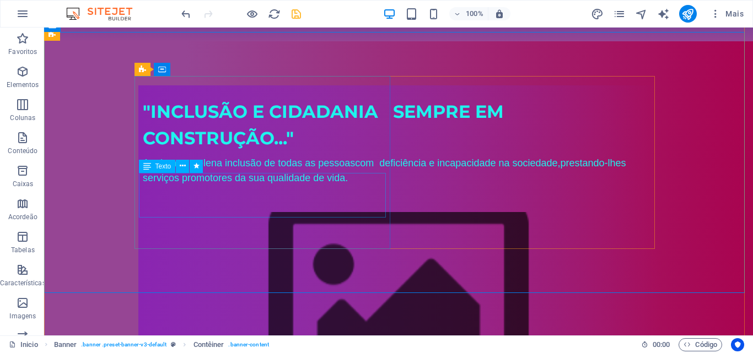
click at [154, 186] on div "Apoiamos a plena inclusão de todas as pessoas com deficiência e incapacidade na…" at bounding box center [399, 171] width 512 height 30
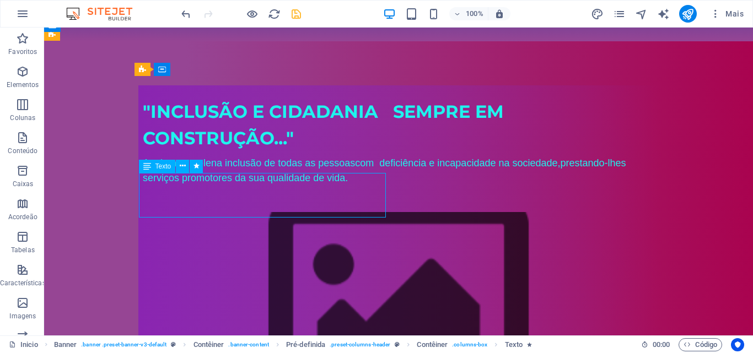
click at [143, 186] on div "Apoiamos a plena inclusão de todas as pessoas com deficiência e incapacidade na…" at bounding box center [399, 171] width 512 height 30
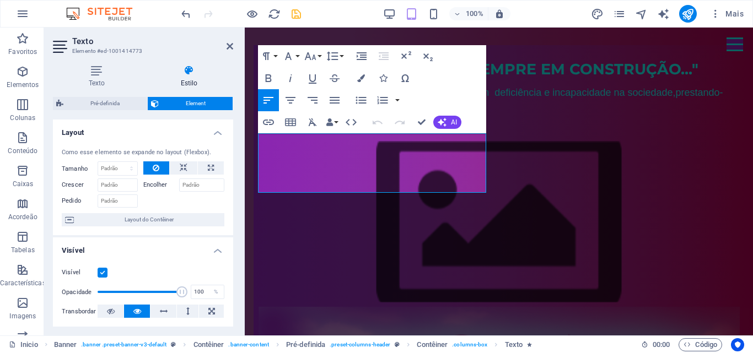
scroll to position [86, 0]
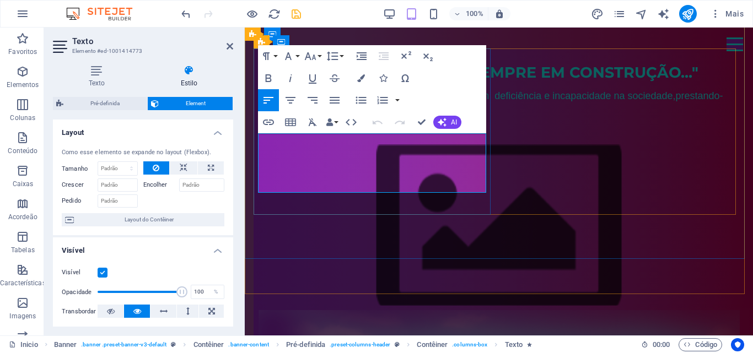
click at [470, 101] on span "com deficiência e incapacidade na sociedade," at bounding box center [572, 95] width 205 height 11
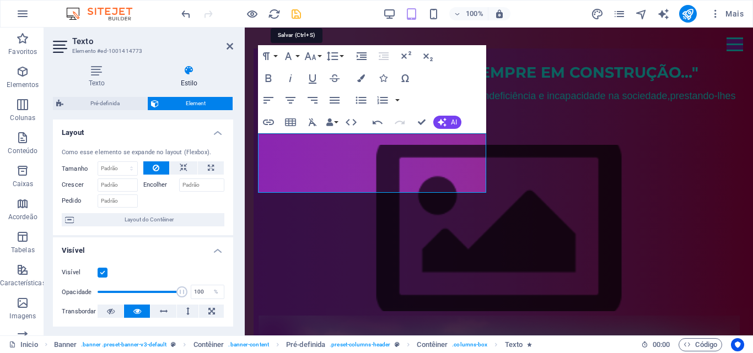
click at [297, 10] on icon "save" at bounding box center [296, 14] width 13 height 13
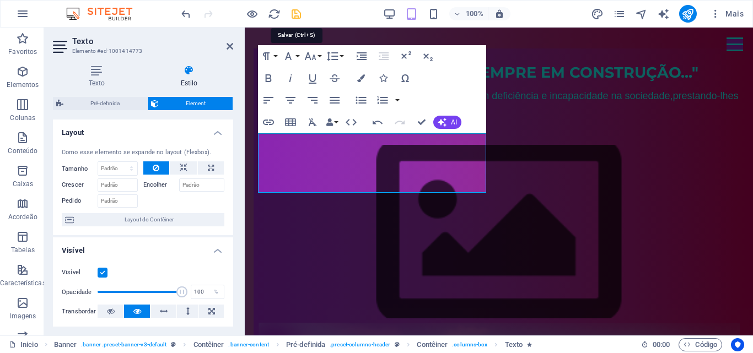
checkbox input "false"
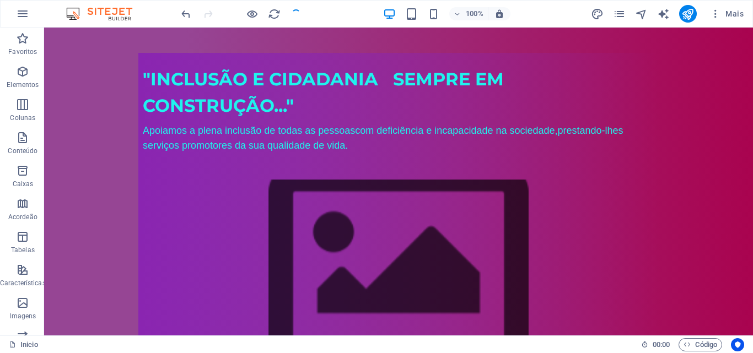
scroll to position [115, 0]
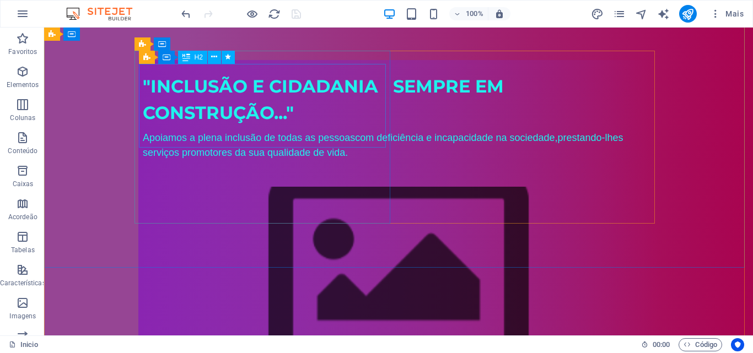
click at [230, 123] on div ""Inclusão e Cidadania Sempre em Construção..."" at bounding box center [399, 99] width 512 height 53
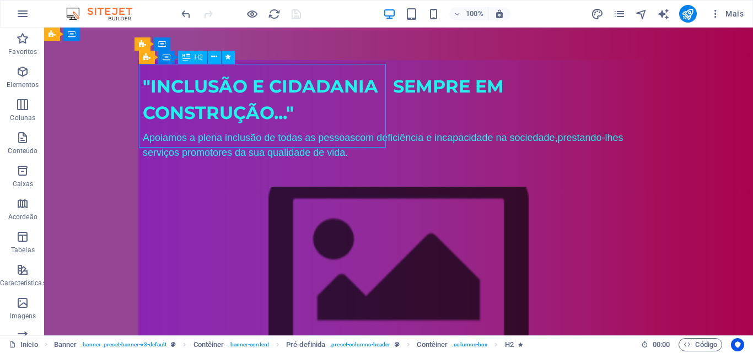
click at [230, 123] on div ""Inclusão e Cidadania Sempre em Construção..."" at bounding box center [399, 99] width 512 height 53
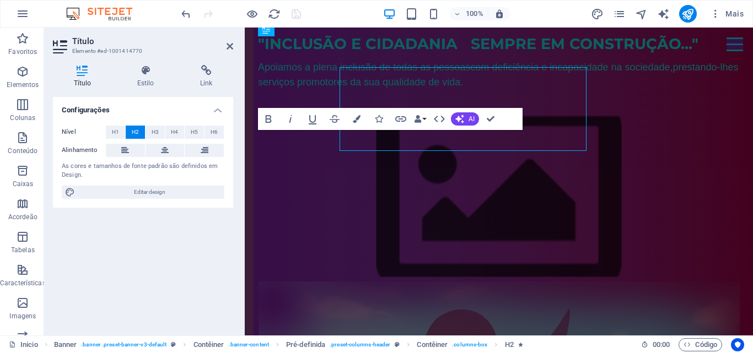
scroll to position [111, 0]
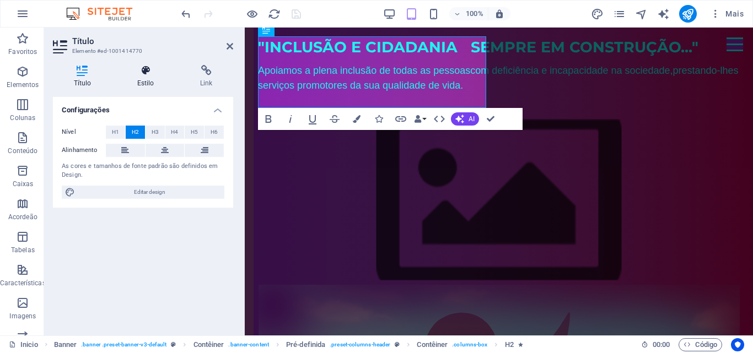
click at [146, 72] on icon at bounding box center [145, 70] width 58 height 11
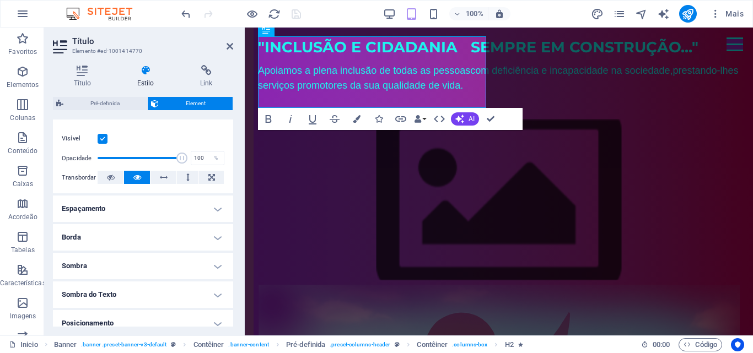
scroll to position [147, 0]
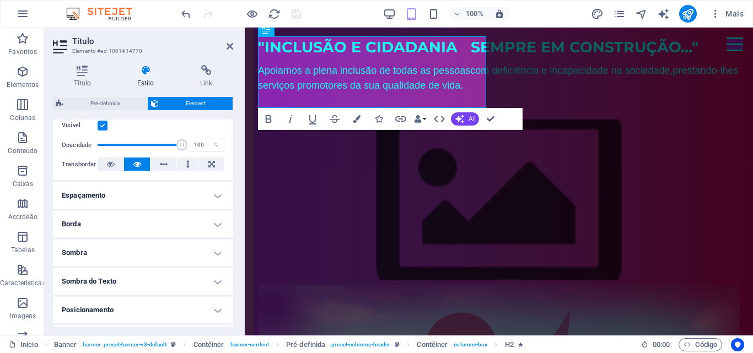
click at [217, 196] on h4 "Espaçamento" at bounding box center [143, 195] width 180 height 26
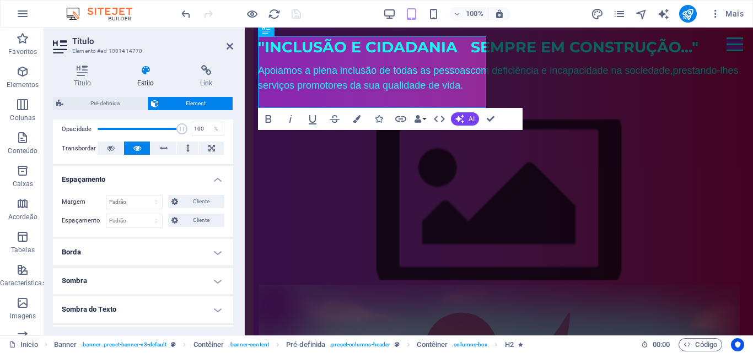
scroll to position [152, 0]
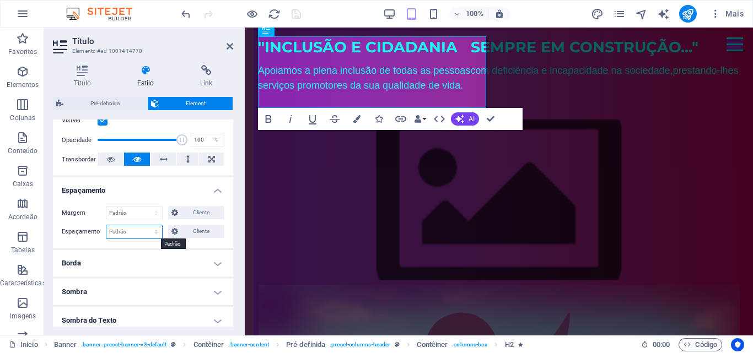
click at [119, 229] on select "Padrão px rem % vh vw Cliente" at bounding box center [134, 231] width 56 height 13
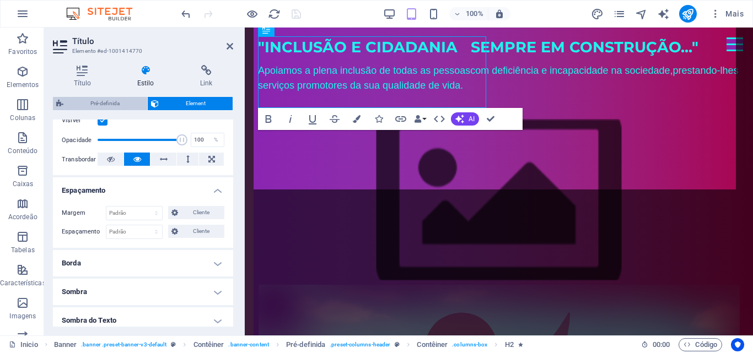
click at [129, 109] on span "Pré-definida" at bounding box center [105, 103] width 77 height 13
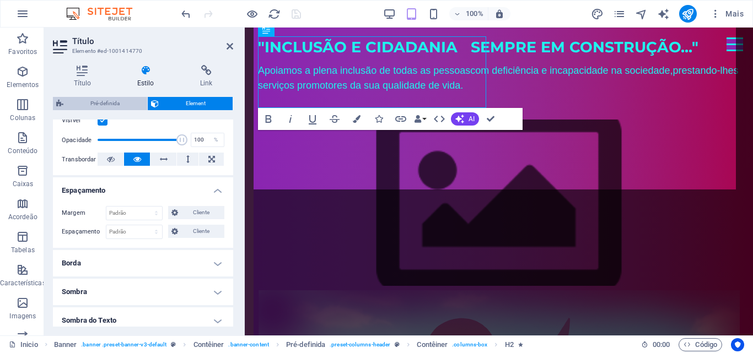
select select "px"
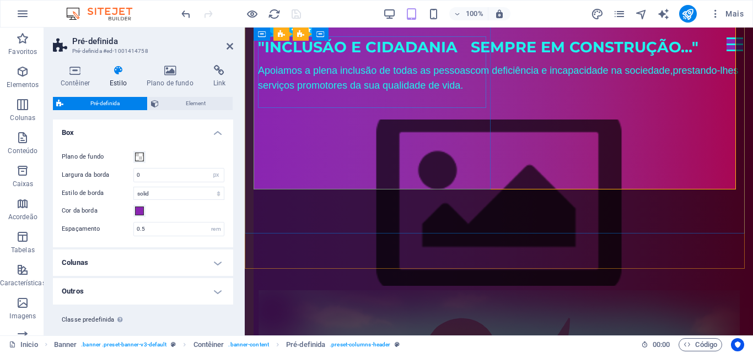
click at [266, 59] on div ""Inclusão e Cidadania Sempre em Construção..."" at bounding box center [499, 47] width 482 height 23
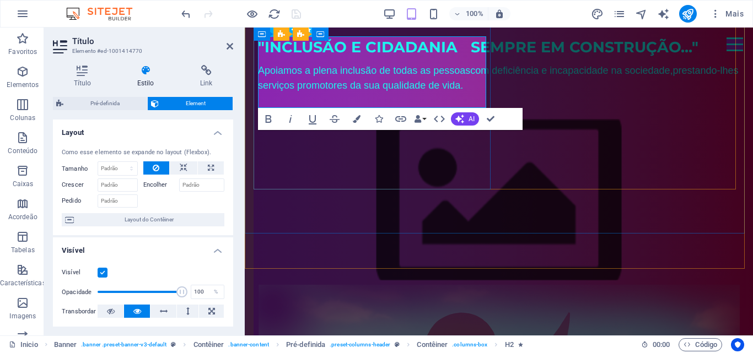
click at [265, 56] on span ""Inclusão e Cidadania Sempre em Construção..."" at bounding box center [478, 47] width 440 height 18
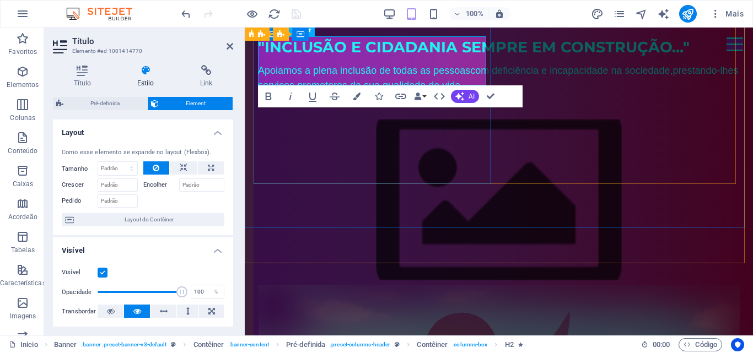
click at [264, 45] on span ""Inclusão e Cidadania Sempre em Construção..."" at bounding box center [474, 47] width 432 height 18
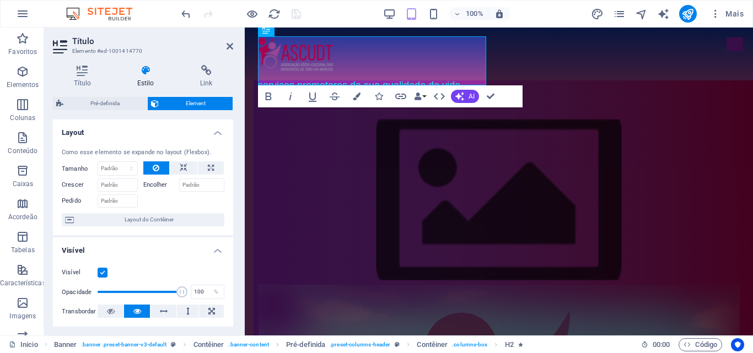
scroll to position [0, 0]
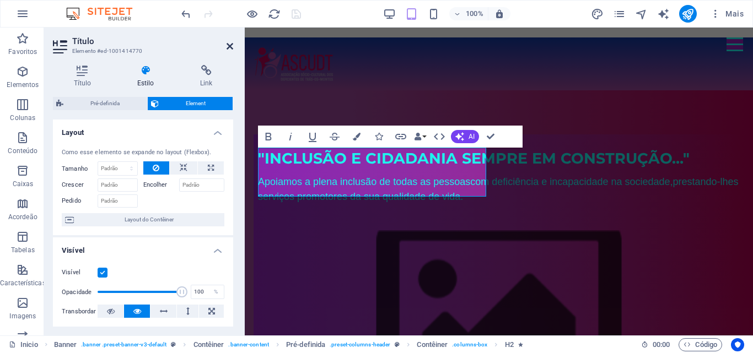
click at [232, 51] on link at bounding box center [230, 46] width 7 height 9
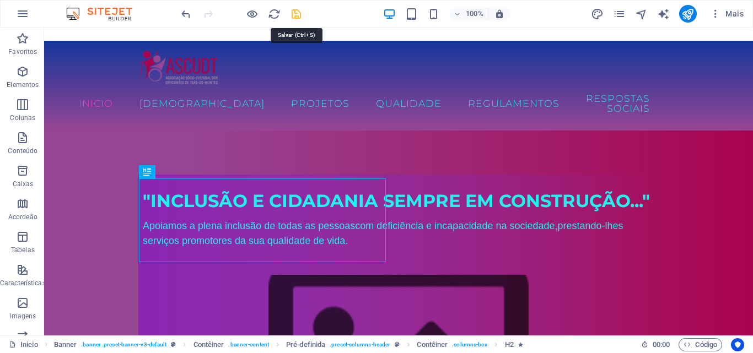
click at [297, 14] on icon "save" at bounding box center [296, 14] width 13 height 13
checkbox input "false"
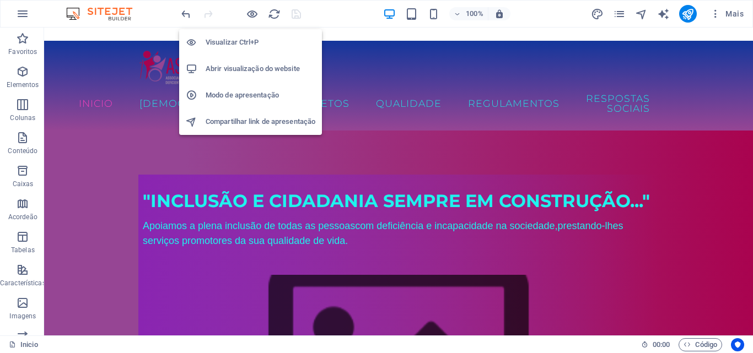
click at [243, 66] on h6 "Abrir visualização do website" at bounding box center [261, 68] width 110 height 13
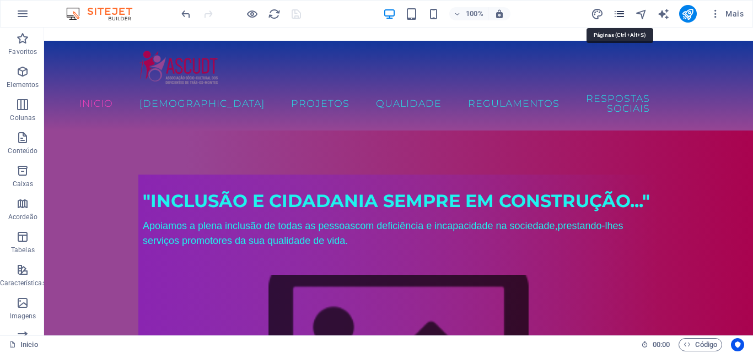
click at [617, 15] on icon "pages" at bounding box center [619, 14] width 13 height 13
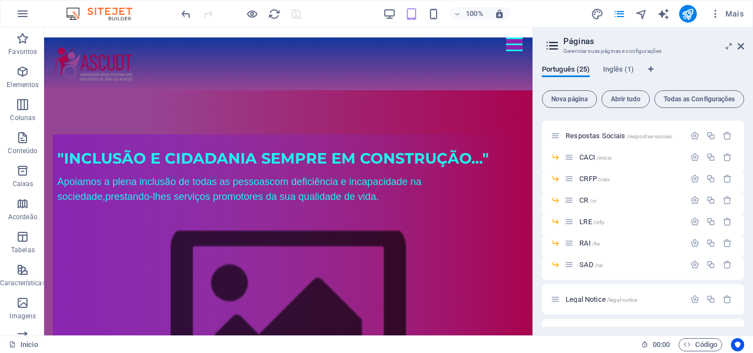
scroll to position [413, 0]
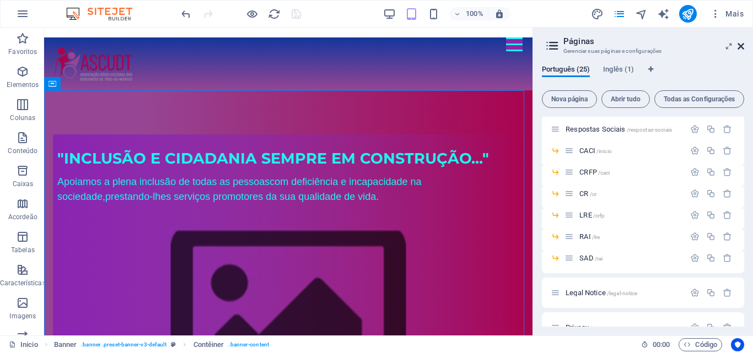
click at [743, 46] on icon at bounding box center [741, 46] width 7 height 9
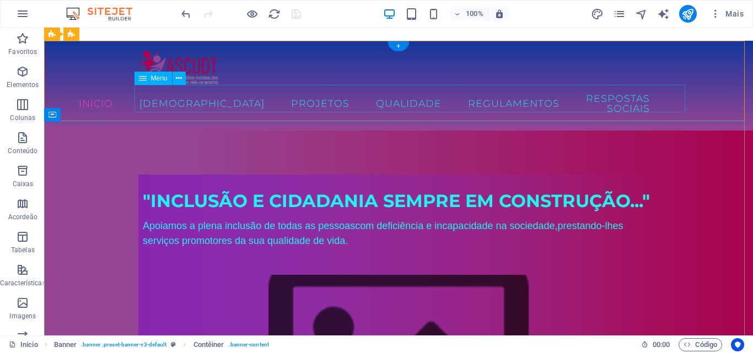
click at [611, 98] on nav "Inicio ASCUDT Sobre nós Prémios Parcerias Equipa Atividades Projetos Projetos d…" at bounding box center [398, 103] width 520 height 37
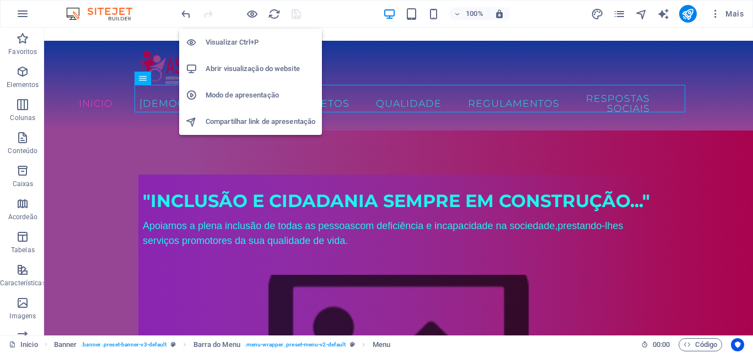
click at [248, 65] on h6 "Abrir visualização do website" at bounding box center [261, 68] width 110 height 13
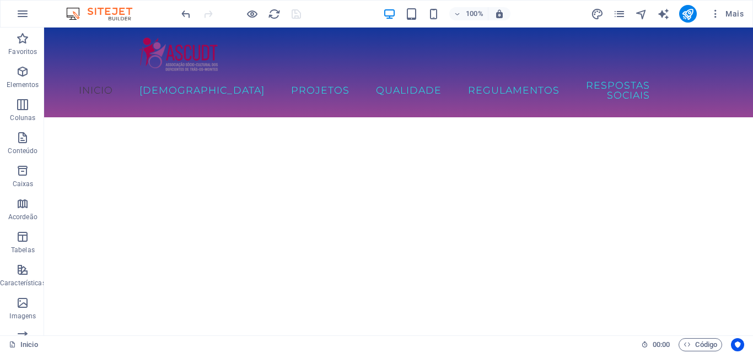
scroll to position [1053, 0]
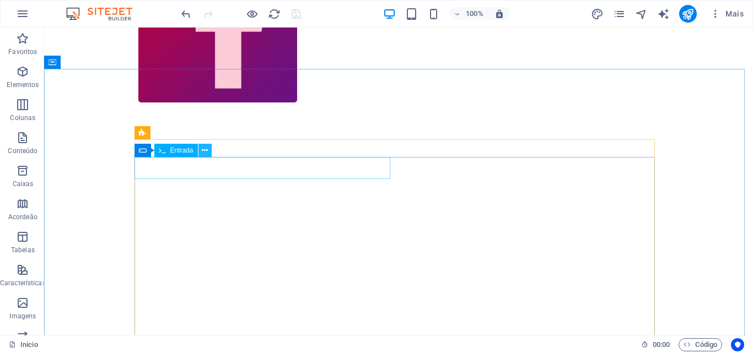
click at [206, 152] on icon at bounding box center [205, 151] width 6 height 12
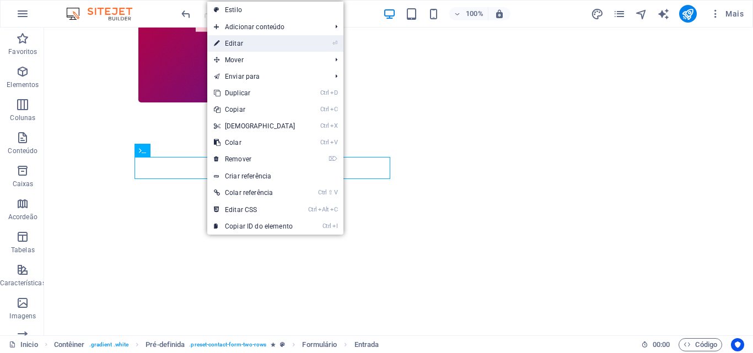
click at [239, 44] on link "⏎ Editar" at bounding box center [254, 43] width 95 height 17
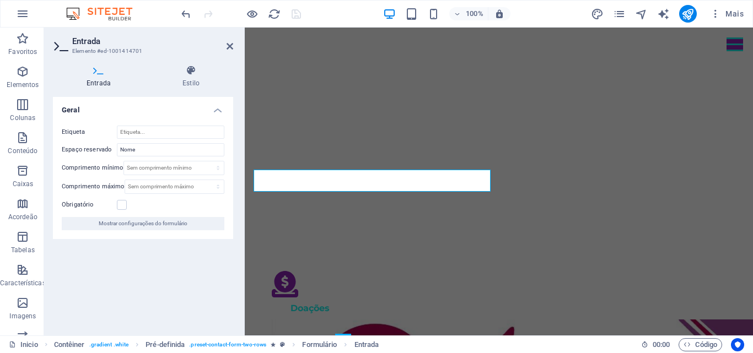
scroll to position [863, 0]
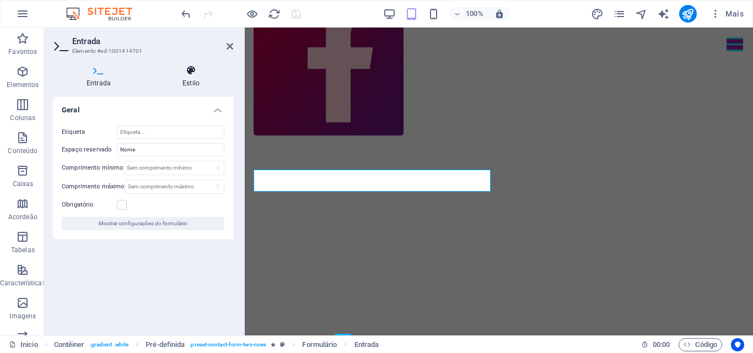
click at [190, 71] on icon at bounding box center [191, 70] width 84 height 11
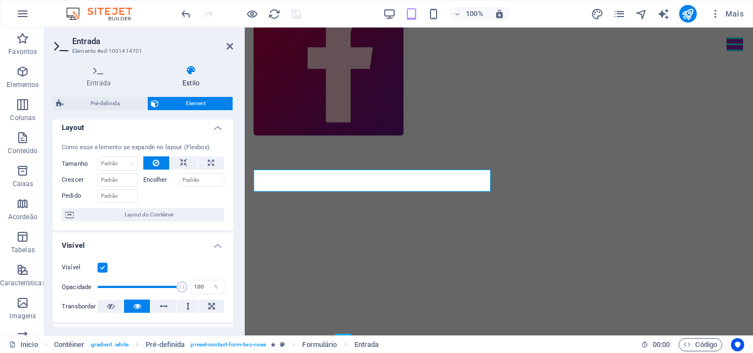
scroll to position [0, 0]
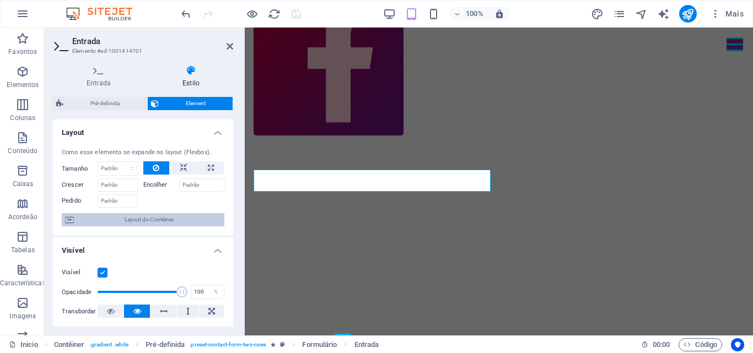
click at [180, 219] on span "Layout do Contêiner" at bounding box center [149, 219] width 144 height 13
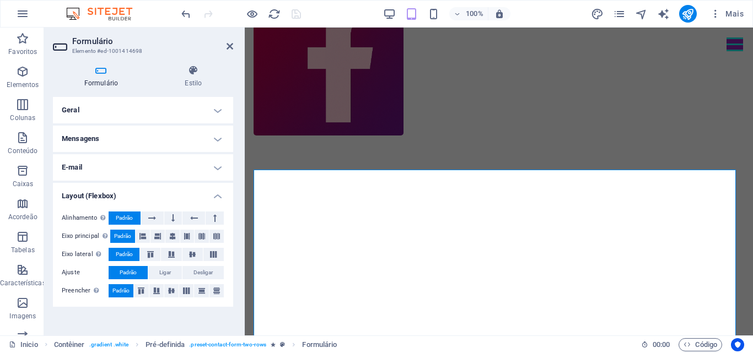
click at [219, 109] on h4 "Geral" at bounding box center [143, 110] width 180 height 26
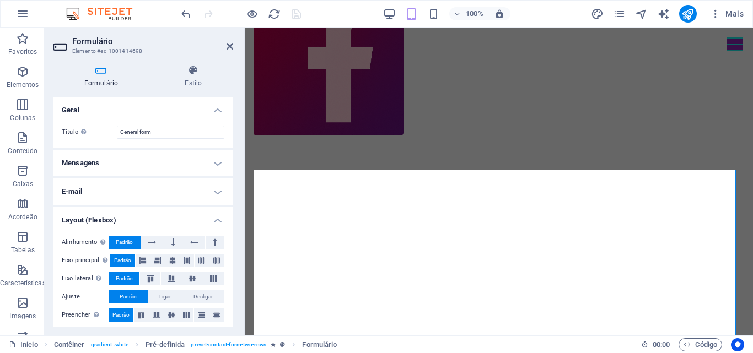
click at [217, 164] on h4 "Mensagens" at bounding box center [143, 163] width 180 height 26
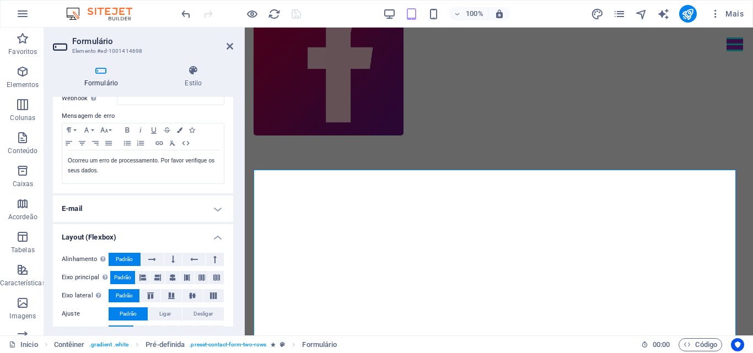
scroll to position [205, 0]
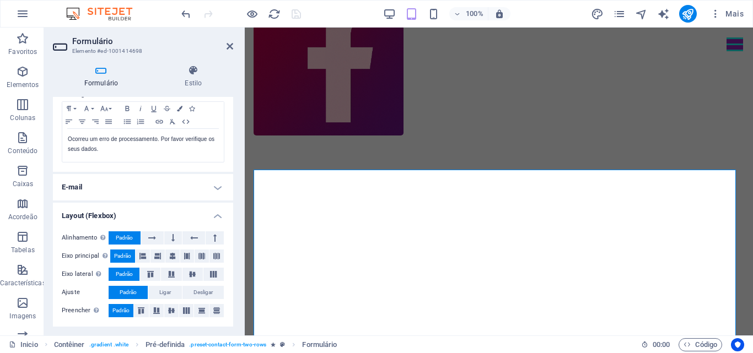
click at [214, 189] on h4 "E-mail" at bounding box center [143, 187] width 180 height 26
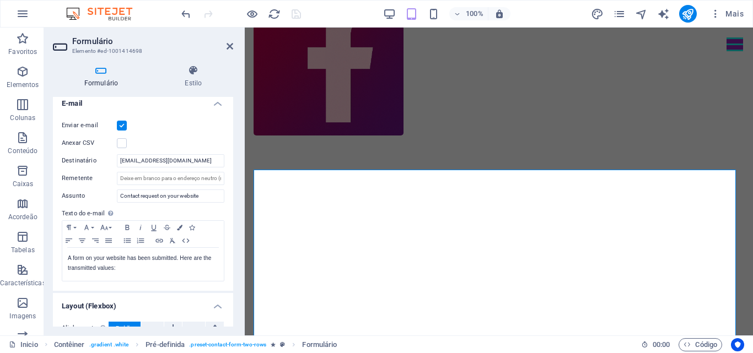
scroll to position [290, 0]
click at [180, 227] on icon "button" at bounding box center [180, 226] width 6 height 6
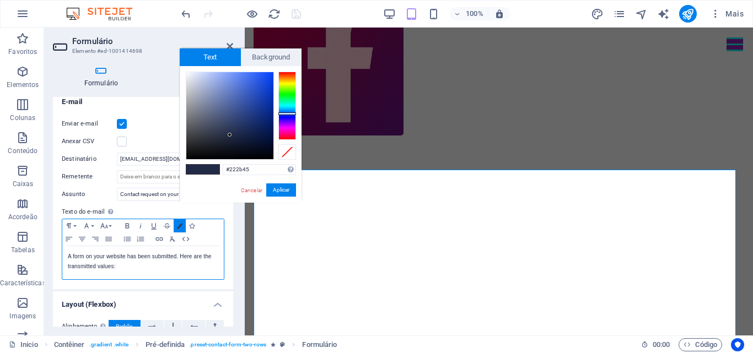
click at [180, 227] on icon "button" at bounding box center [180, 226] width 6 height 6
click at [284, 188] on button "Aplicar" at bounding box center [281, 190] width 30 height 13
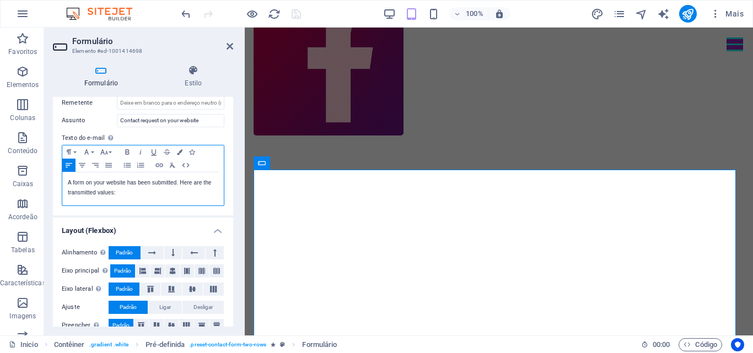
scroll to position [379, 0]
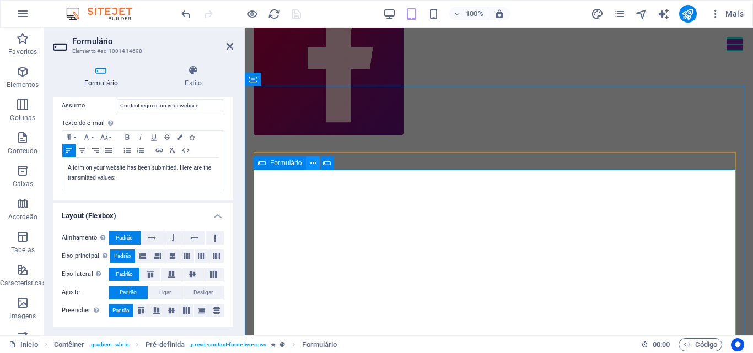
click at [313, 165] on icon at bounding box center [313, 164] width 6 height 12
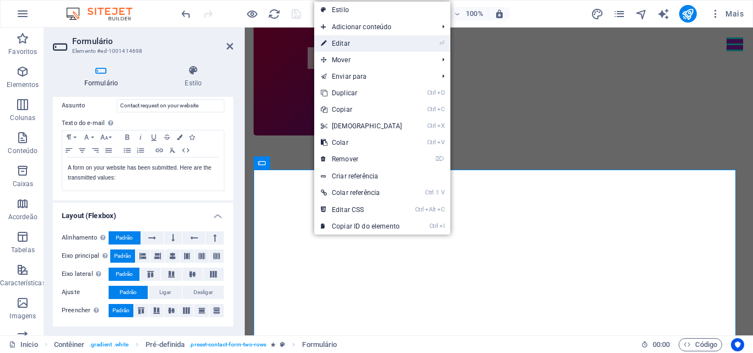
click at [342, 44] on link "⏎ Editar" at bounding box center [361, 43] width 95 height 17
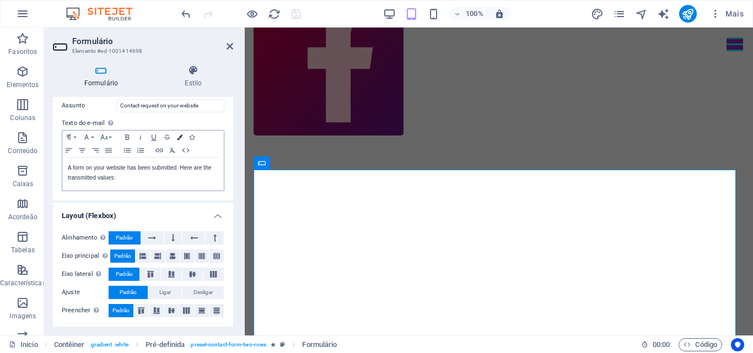
click at [177, 138] on icon "button" at bounding box center [180, 137] width 6 height 6
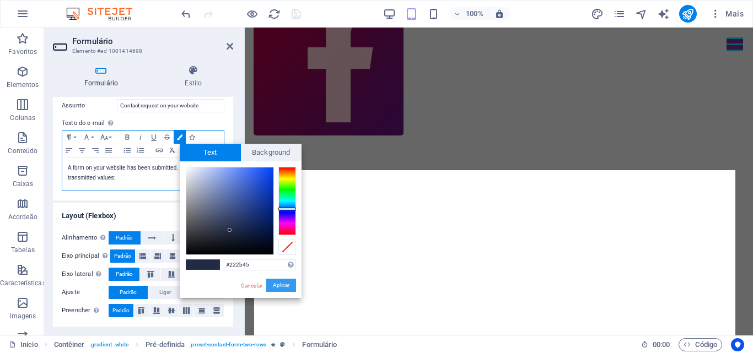
click at [283, 288] on button "Aplicar" at bounding box center [281, 285] width 30 height 13
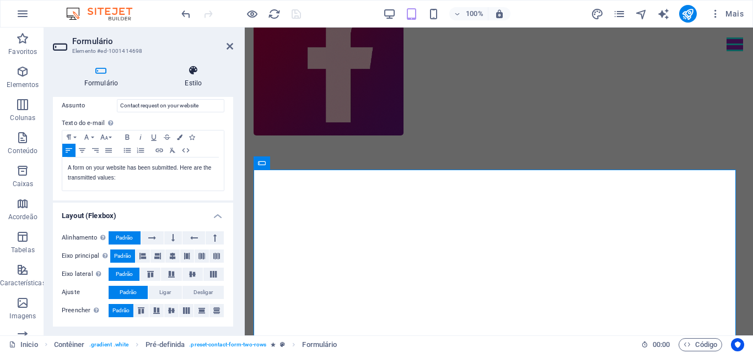
click at [190, 84] on h4 "Estilo" at bounding box center [193, 76] width 79 height 23
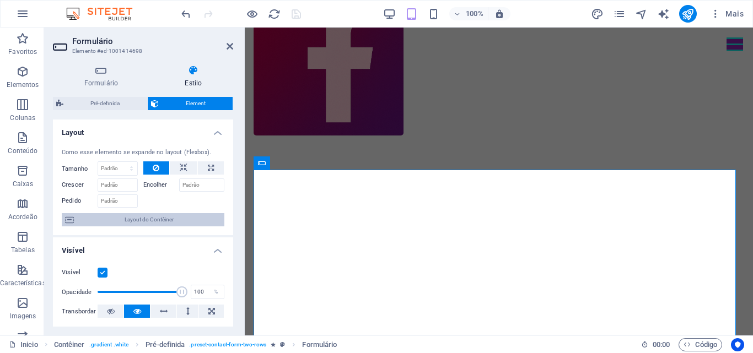
click at [151, 221] on span "Layout do Contêiner" at bounding box center [149, 219] width 144 height 13
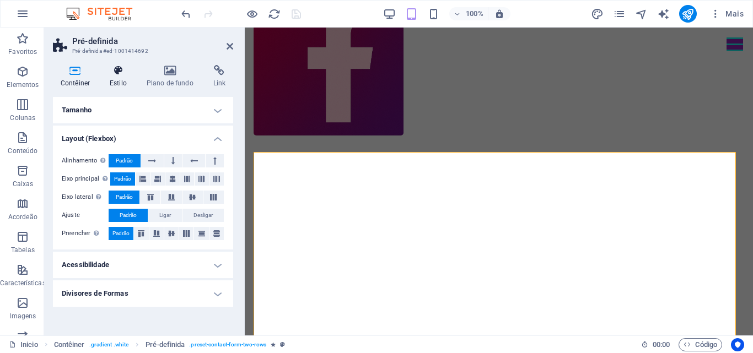
click at [110, 80] on h4 "Estilo" at bounding box center [120, 76] width 37 height 23
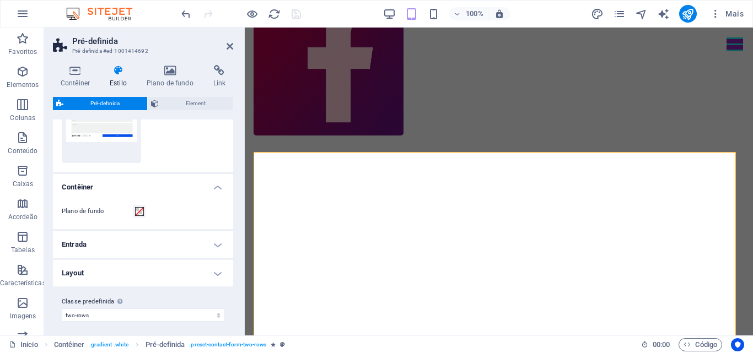
scroll to position [62, 0]
click at [217, 243] on h4 "Entrada" at bounding box center [143, 241] width 180 height 26
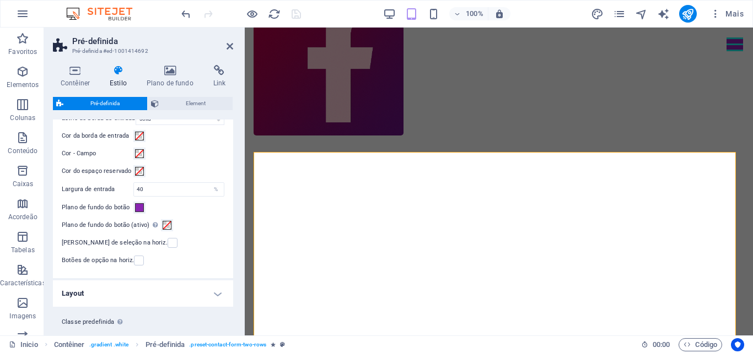
scroll to position [272, 0]
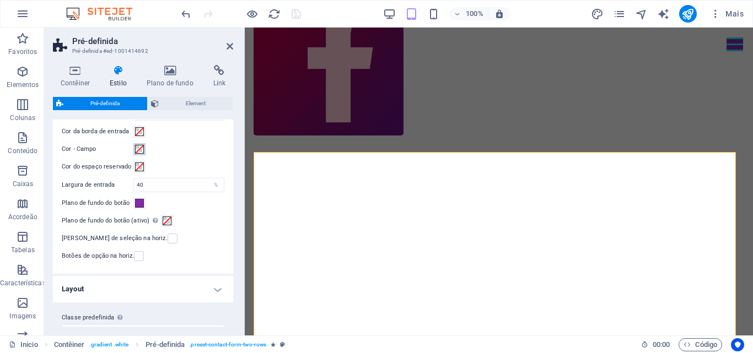
click at [139, 146] on span at bounding box center [139, 149] width 9 height 9
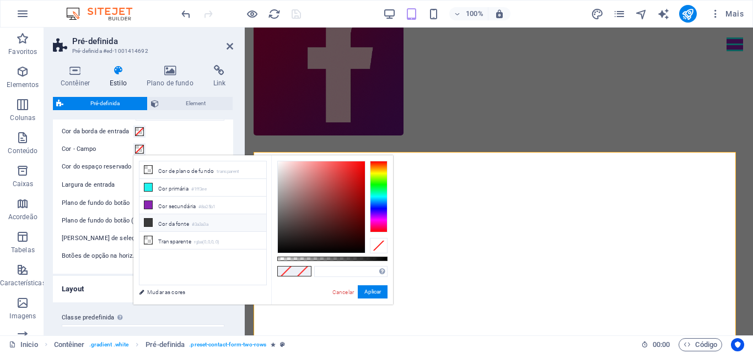
click at [149, 221] on icon at bounding box center [148, 223] width 8 height 8
type input "#3a3a3a"
click at [375, 297] on button "Aplicar" at bounding box center [373, 292] width 30 height 13
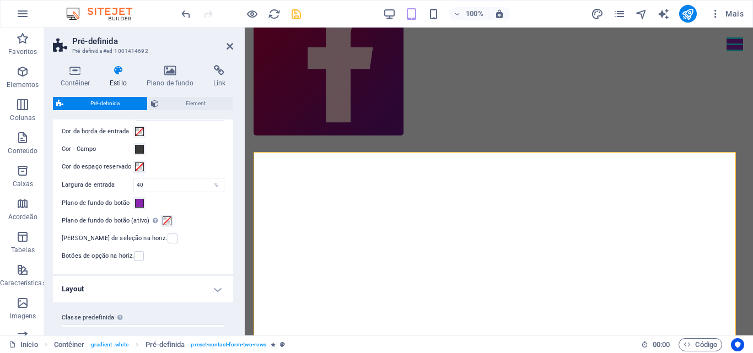
click at [219, 287] on h4 "Layout" at bounding box center [143, 289] width 180 height 26
drag, startPoint x: 233, startPoint y: 287, endPoint x: 233, endPoint y: 300, distance: 13.8
click at [233, 300] on div "Contêiner Estilo Plano de fundo Link Tamanho Altura Padrão px rem % vh vw Altur…" at bounding box center [143, 195] width 198 height 279
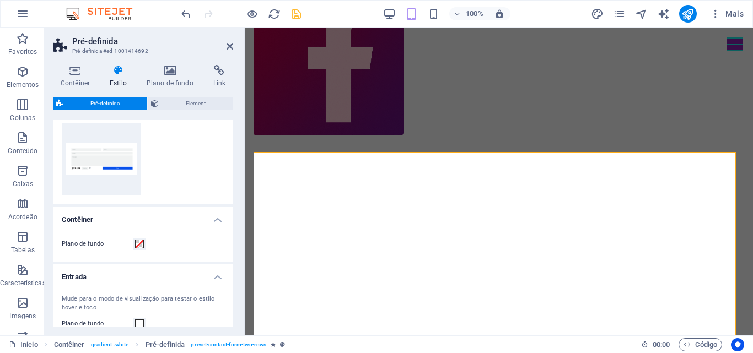
scroll to position [0, 0]
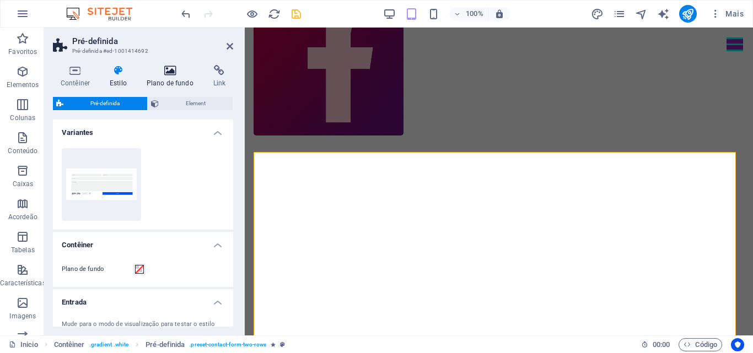
click at [163, 78] on h4 "Plano de fundo" at bounding box center [172, 76] width 67 height 23
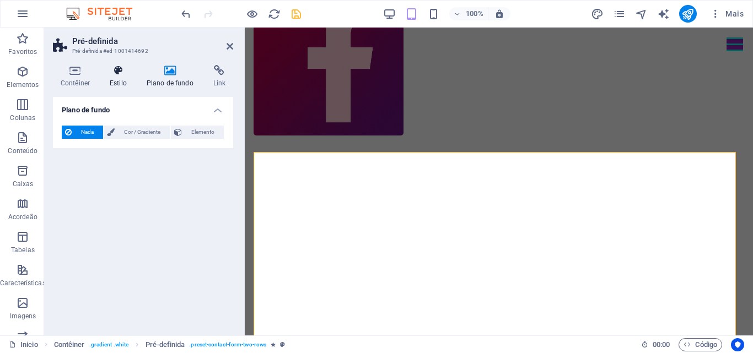
click at [120, 79] on h4 "Estilo" at bounding box center [120, 76] width 37 height 23
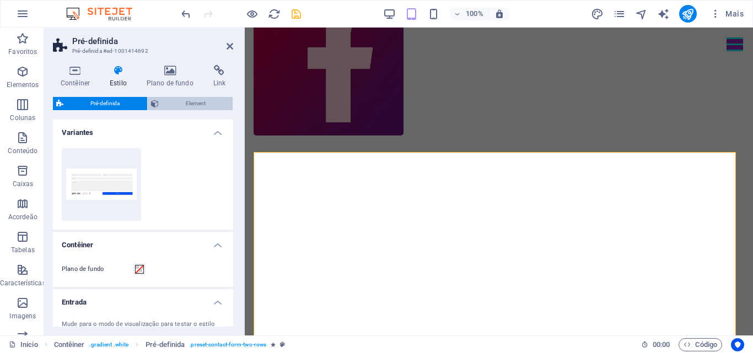
click at [198, 106] on span "Element" at bounding box center [196, 103] width 68 height 13
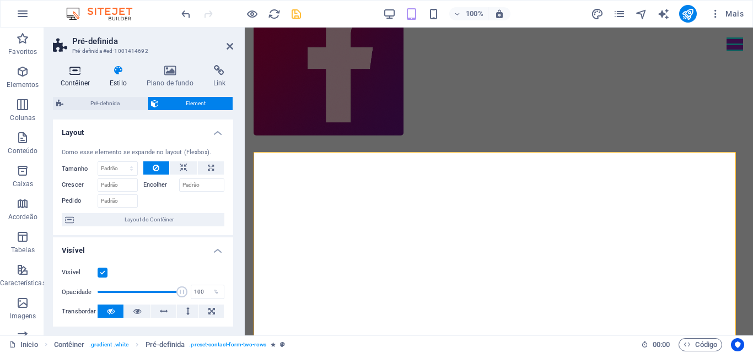
click at [80, 76] on h4 "Contêiner" at bounding box center [77, 76] width 49 height 23
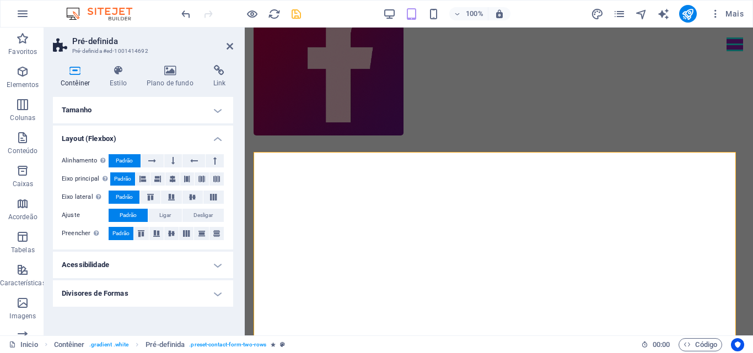
click at [219, 293] on h4 "Divisores de Formas" at bounding box center [143, 294] width 180 height 26
click at [219, 293] on h4 "Divisores de Formas" at bounding box center [143, 291] width 180 height 20
click at [293, 13] on icon "save" at bounding box center [296, 14] width 13 height 13
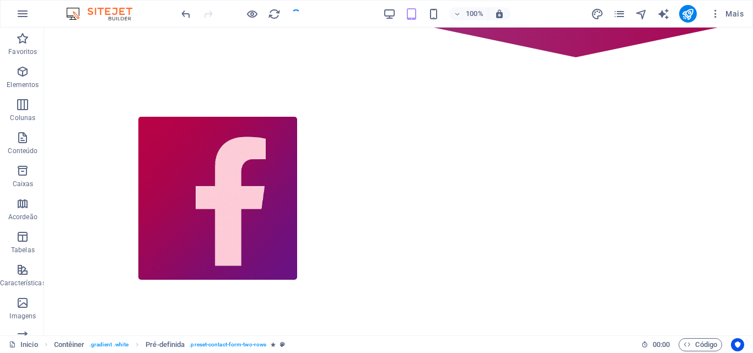
checkbox input "false"
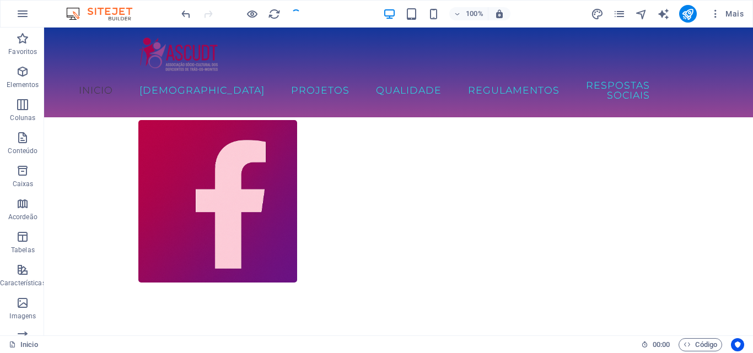
scroll to position [977, 0]
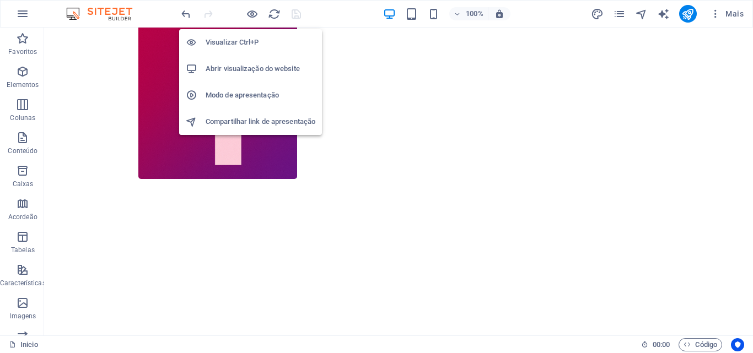
click at [245, 73] on h6 "Abrir visualização do website" at bounding box center [261, 68] width 110 height 13
click at [252, 11] on icon "button" at bounding box center [252, 14] width 13 height 13
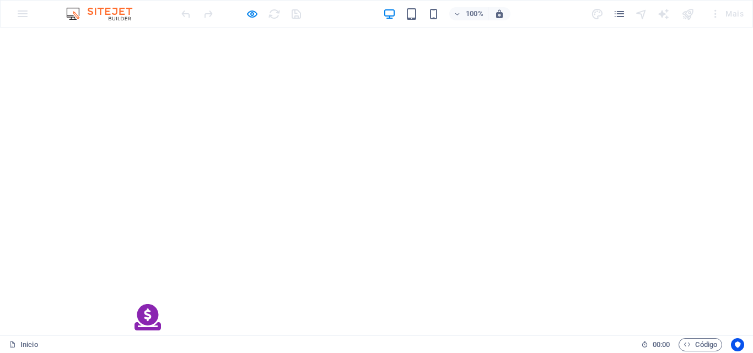
scroll to position [1184, 0]
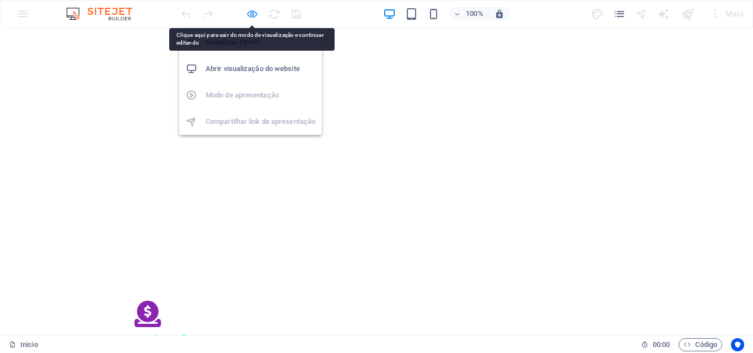
click at [251, 15] on icon "button" at bounding box center [252, 14] width 13 height 13
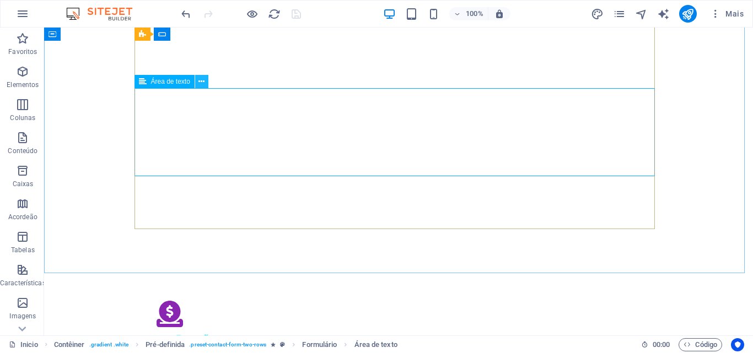
click at [202, 85] on icon at bounding box center [201, 82] width 6 height 12
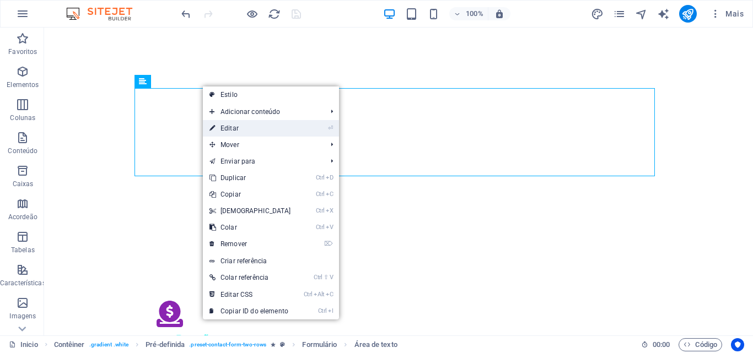
click at [219, 126] on link "⏎ Editar" at bounding box center [250, 128] width 95 height 17
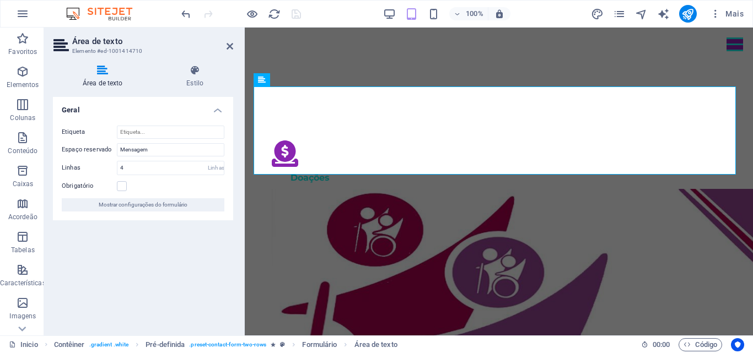
scroll to position [1008, 0]
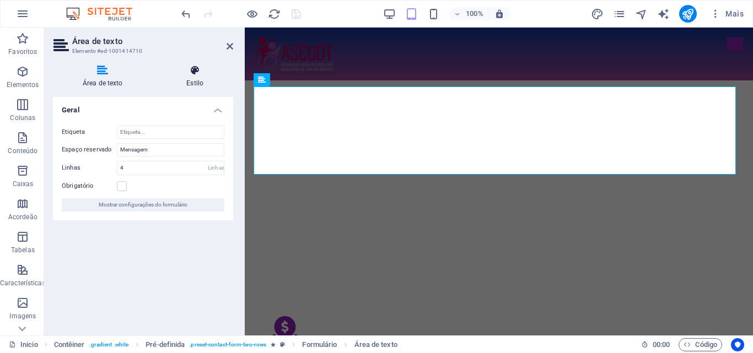
click at [190, 77] on h4 "Estilo" at bounding box center [195, 76] width 77 height 23
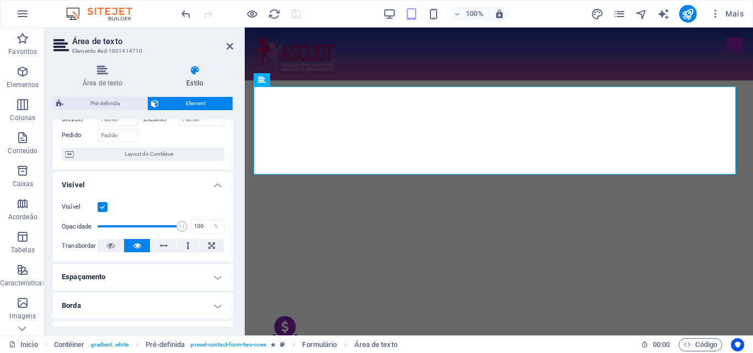
scroll to position [0, 0]
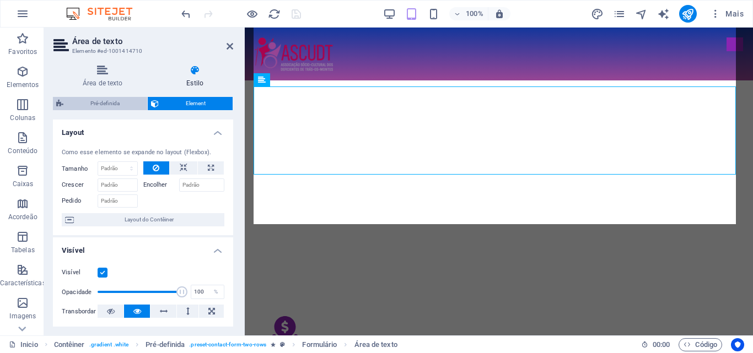
click at [110, 109] on span "Pré-definida" at bounding box center [105, 103] width 77 height 13
select select "px"
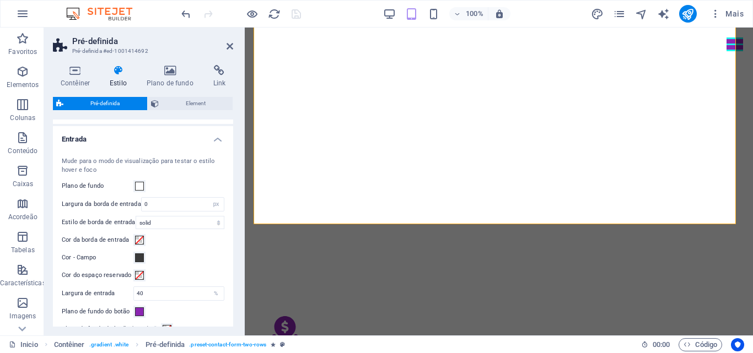
scroll to position [161, 0]
click at [137, 188] on span at bounding box center [139, 188] width 9 height 9
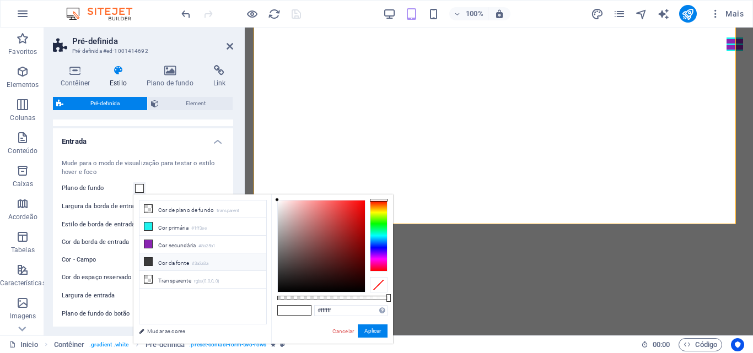
click at [148, 259] on icon at bounding box center [148, 262] width 8 height 8
click at [148, 209] on icon at bounding box center [148, 209] width 8 height 8
type input "rgba(0, 0, 0, 0)"
click at [336, 331] on link "Cancelar" at bounding box center [343, 331] width 24 height 8
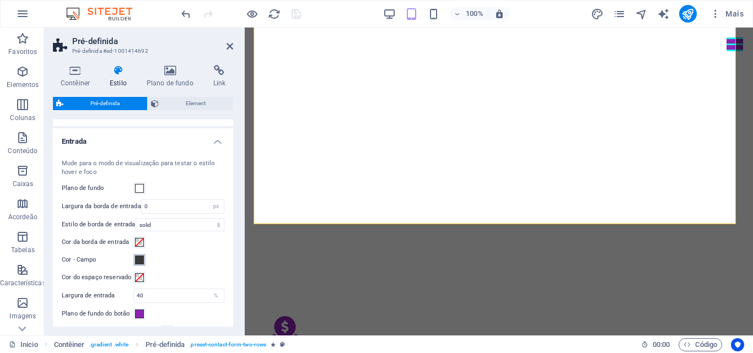
click at [139, 264] on span at bounding box center [139, 260] width 9 height 9
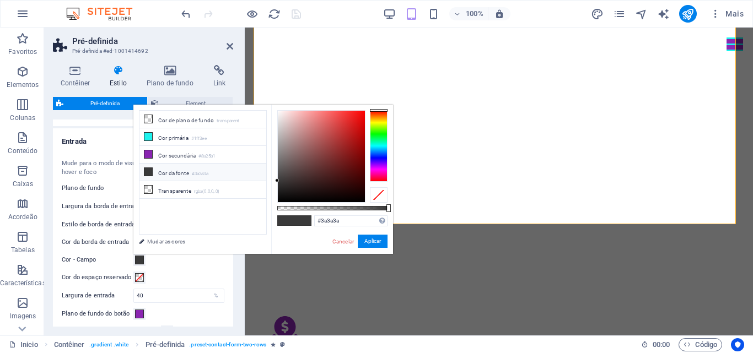
click at [166, 171] on li "Cor da fonte #3a3a3a" at bounding box center [202, 173] width 127 height 18
click at [368, 243] on button "Aplicar" at bounding box center [373, 241] width 30 height 13
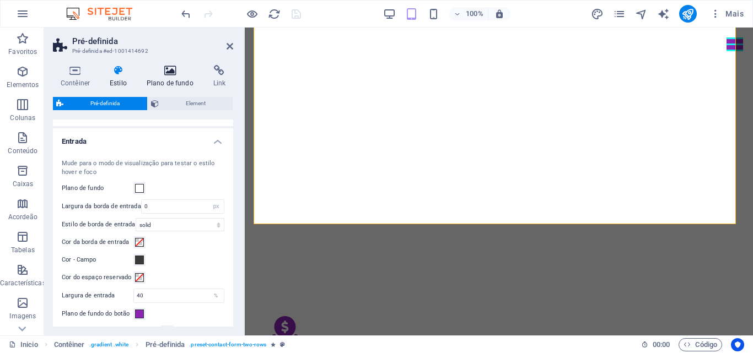
click at [175, 77] on h4 "Plano de fundo" at bounding box center [172, 76] width 67 height 23
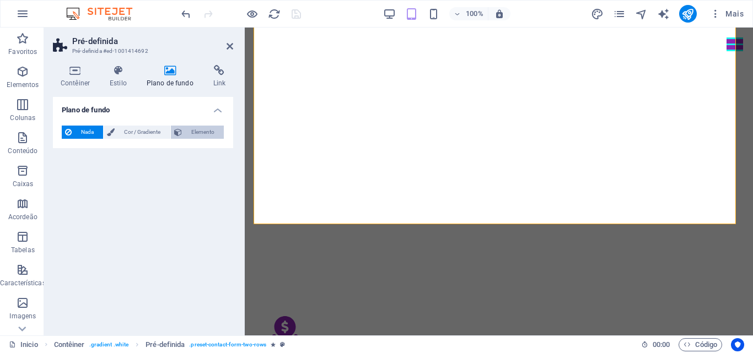
click at [198, 132] on span "Elemento" at bounding box center [202, 132] width 35 height 13
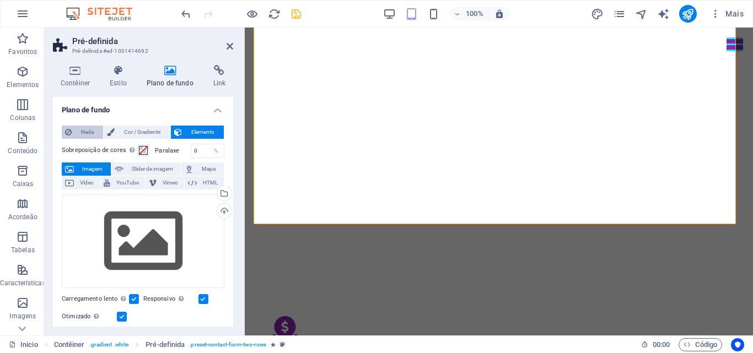
click at [88, 127] on span "Nada" at bounding box center [87, 132] width 25 height 13
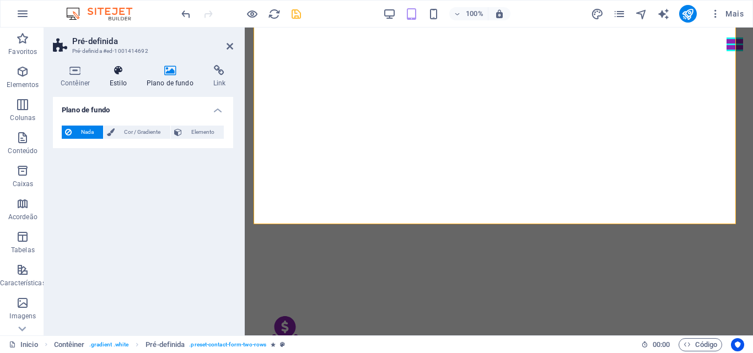
click at [116, 78] on h4 "Estilo" at bounding box center [120, 76] width 37 height 23
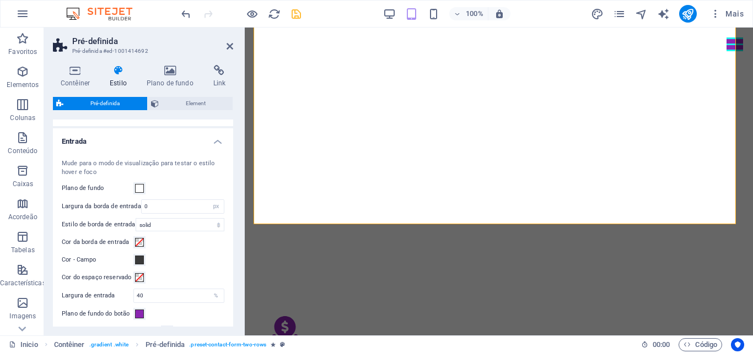
click at [215, 141] on h4 "Entrada" at bounding box center [143, 138] width 180 height 20
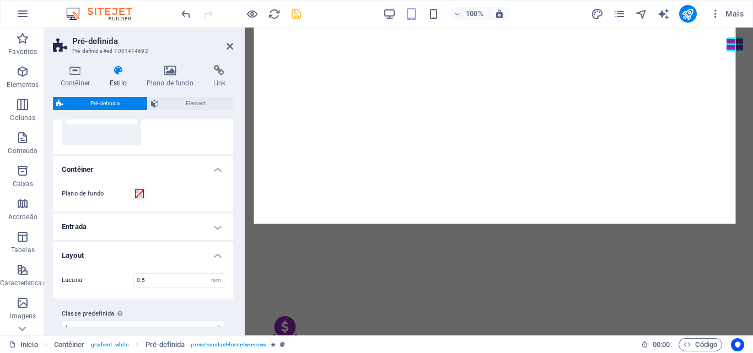
scroll to position [92, 0]
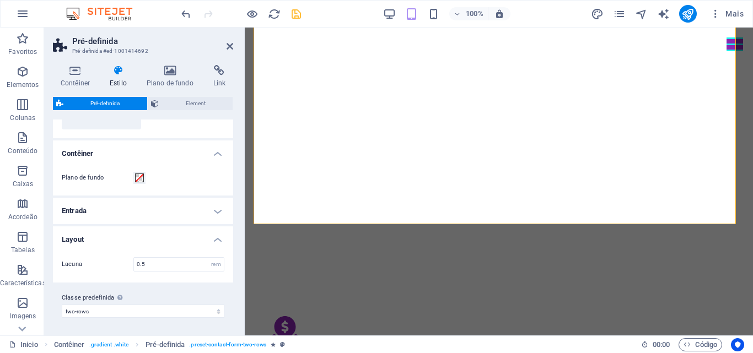
click at [214, 238] on h4 "Layout" at bounding box center [143, 237] width 180 height 20
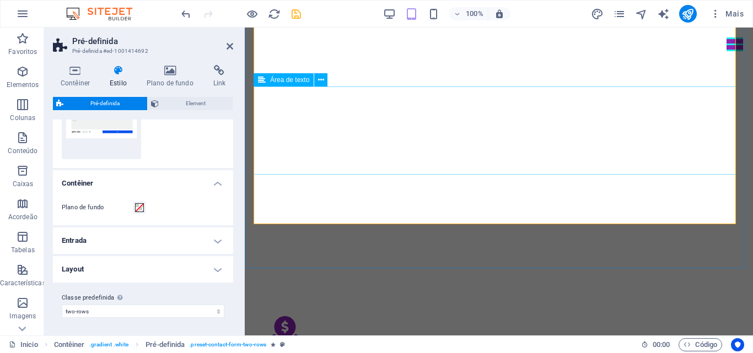
click at [299, 82] on span "Área de texto" at bounding box center [289, 80] width 39 height 7
click at [319, 82] on icon at bounding box center [321, 80] width 6 height 12
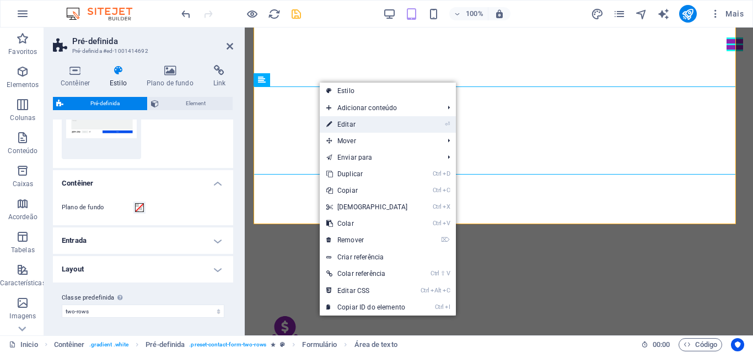
click at [341, 125] on link "⏎ Editar" at bounding box center [367, 124] width 95 height 17
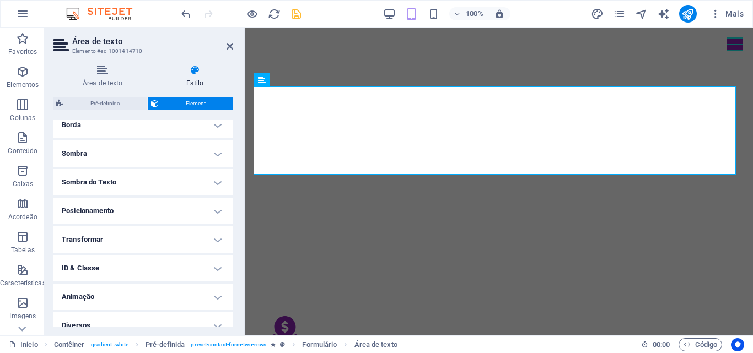
scroll to position [259, 0]
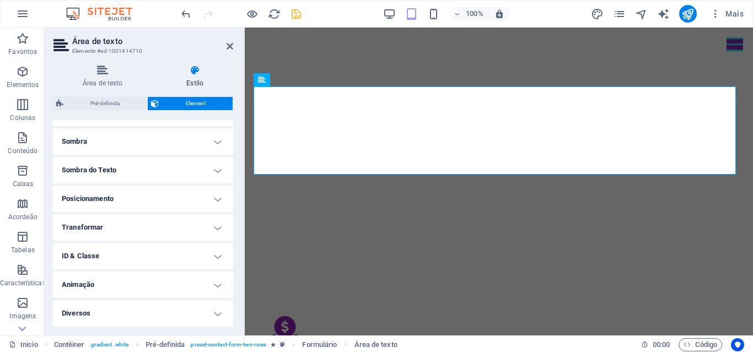
click at [217, 313] on h4 "Diversos" at bounding box center [143, 313] width 180 height 26
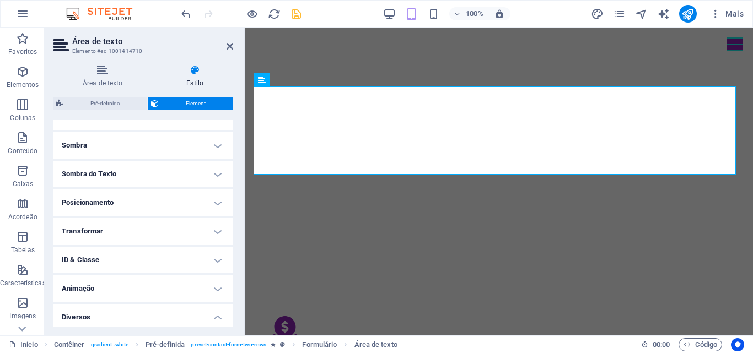
scroll to position [252, 0]
click at [216, 176] on h4 "Sombra do Texto" at bounding box center [143, 177] width 180 height 26
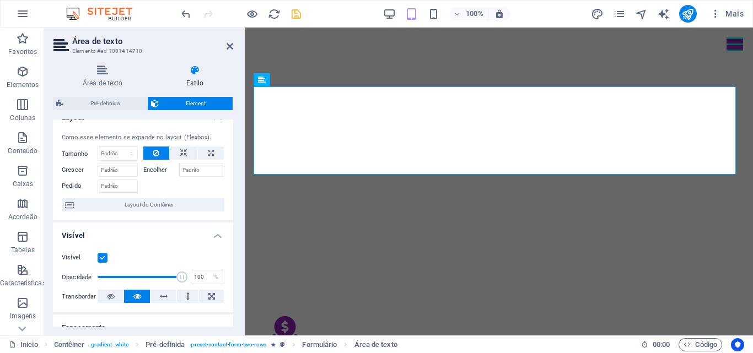
scroll to position [0, 0]
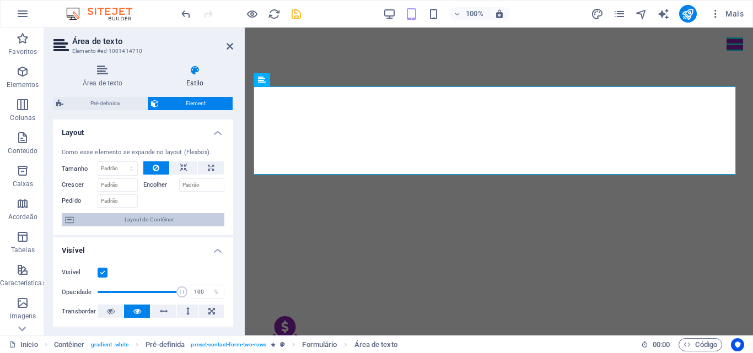
click at [171, 219] on span "Layout do Contêiner" at bounding box center [149, 219] width 144 height 13
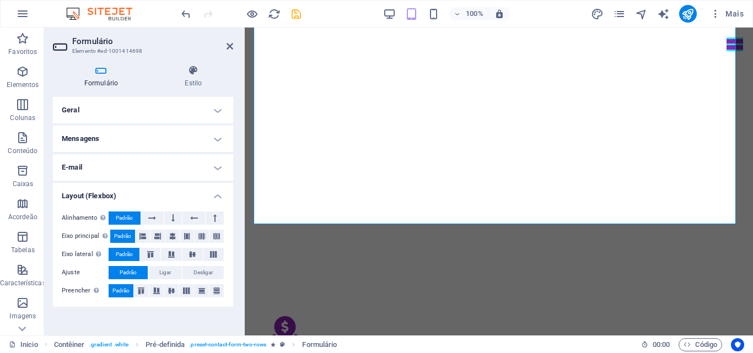
click at [218, 109] on h4 "Geral" at bounding box center [143, 110] width 180 height 26
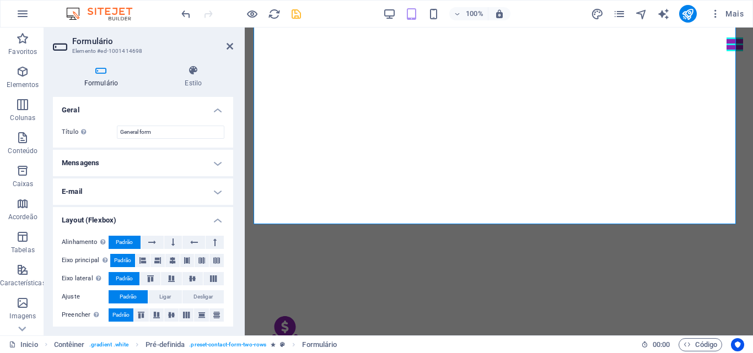
click at [217, 163] on h4 "Mensagens" at bounding box center [143, 163] width 180 height 26
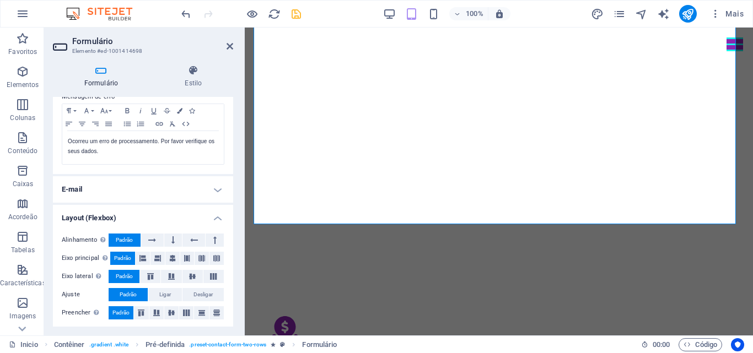
scroll to position [205, 0]
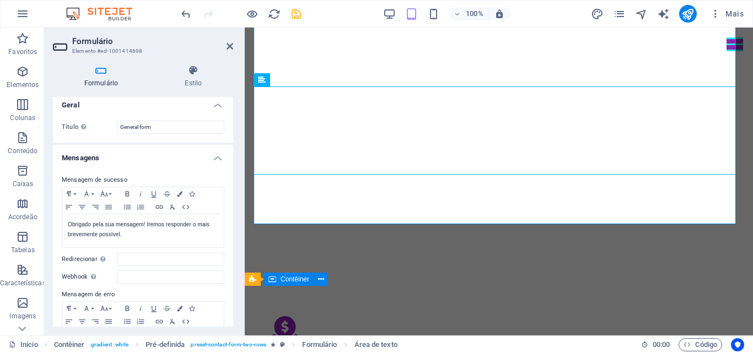
scroll to position [0, 0]
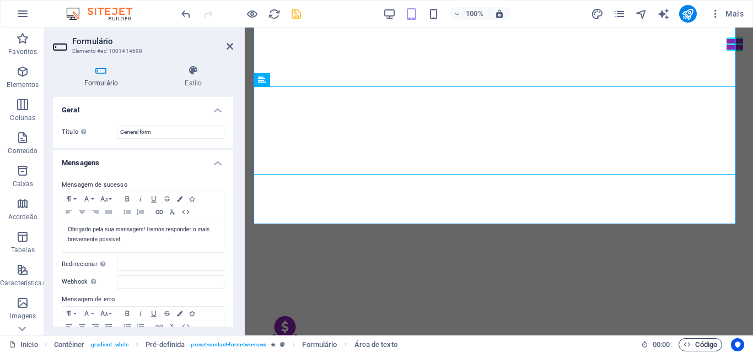
click at [700, 343] on span "Código" at bounding box center [701, 344] width 34 height 13
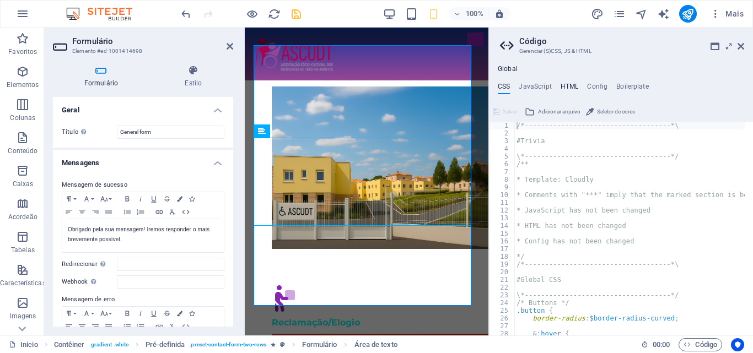
click at [562, 90] on h4 "HTML" at bounding box center [570, 89] width 18 height 12
type textarea "<!-- Facebook SDK -->"
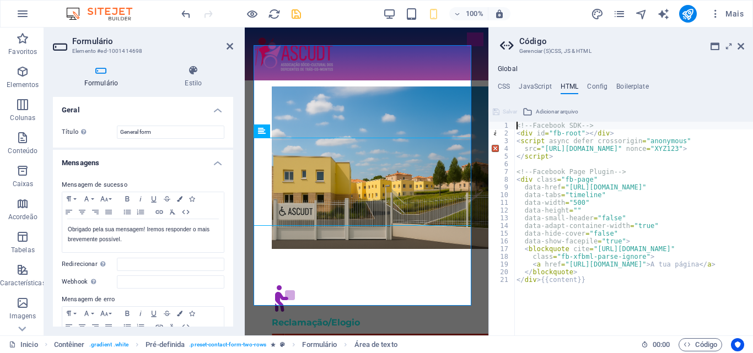
scroll to position [0, 89]
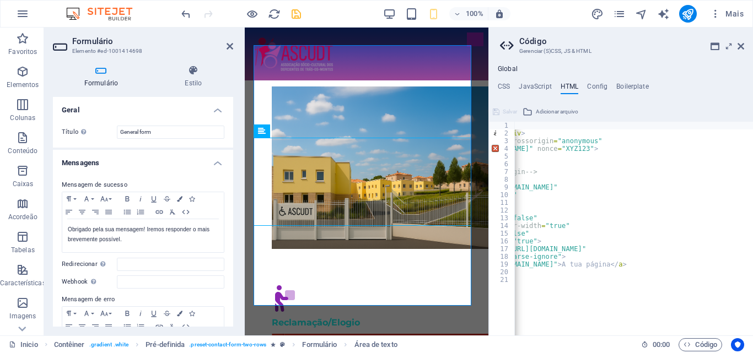
click at [508, 45] on icon at bounding box center [508, 45] width 17 height 15
click at [266, 50] on figure at bounding box center [367, 53] width 226 height 35
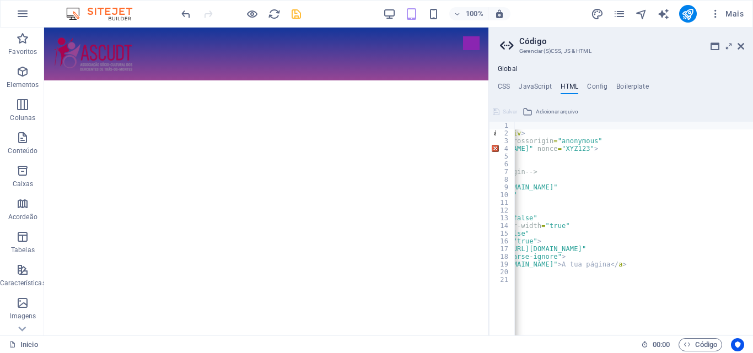
scroll to position [923, 0]
drag, startPoint x: 483, startPoint y: 286, endPoint x: 533, endPoint y: 254, distance: 59.0
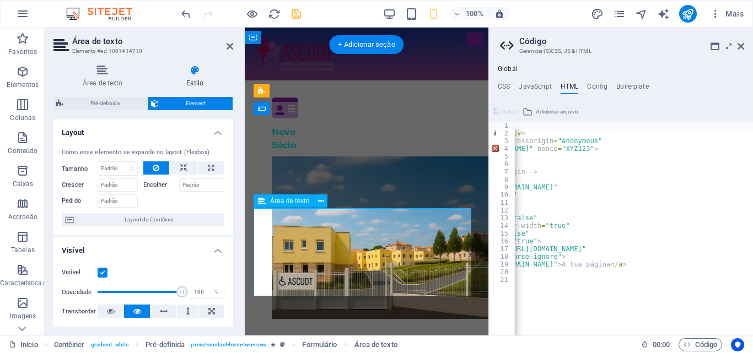
scroll to position [1206, 0]
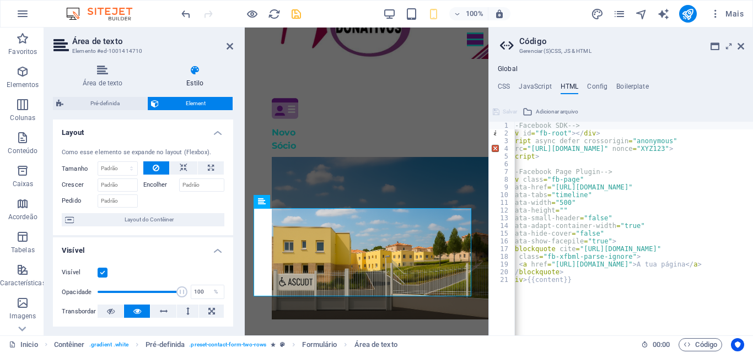
scroll to position [0, 0]
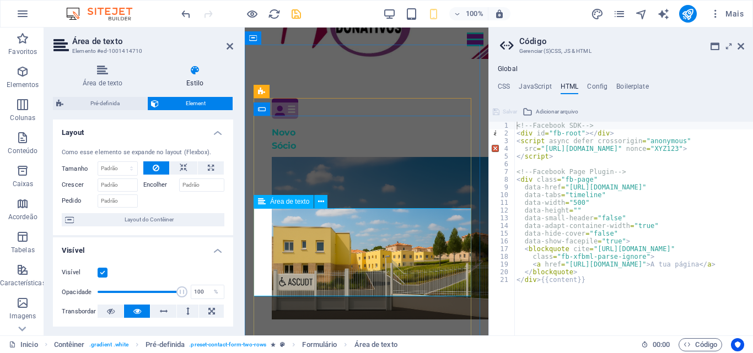
type textarea "k"
click at [319, 203] on icon at bounding box center [321, 202] width 6 height 12
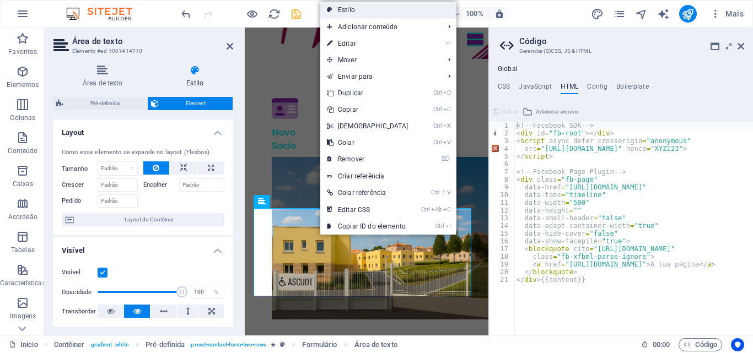
click at [381, 11] on link "Estilo" at bounding box center [388, 10] width 136 height 17
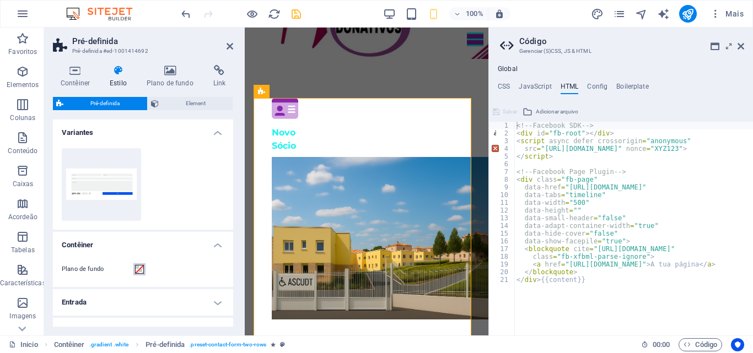
click at [141, 271] on span at bounding box center [139, 269] width 9 height 9
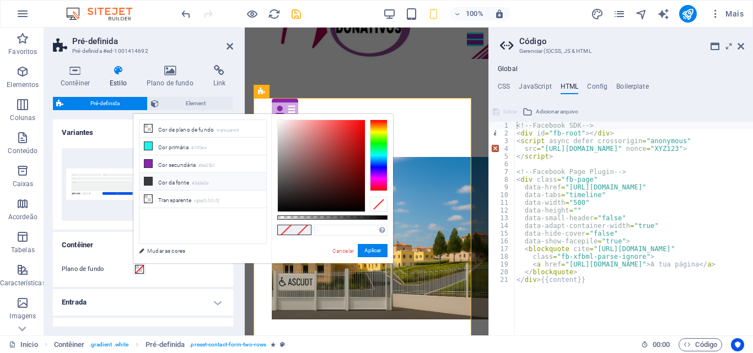
click at [148, 177] on icon at bounding box center [148, 181] width 8 height 8
type input "#3a3a3a"
click at [340, 248] on link "Cancelar" at bounding box center [343, 251] width 24 height 8
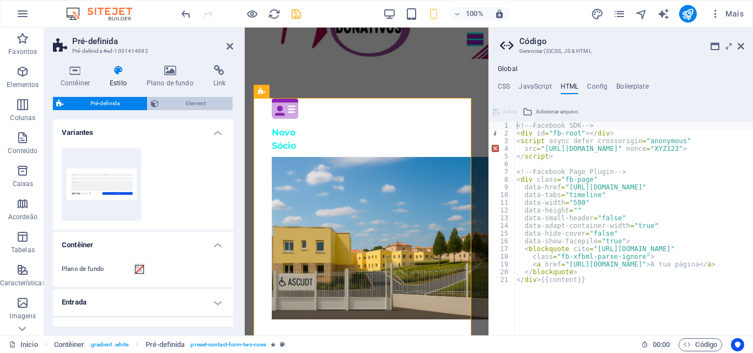
click at [196, 104] on span "Element" at bounding box center [196, 103] width 68 height 13
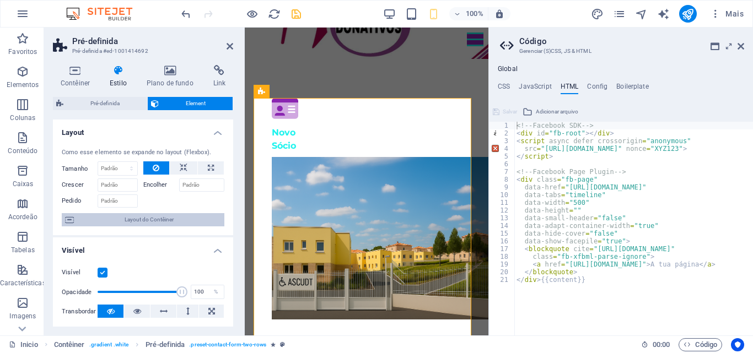
click at [179, 217] on span "Layout do Contêiner" at bounding box center [149, 219] width 144 height 13
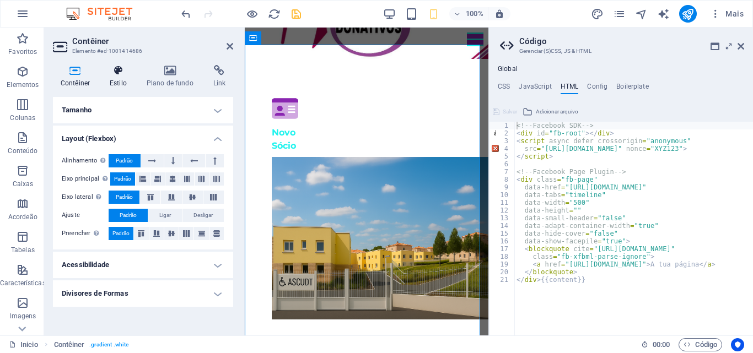
click at [116, 75] on icon at bounding box center [118, 70] width 33 height 11
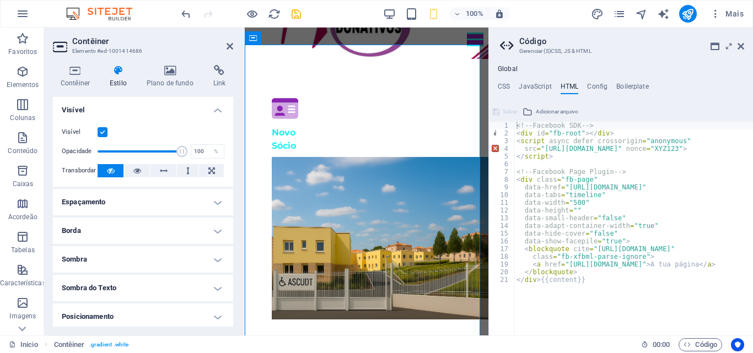
click at [213, 204] on h4 "Espaçamento" at bounding box center [143, 202] width 180 height 26
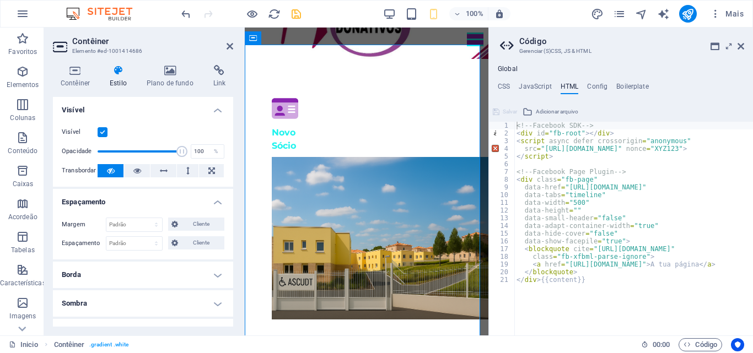
click at [213, 204] on h4 "Espaçamento" at bounding box center [143, 199] width 180 height 20
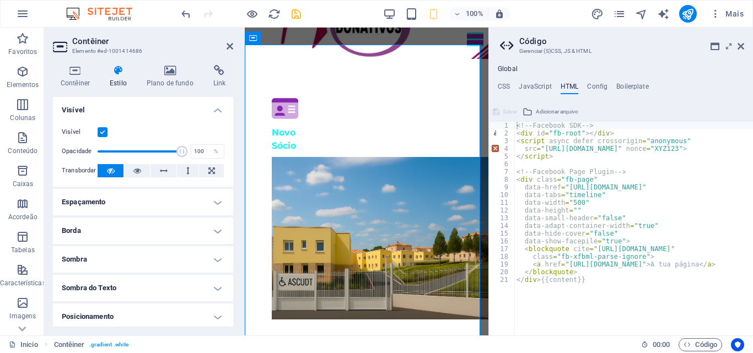
click at [213, 228] on h4 "Borda" at bounding box center [143, 231] width 180 height 26
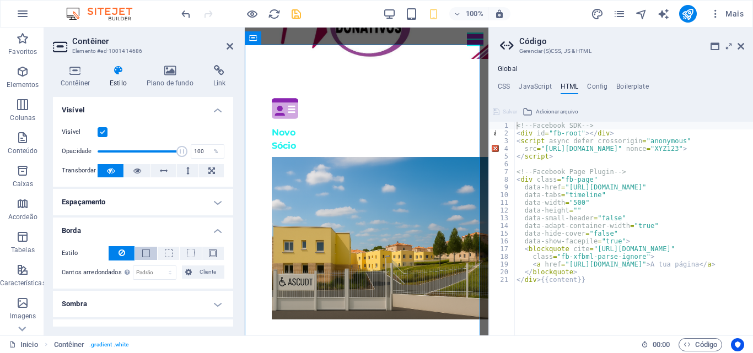
click at [149, 251] on button at bounding box center [145, 253] width 21 height 13
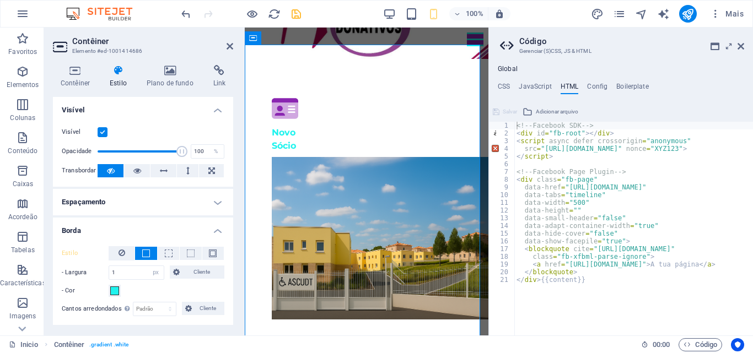
click at [149, 251] on button at bounding box center [145, 253] width 21 height 13
click at [125, 255] on button at bounding box center [122, 253] width 26 height 14
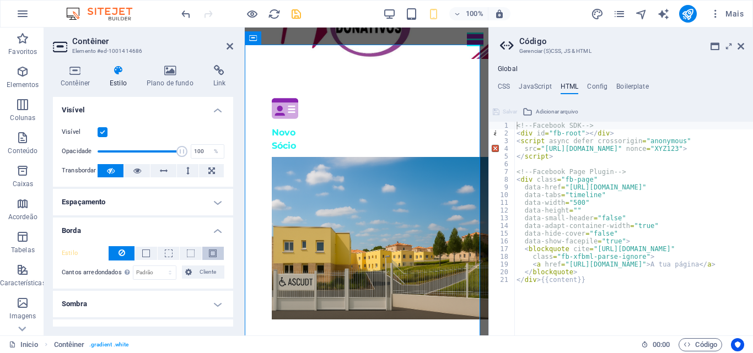
click at [211, 256] on span at bounding box center [213, 254] width 8 height 8
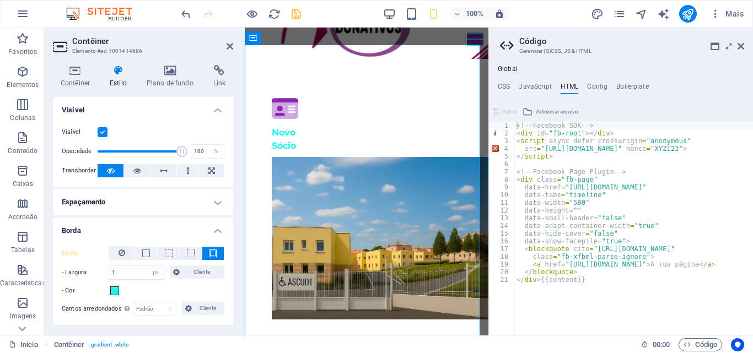
click at [211, 256] on span at bounding box center [213, 254] width 8 height 8
click at [119, 253] on icon at bounding box center [122, 252] width 7 height 13
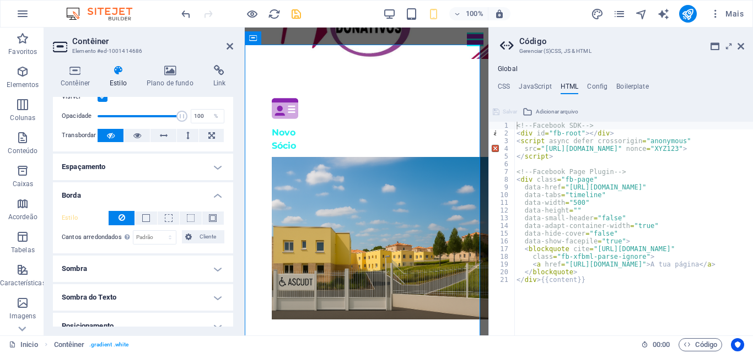
scroll to position [39, 0]
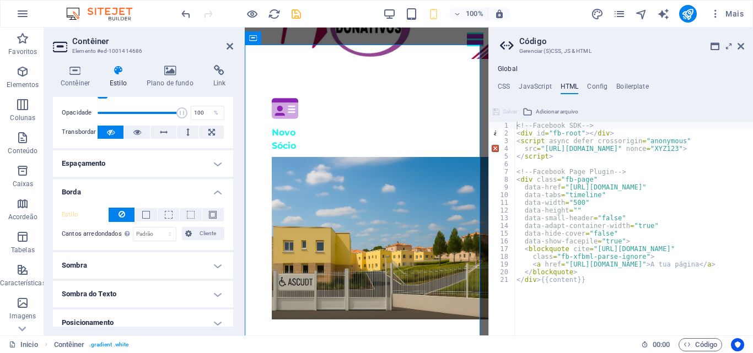
click at [213, 189] on h4 "Borda" at bounding box center [143, 189] width 180 height 20
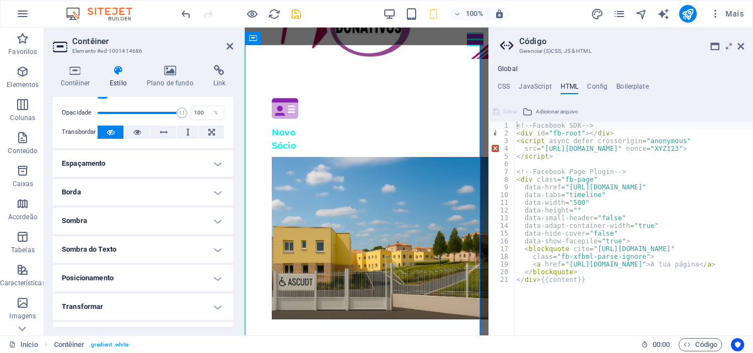
click at [213, 220] on h4 "Sombra" at bounding box center [143, 221] width 180 height 26
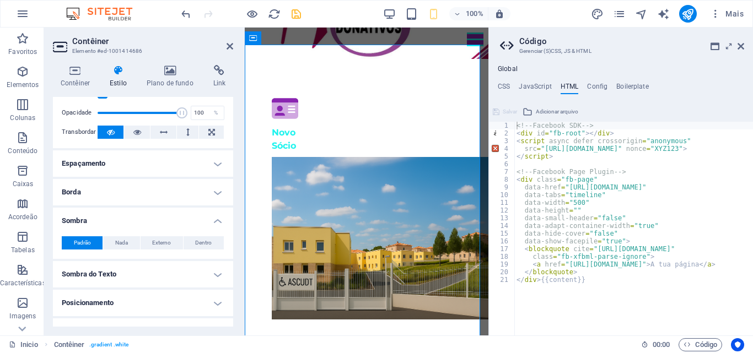
click at [213, 220] on h4 "Sombra" at bounding box center [143, 218] width 180 height 20
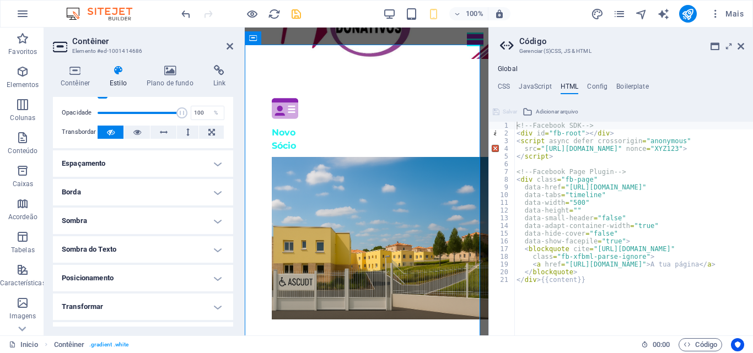
click at [217, 247] on h4 "Sombra do Texto" at bounding box center [143, 249] width 180 height 26
click at [217, 247] on h4 "Sombra do Texto" at bounding box center [143, 246] width 180 height 20
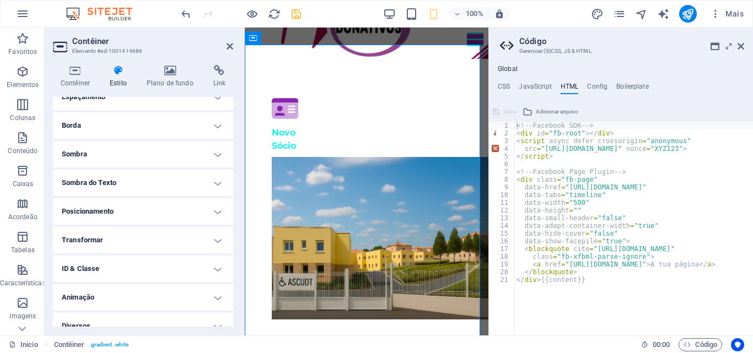
scroll to position [118, 0]
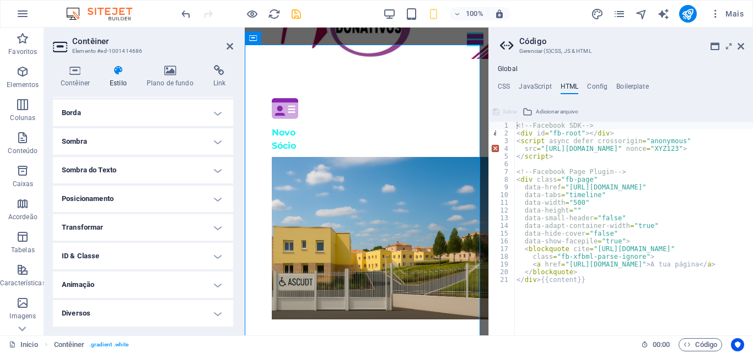
click at [216, 226] on h4 "Transformar" at bounding box center [143, 227] width 180 height 26
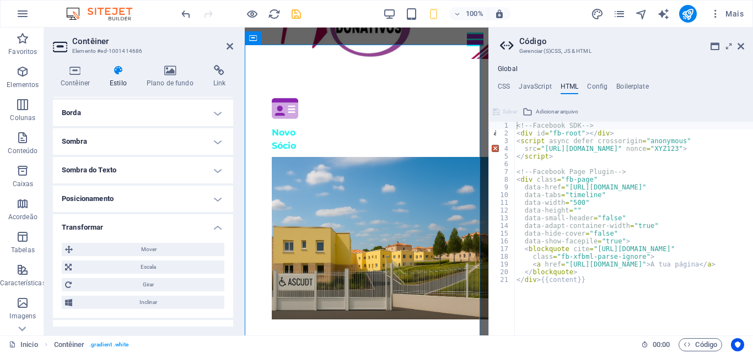
click at [216, 226] on h4 "Transformar" at bounding box center [143, 224] width 180 height 20
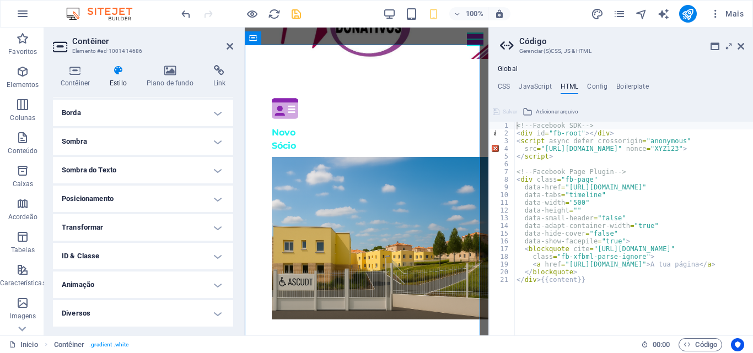
click at [218, 257] on h4 "ID & Classe" at bounding box center [143, 256] width 180 height 26
click at [218, 257] on h4 "ID & Classe" at bounding box center [143, 253] width 180 height 20
click at [217, 280] on h4 "Animação" at bounding box center [143, 285] width 180 height 26
click at [217, 280] on h4 "Animação" at bounding box center [143, 282] width 180 height 20
click at [218, 315] on h4 "Diversos" at bounding box center [143, 313] width 180 height 26
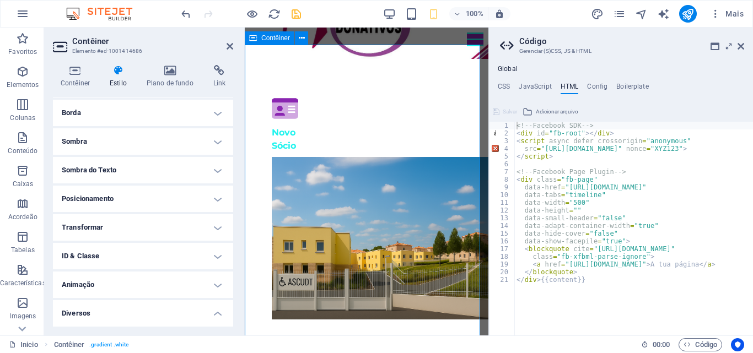
click at [254, 37] on icon at bounding box center [253, 37] width 8 height 13
click at [270, 39] on span "Contêiner" at bounding box center [275, 38] width 29 height 7
click at [740, 45] on icon at bounding box center [741, 46] width 7 height 9
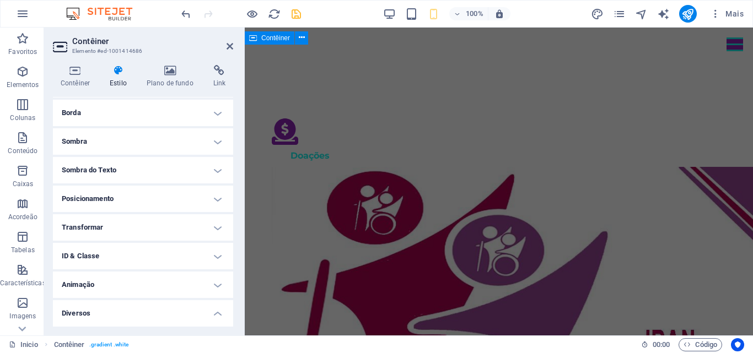
scroll to position [905, 0]
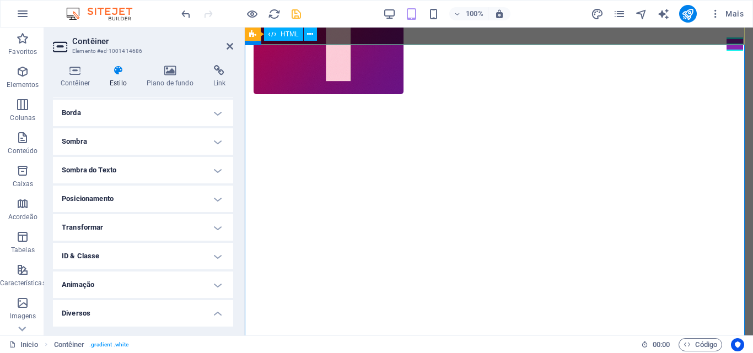
click at [287, 35] on span "HTML" at bounding box center [290, 34] width 18 height 7
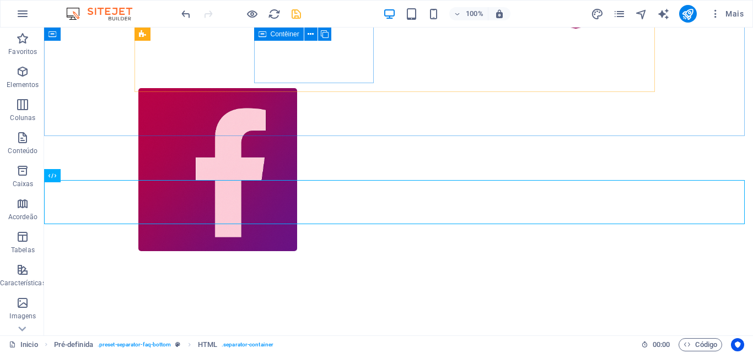
scroll to position [899, 0]
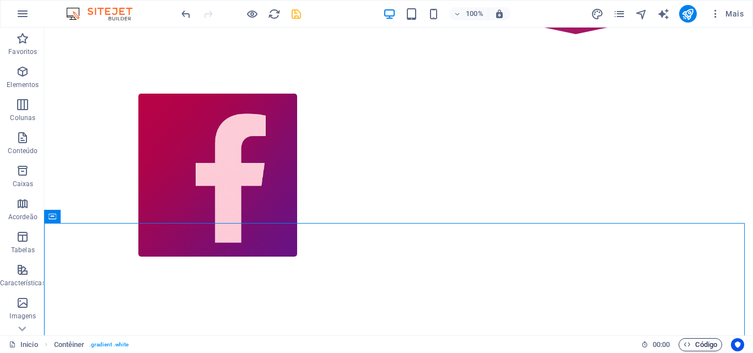
click at [703, 346] on span "Código" at bounding box center [701, 344] width 34 height 13
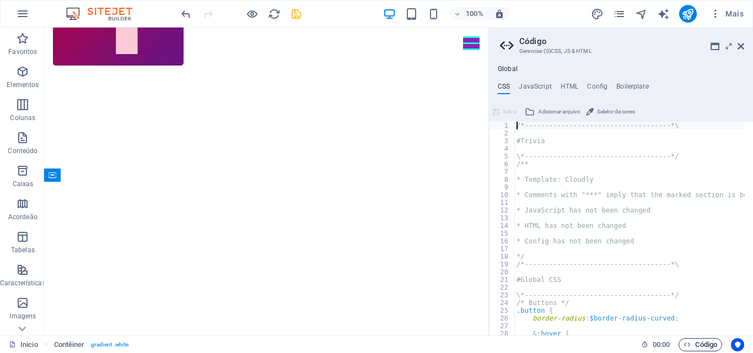
scroll to position [786, 0]
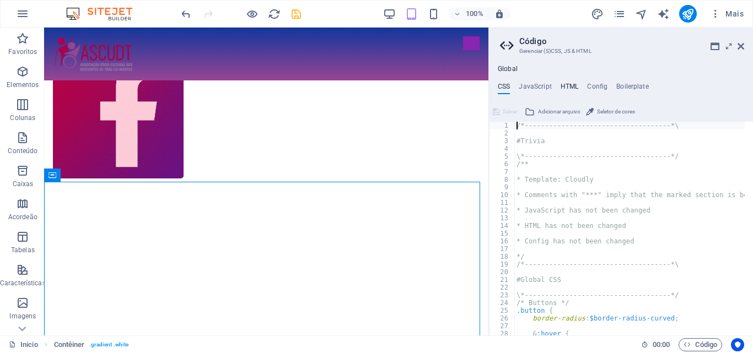
click at [566, 88] on h4 "HTML" at bounding box center [570, 89] width 18 height 12
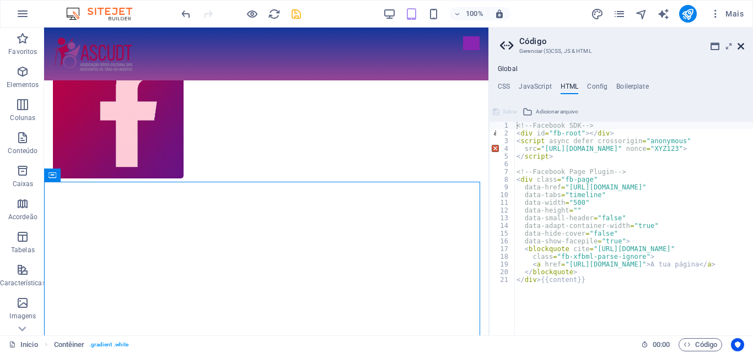
click at [741, 46] on icon at bounding box center [741, 46] width 7 height 9
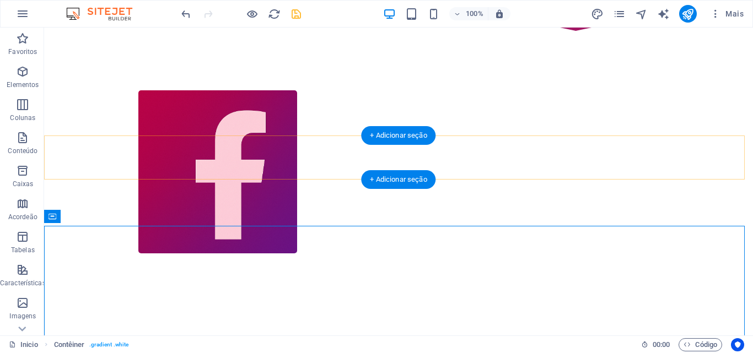
scroll to position [899, 0]
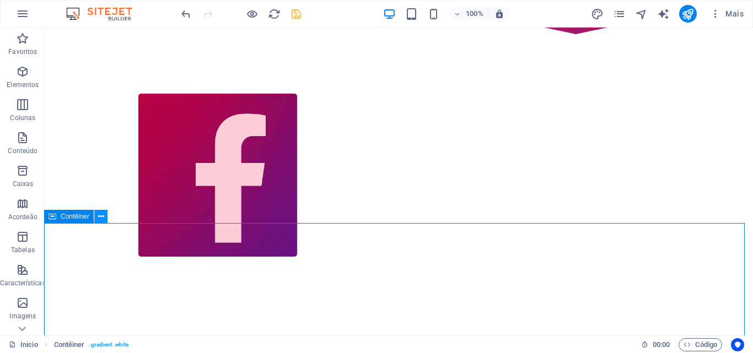
click at [96, 217] on button at bounding box center [100, 216] width 13 height 13
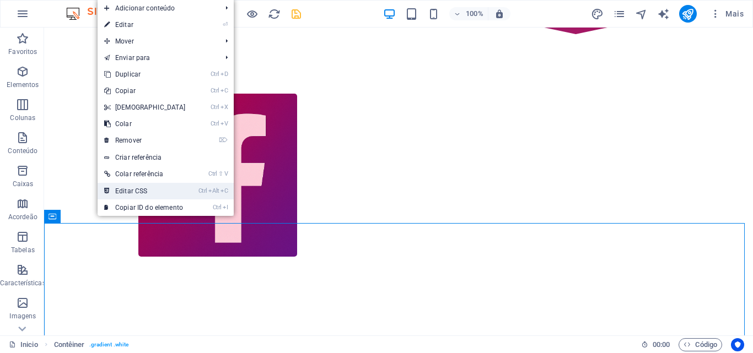
click at [141, 191] on link "Ctrl Alt C Editar CSS" at bounding box center [145, 191] width 95 height 17
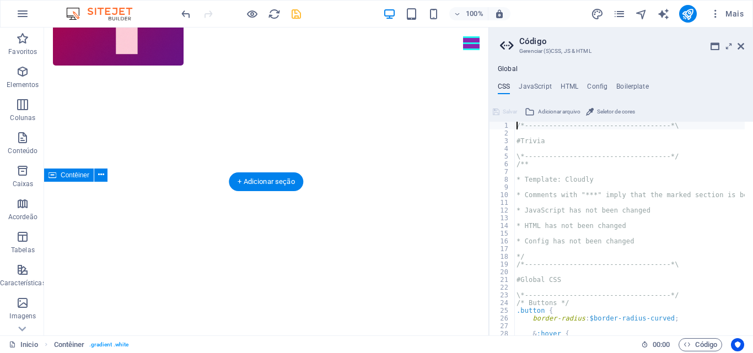
scroll to position [786, 0]
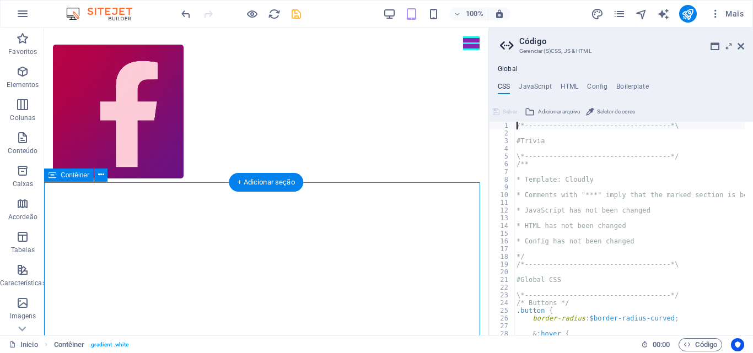
type textarea ".gradient { background: linear-gradient(to right, rgba($color-secondary, 1) 20%…"
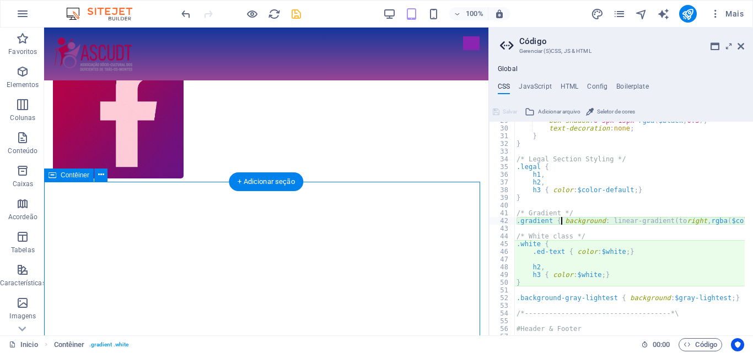
scroll to position [222, 0]
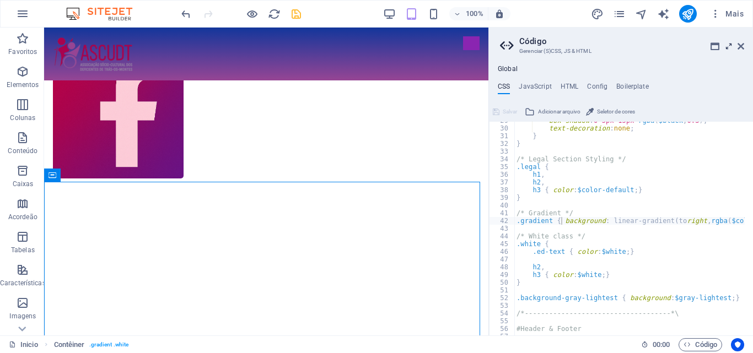
click at [729, 49] on icon at bounding box center [729, 46] width 0 height 9
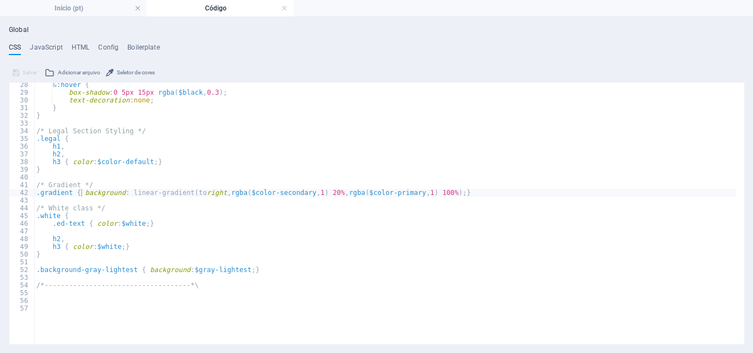
scroll to position [210, 0]
click at [139, 222] on div "& :hover { box-shadow : 0 5px 15px rgba ( $black , 0.3 ) ; text-decoration : no…" at bounding box center [385, 191] width 702 height 221
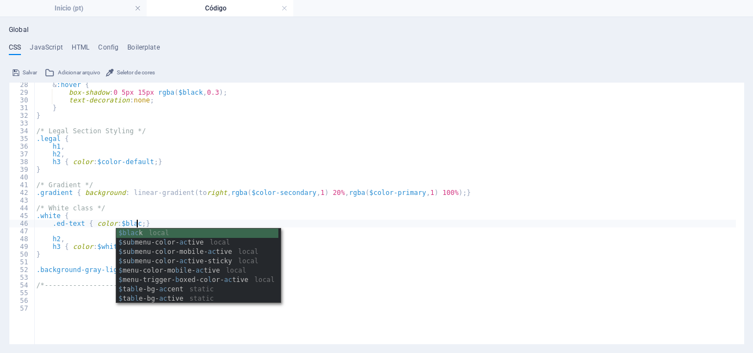
scroll to position [0, 9]
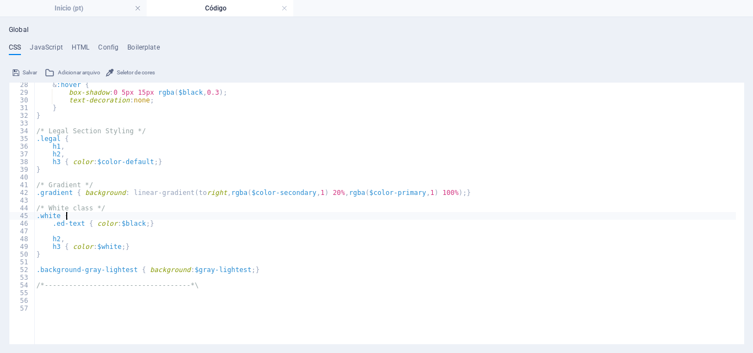
click at [153, 213] on div "& :hover { box-shadow : 0 5px 15px rgba ( $black , 0.3 ) ; text-decoration : no…" at bounding box center [385, 191] width 702 height 221
type textarea ".white {"
